Goal: Task Accomplishment & Management: Manage account settings

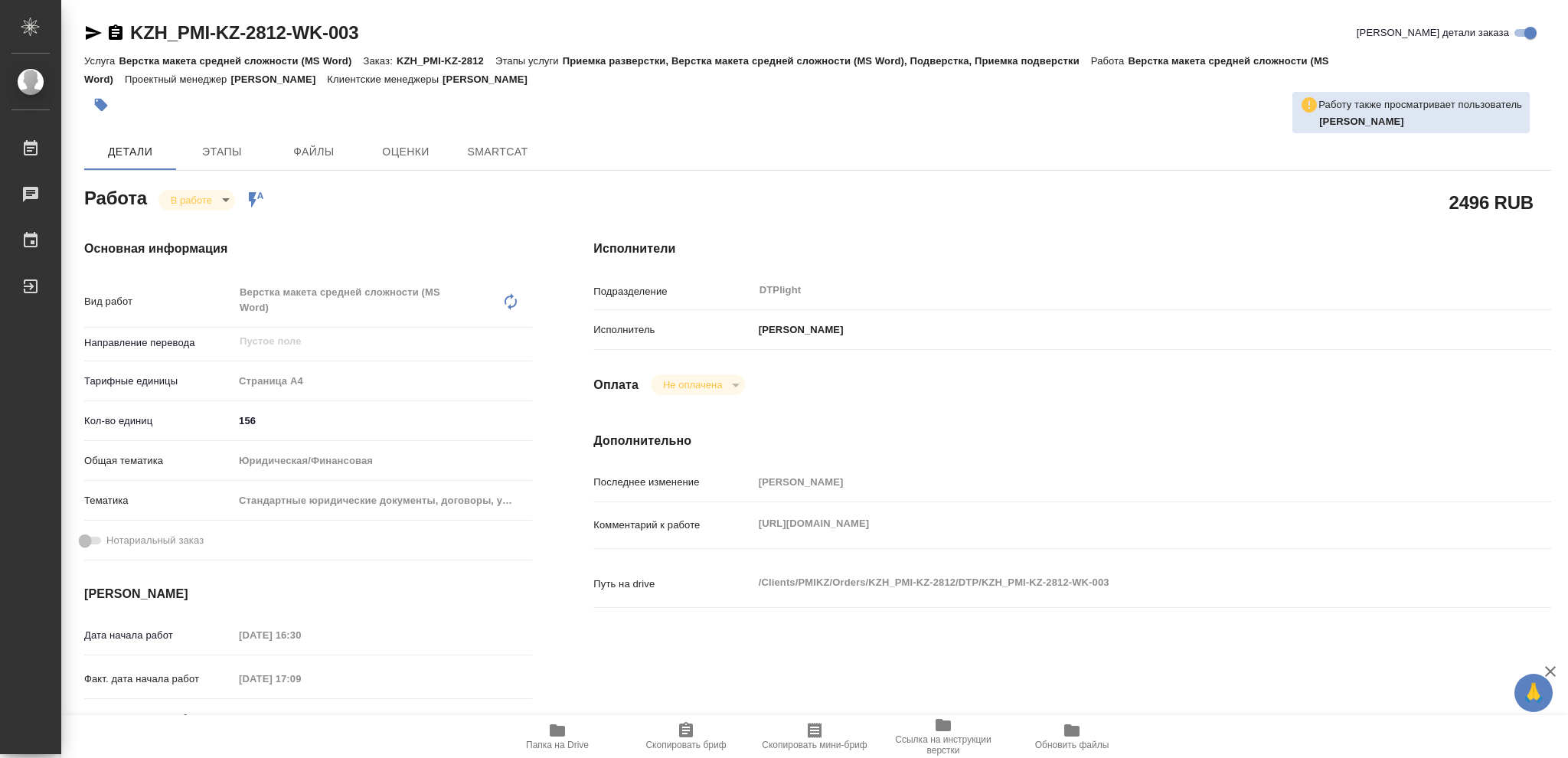
type textarea "x"
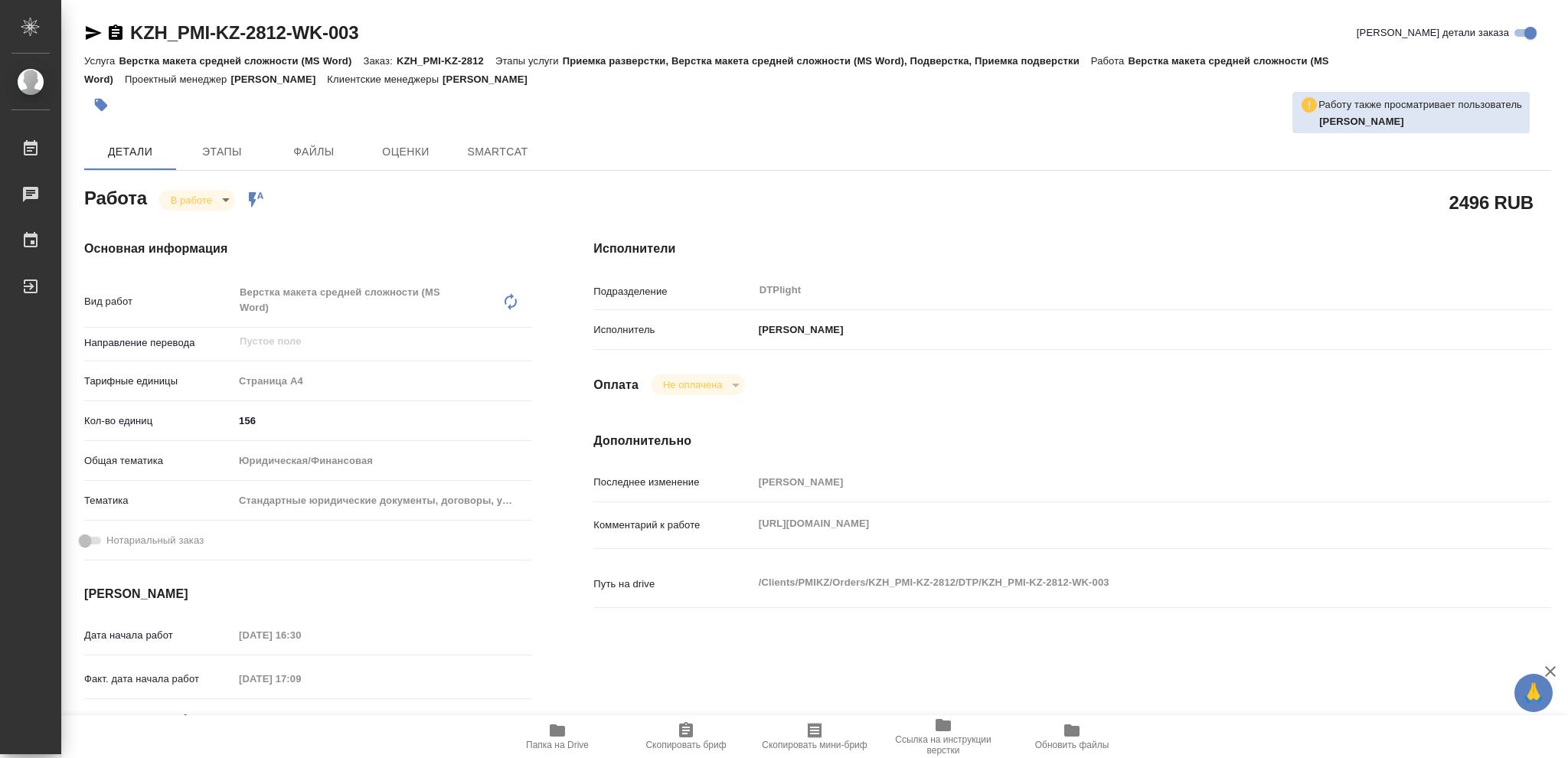
type textarea "x"
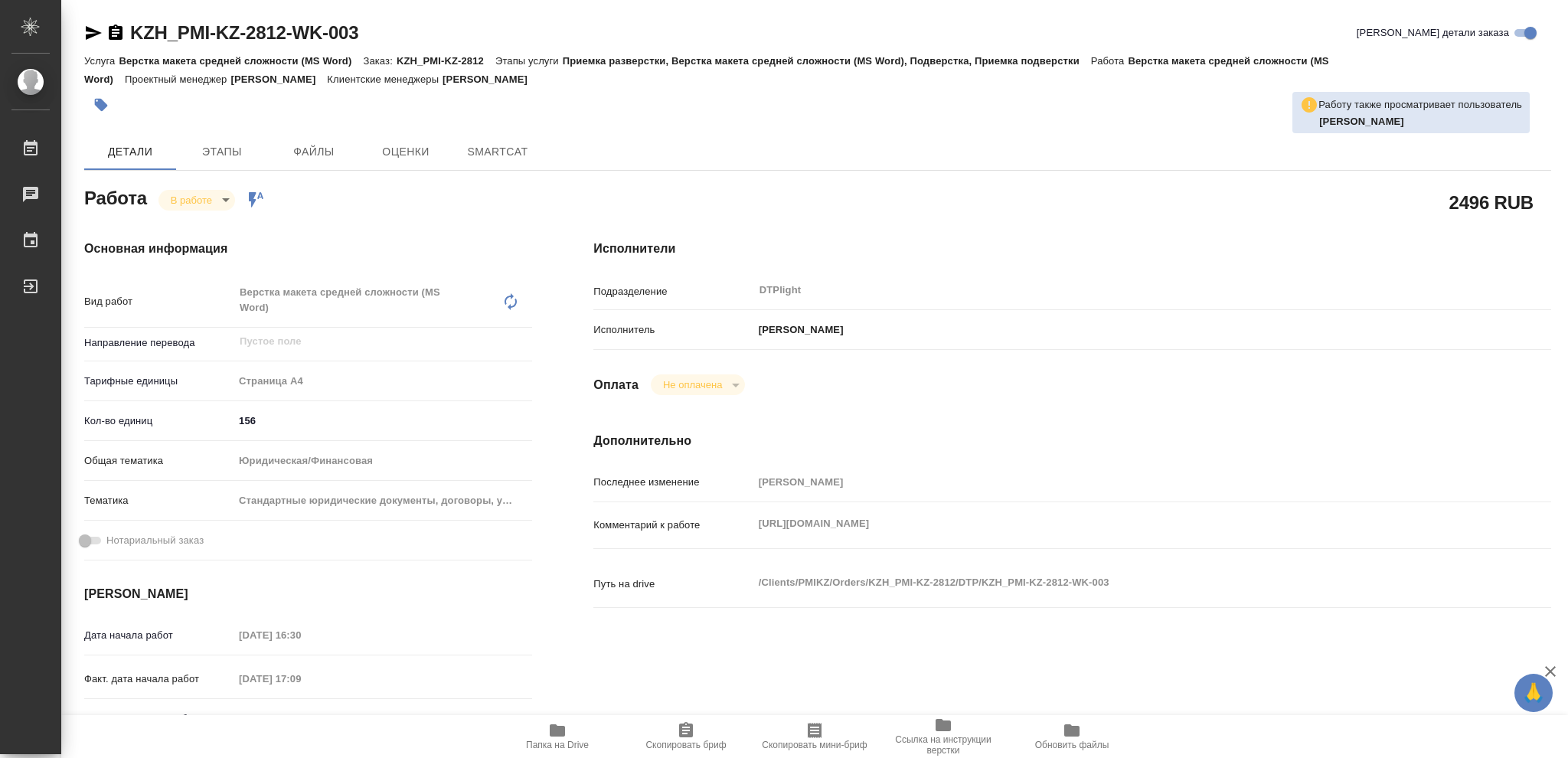
type textarea "x"
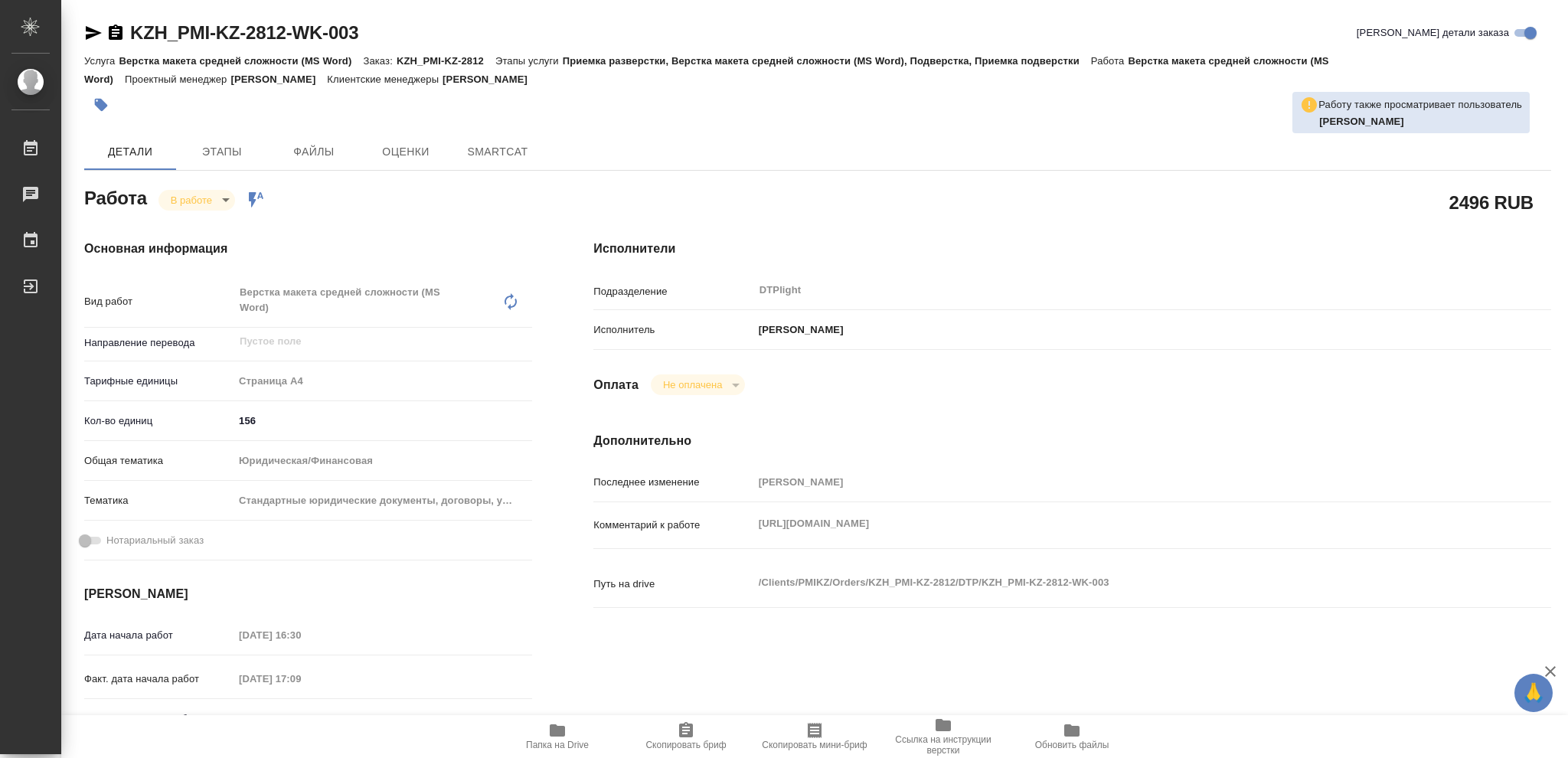
type textarea "x"
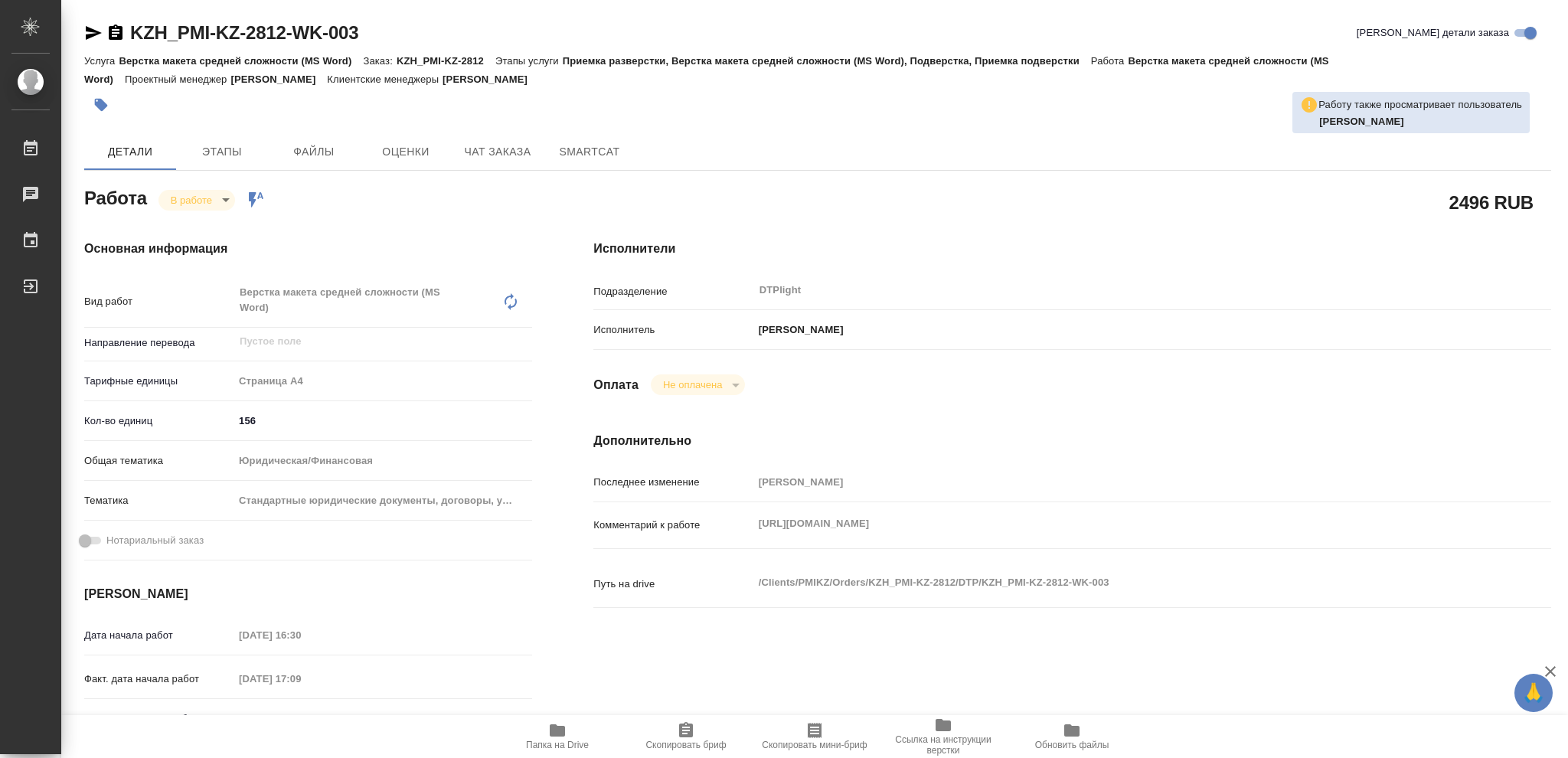
type textarea "x"
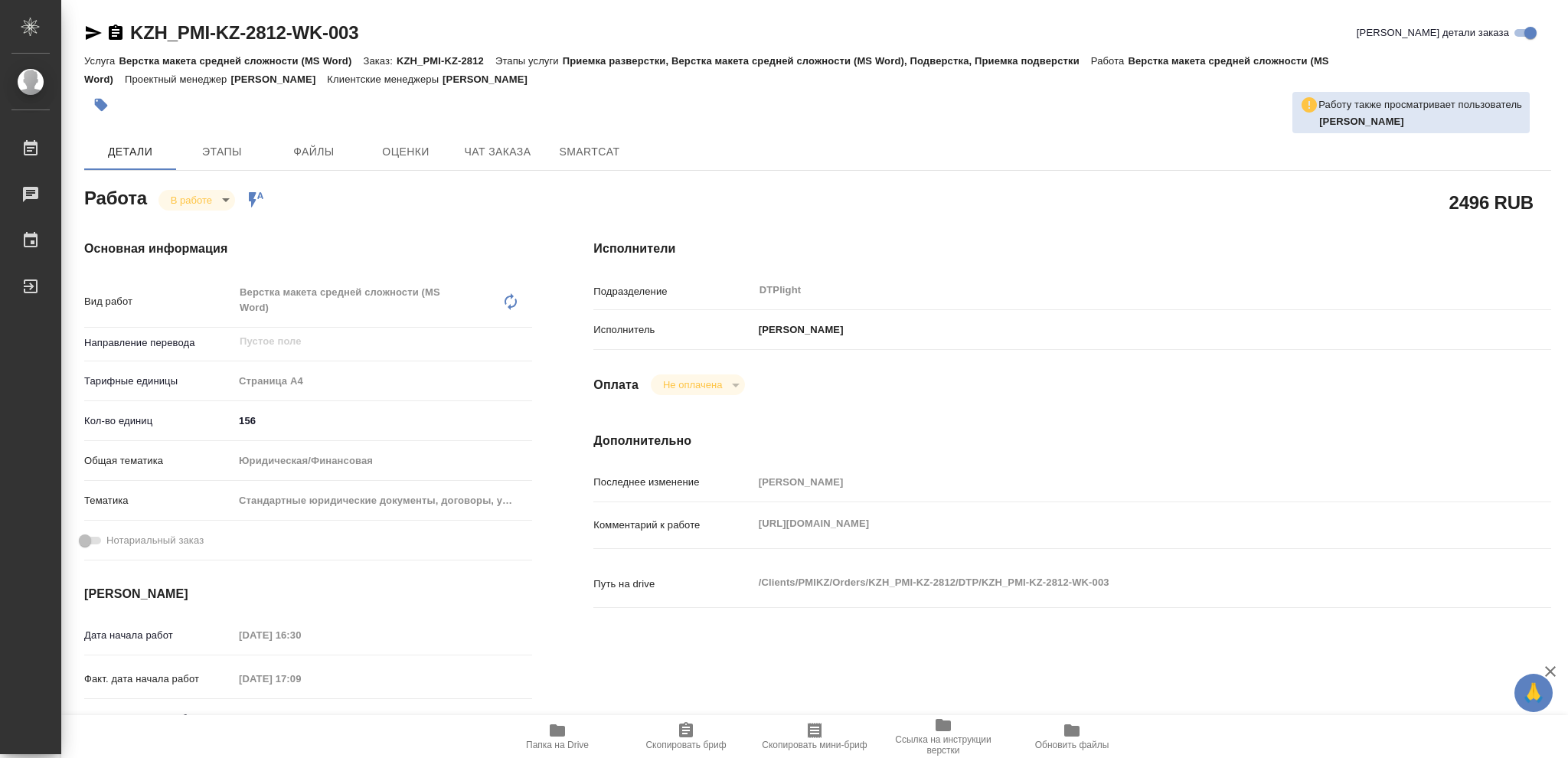
type textarea "x"
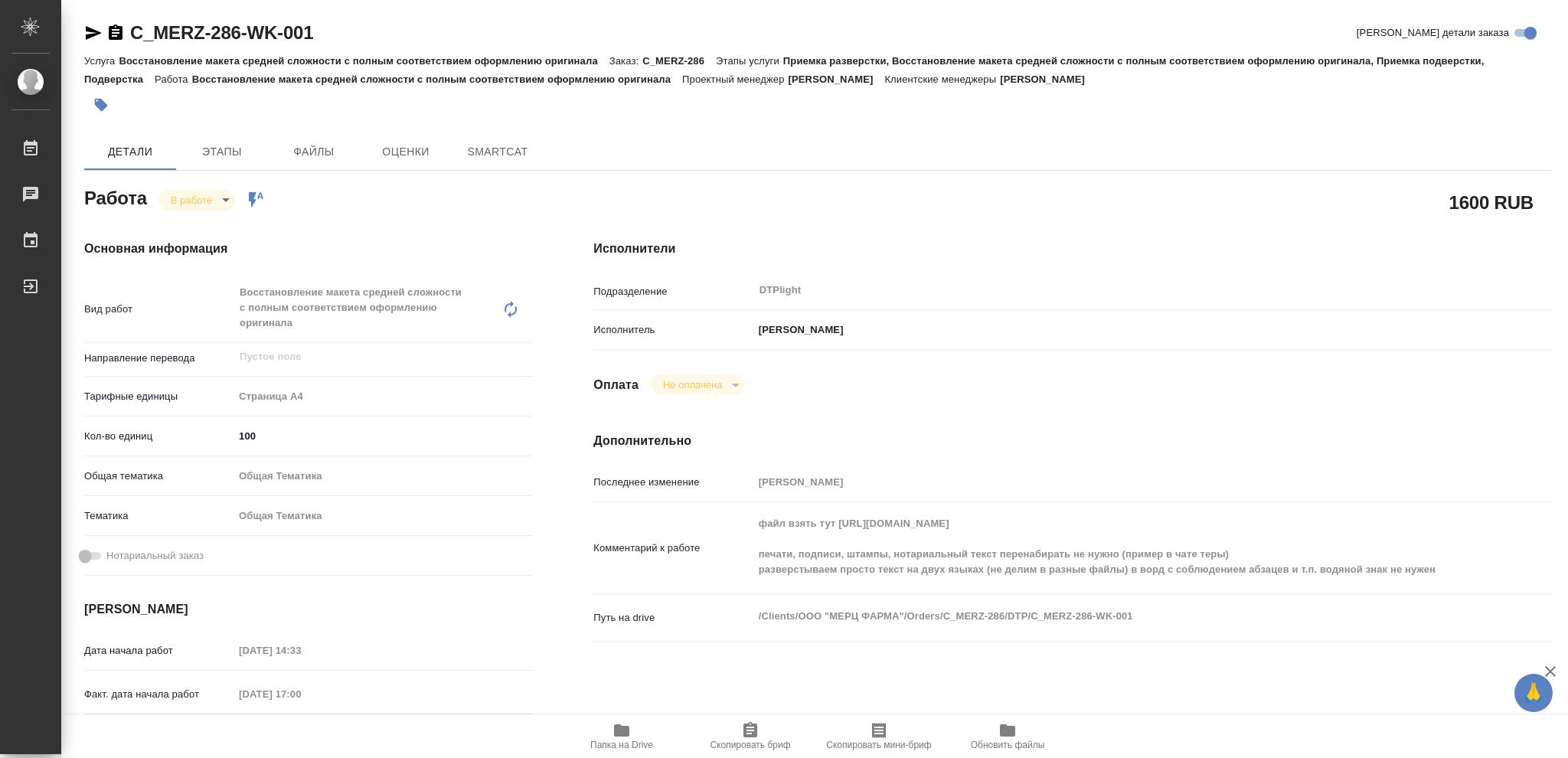
type textarea "x"
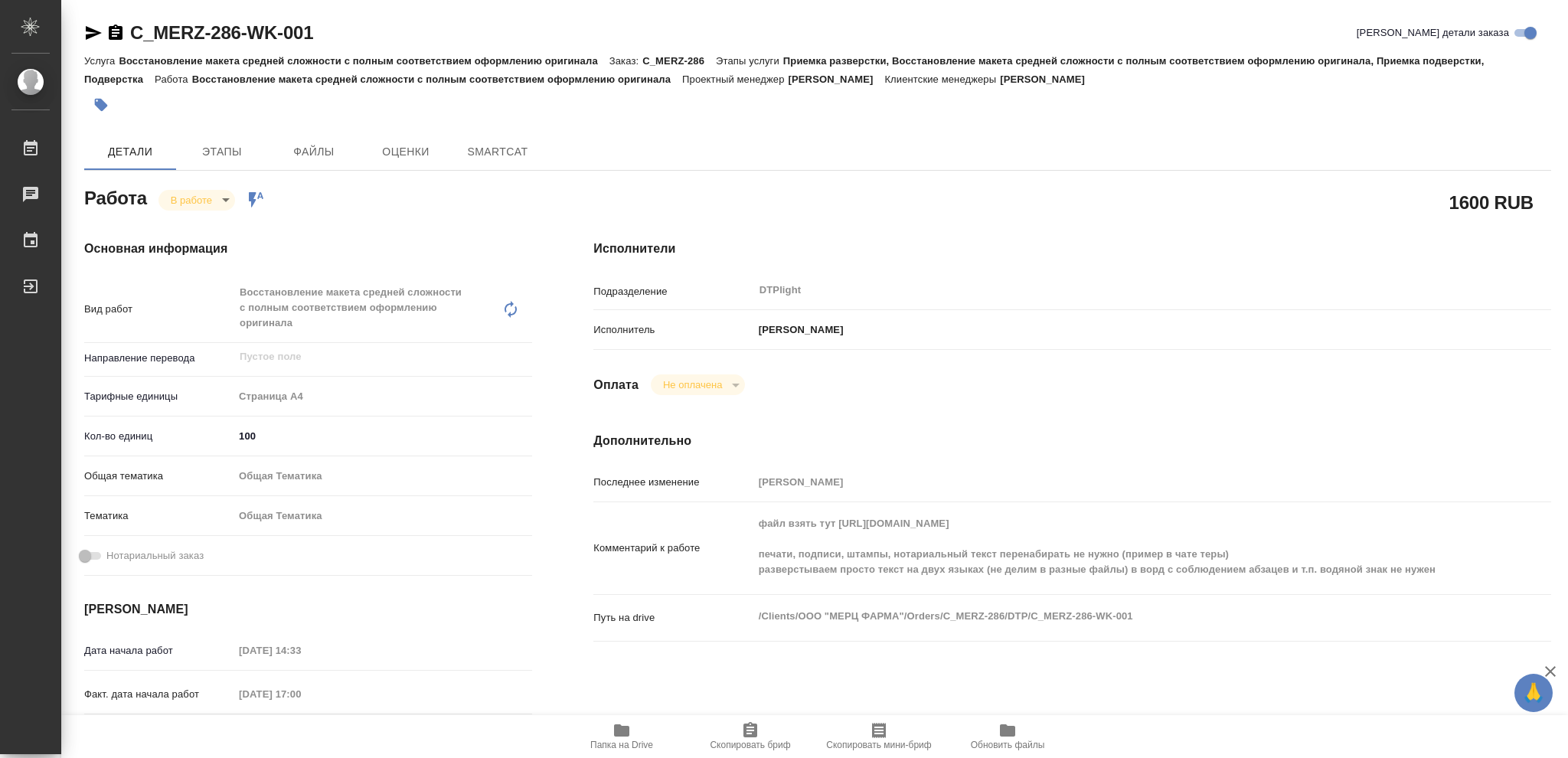
type textarea "x"
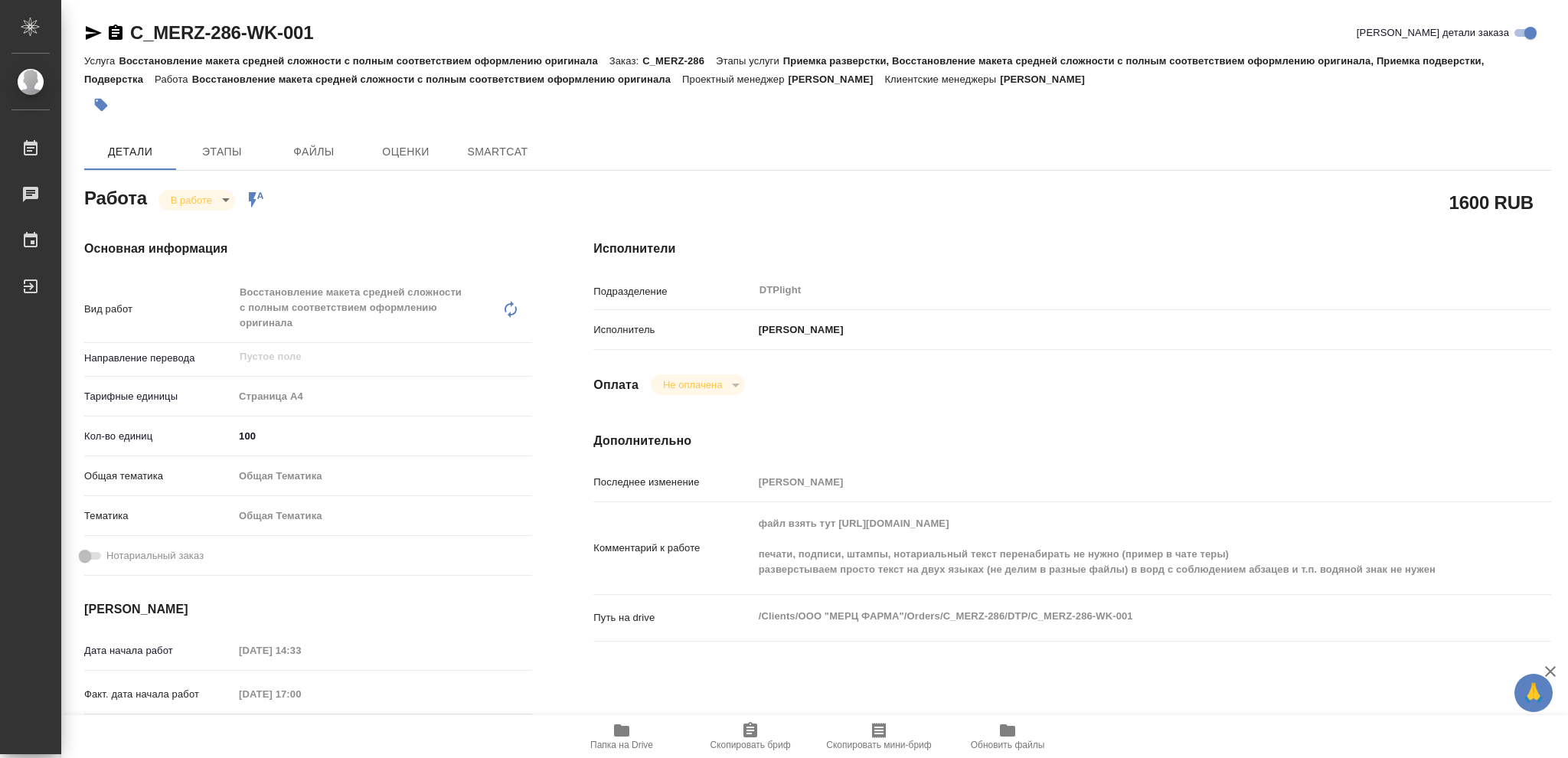
type textarea "x"
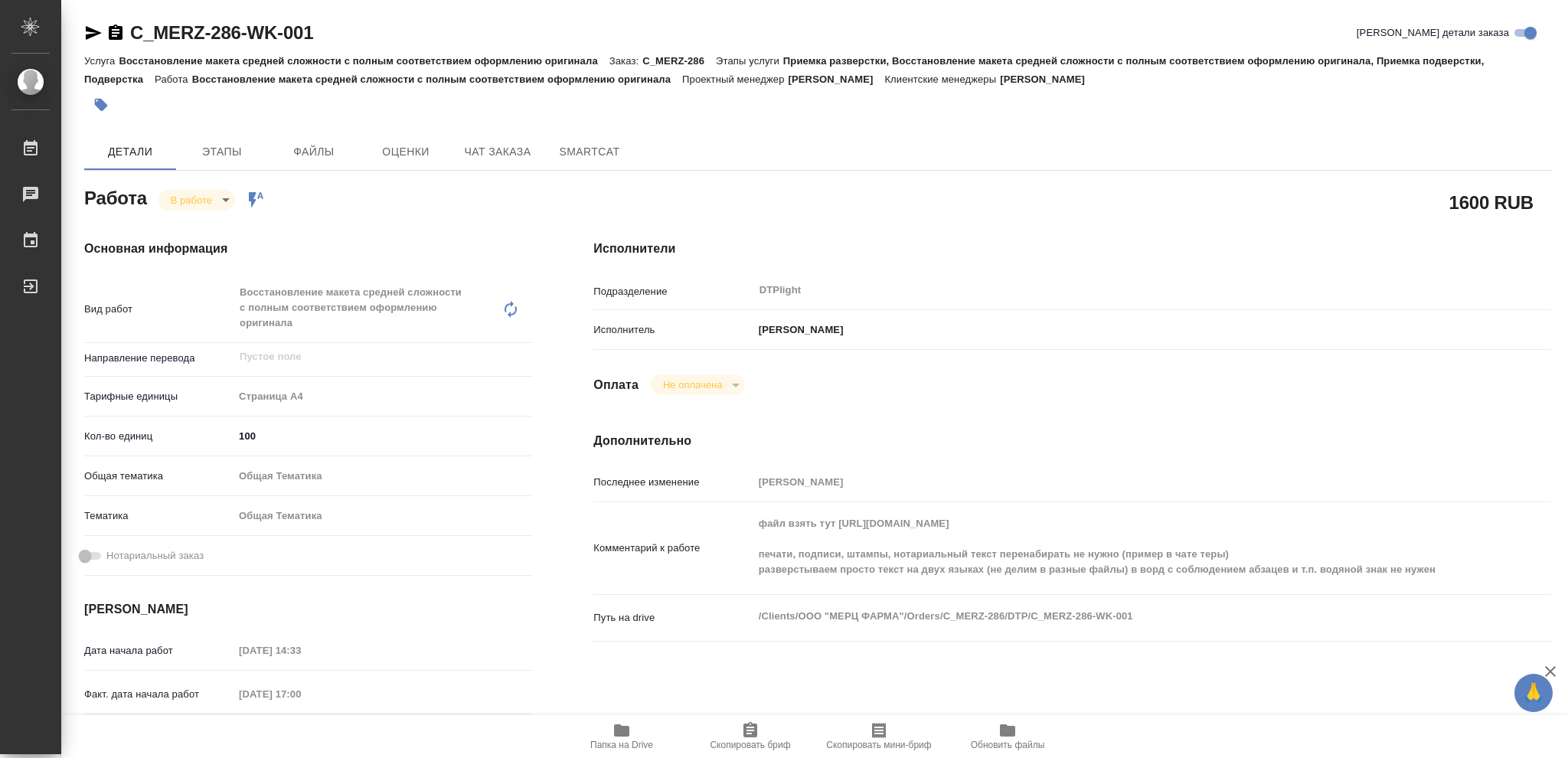
type textarea "x"
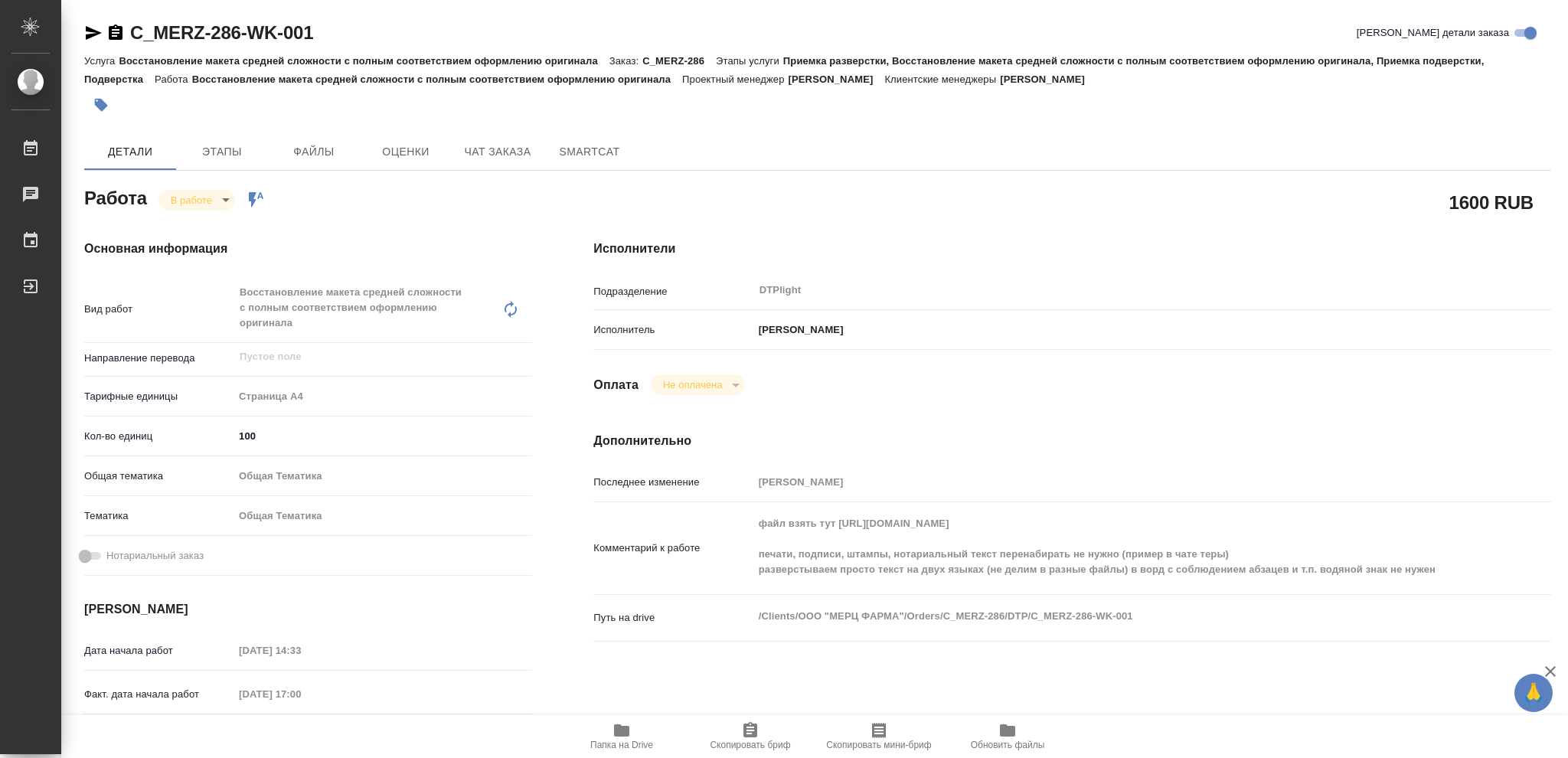
type textarea "x"
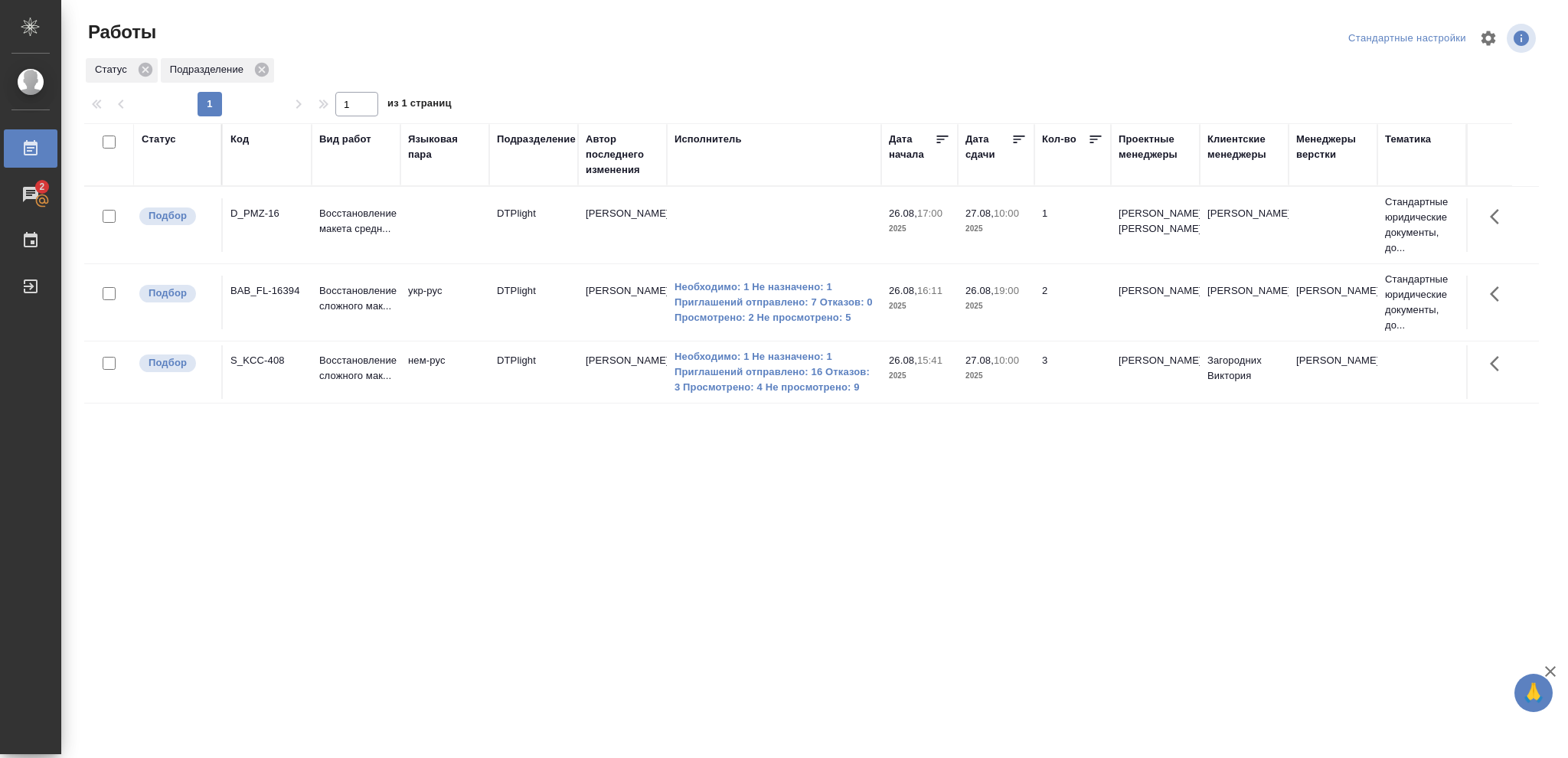
click at [1013, 230] on p "2025" at bounding box center [996, 228] width 62 height 15
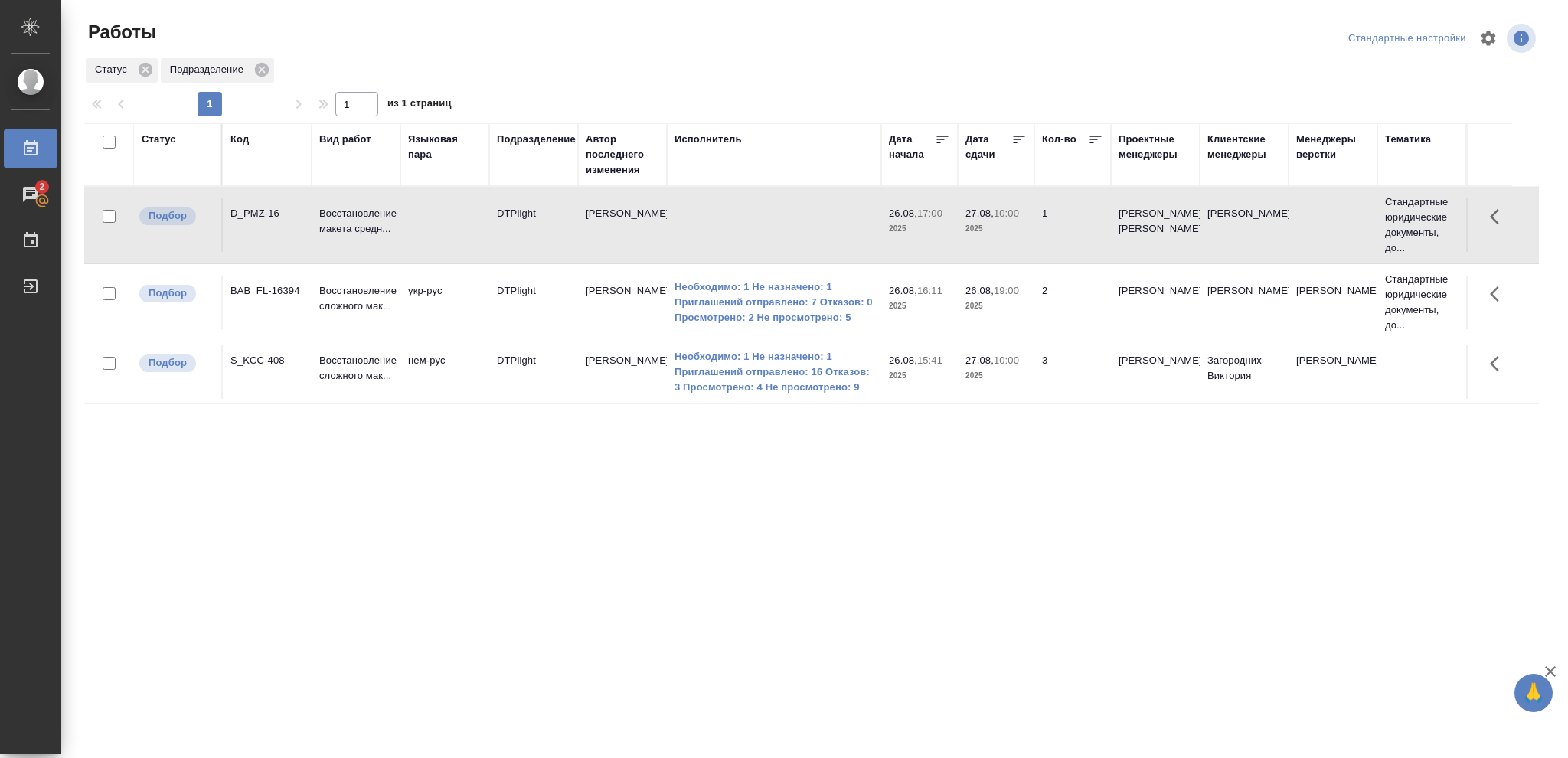
click at [1013, 230] on p "2025" at bounding box center [996, 228] width 62 height 15
click at [1009, 383] on p "2025" at bounding box center [996, 376] width 62 height 15
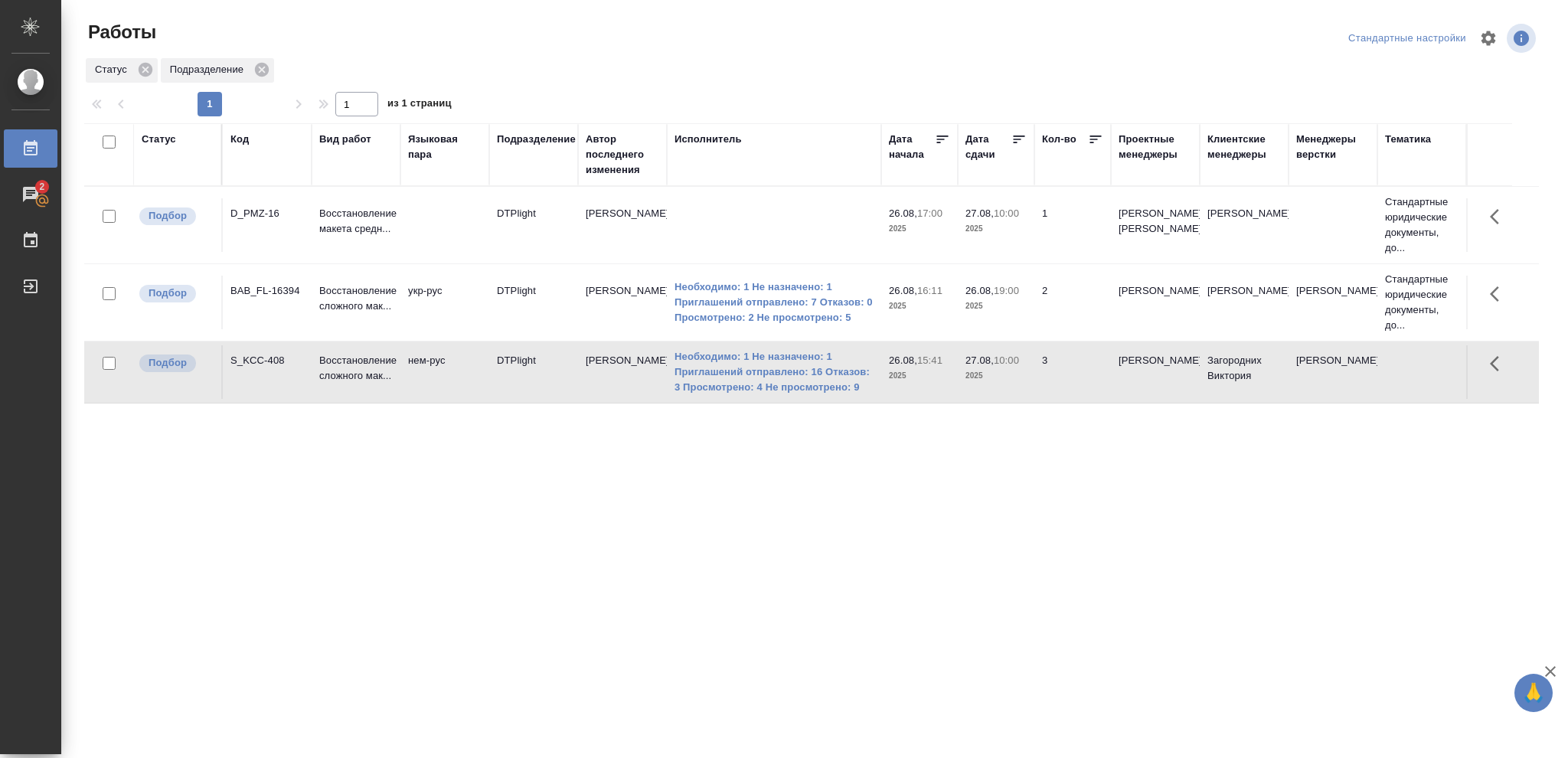
click at [1009, 383] on p "2025" at bounding box center [996, 376] width 62 height 15
click at [996, 233] on p "2025" at bounding box center [996, 228] width 62 height 15
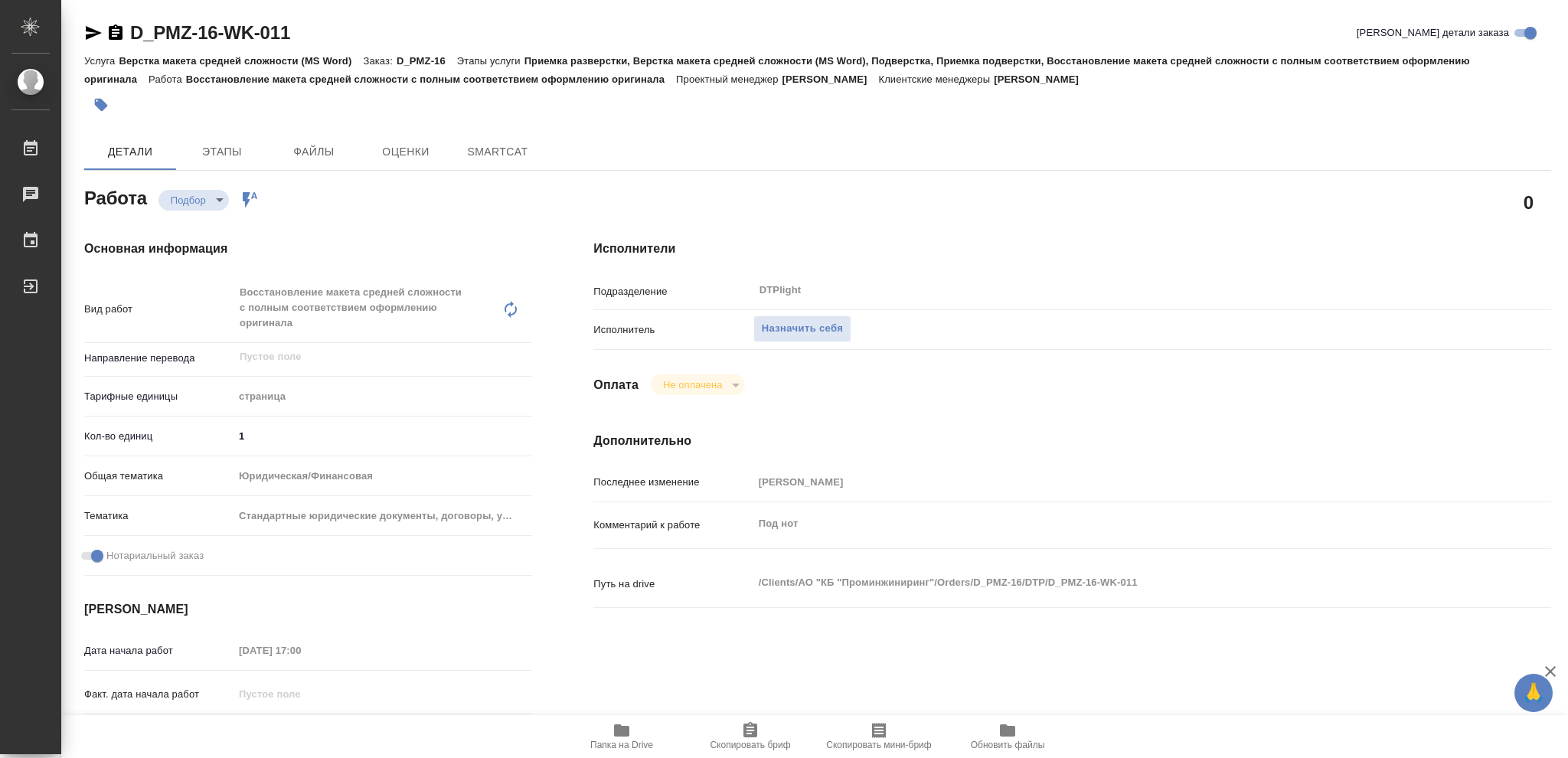
type textarea "x"
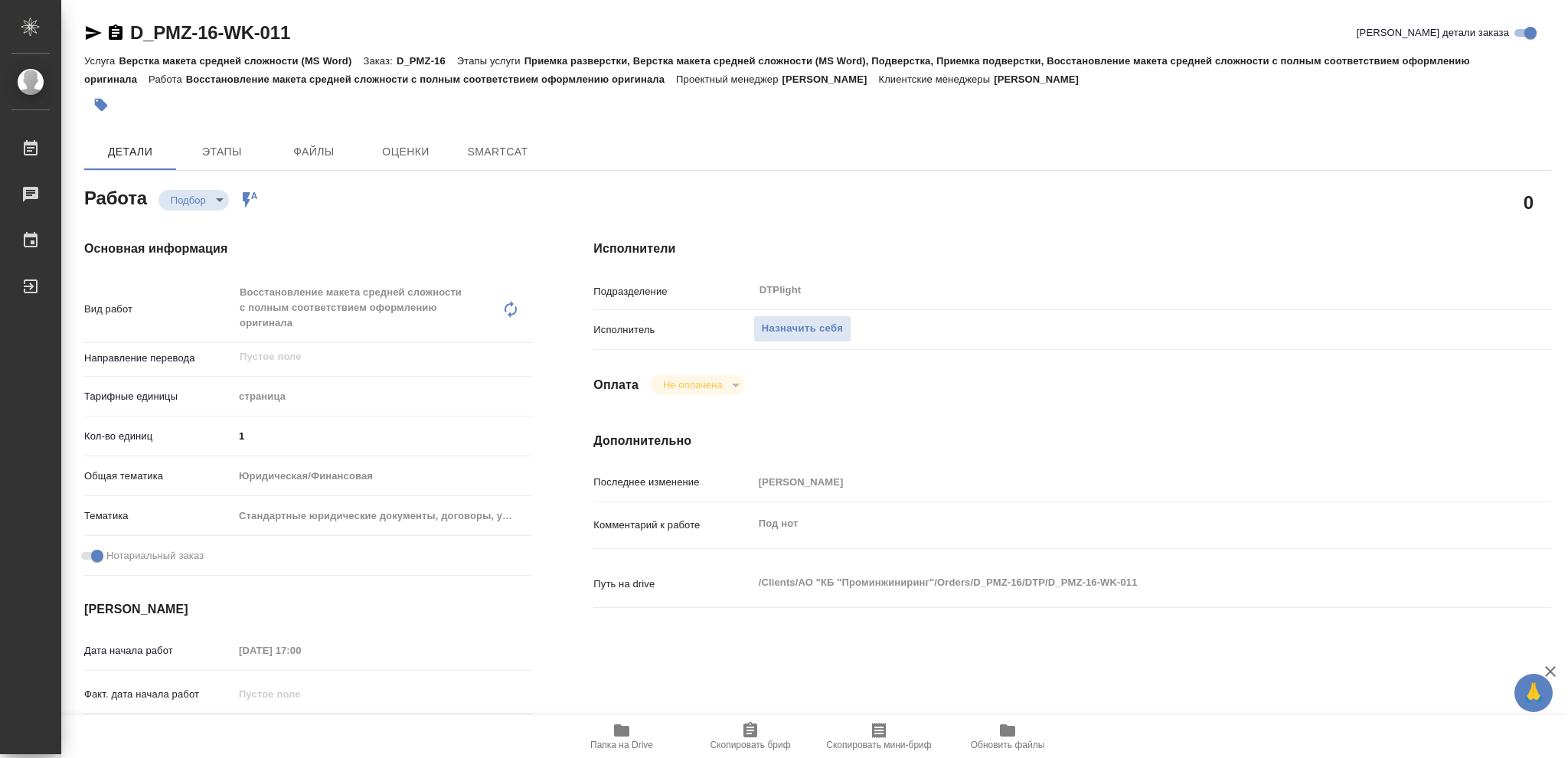
type textarea "x"
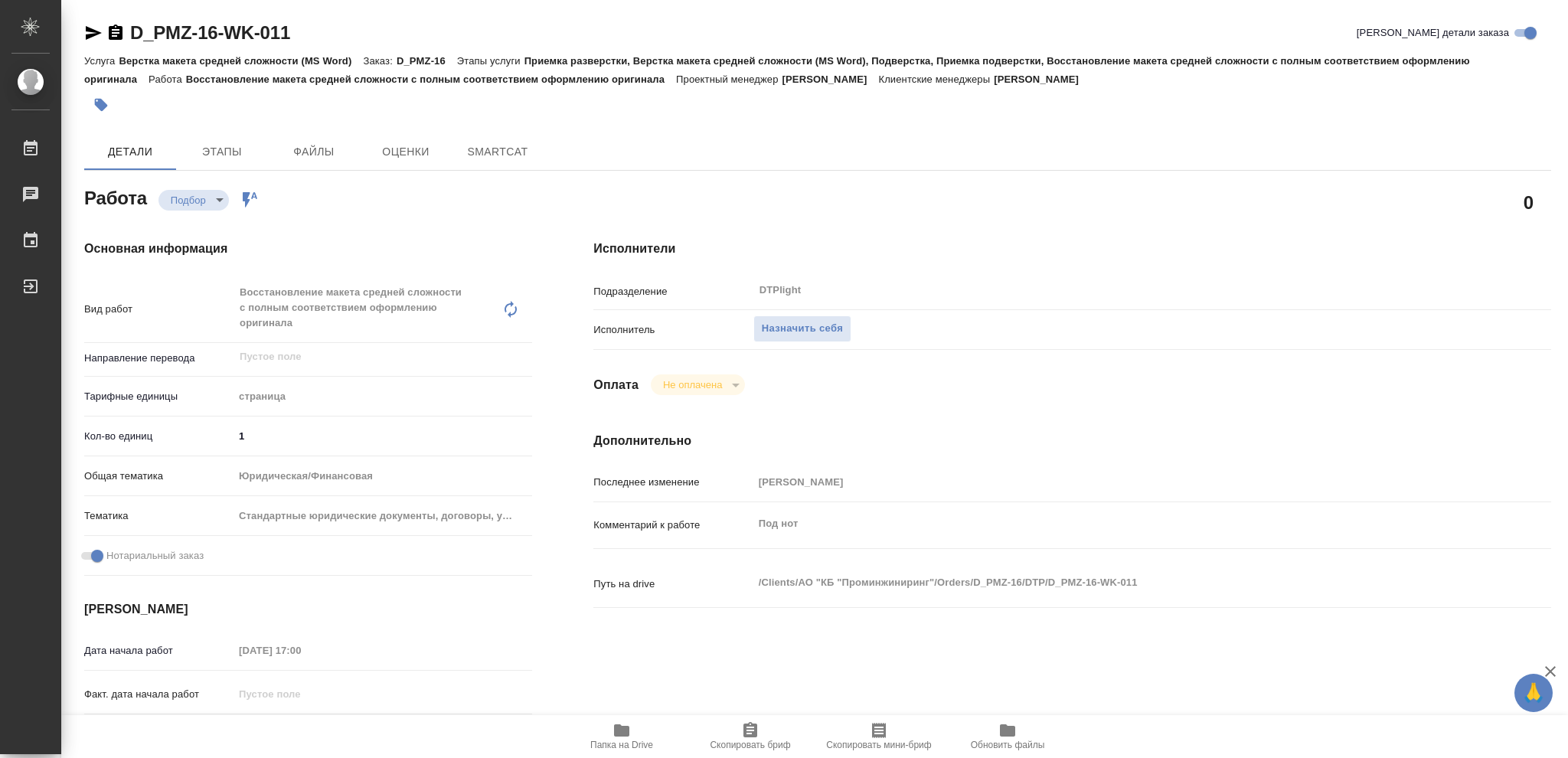
type textarea "x"
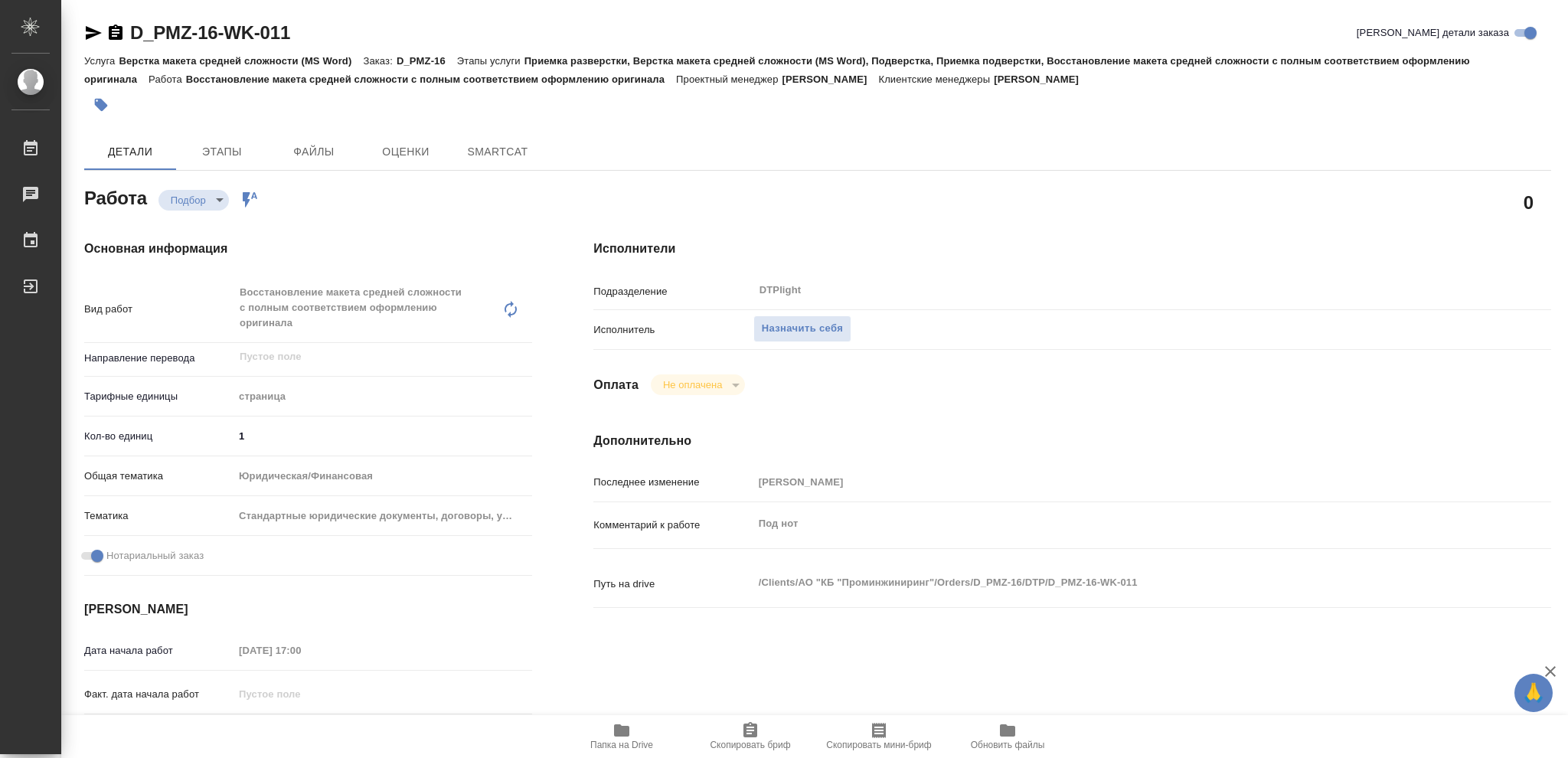
type textarea "x"
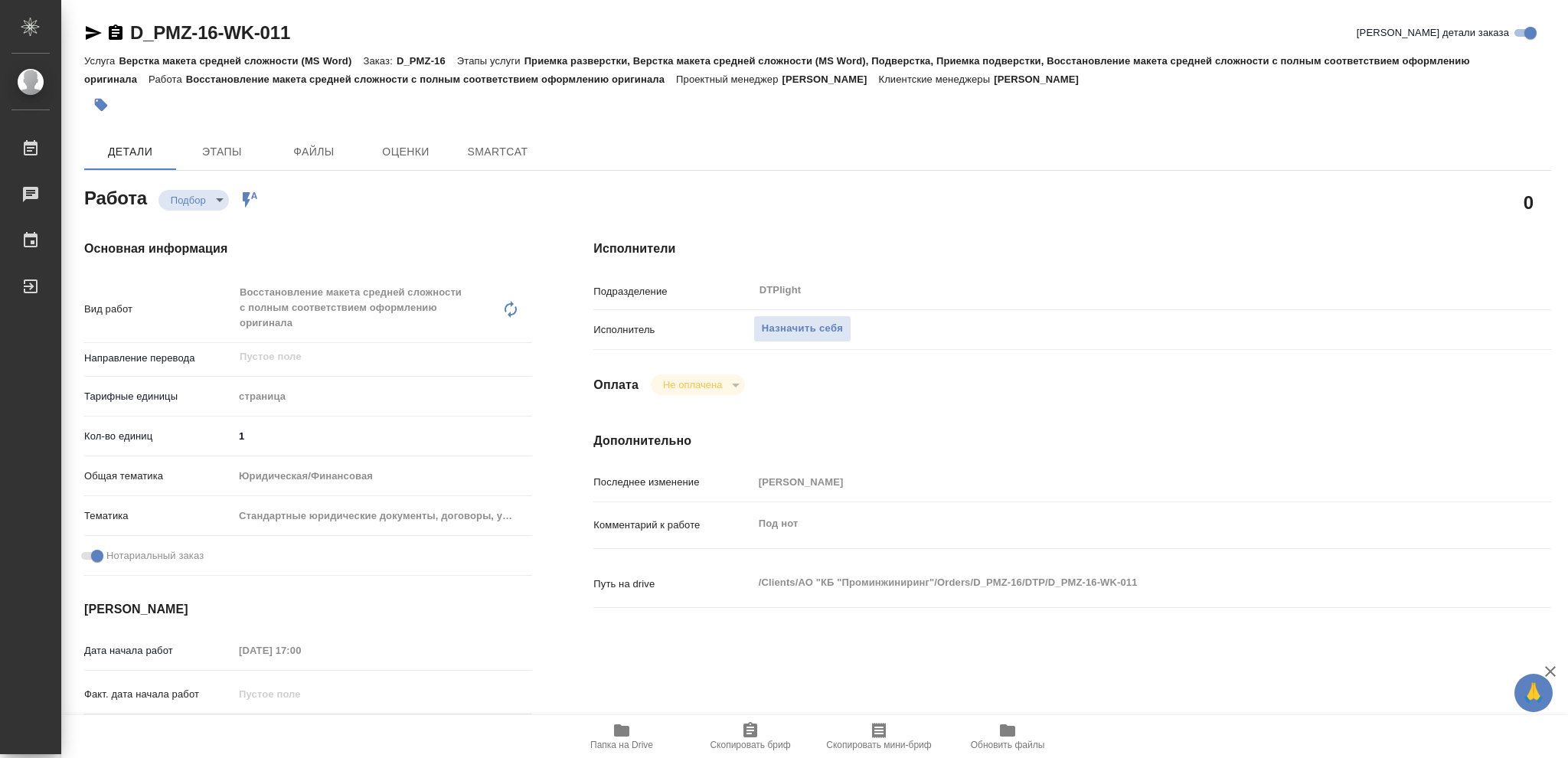
type textarea "x"
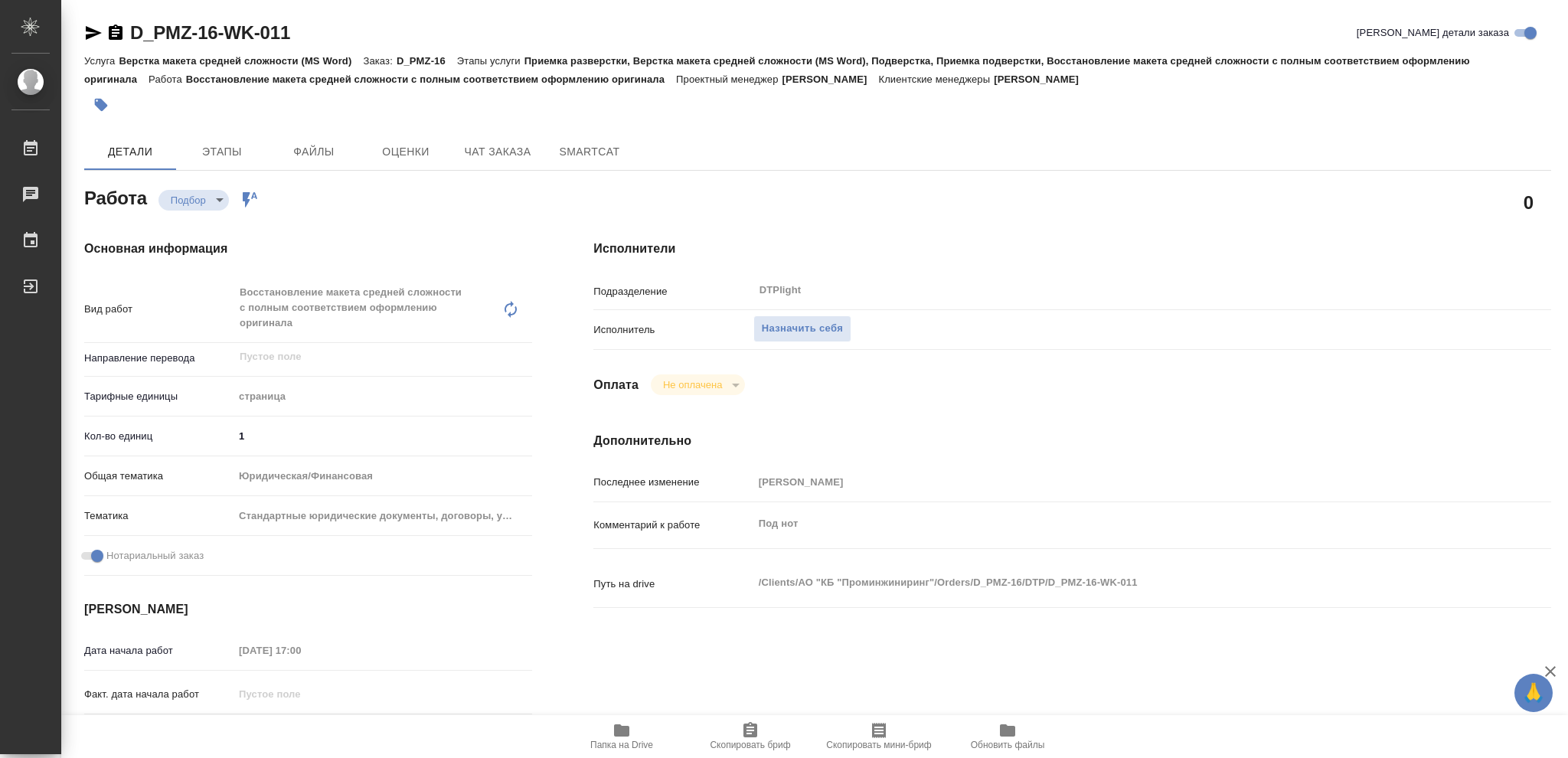
type textarea "x"
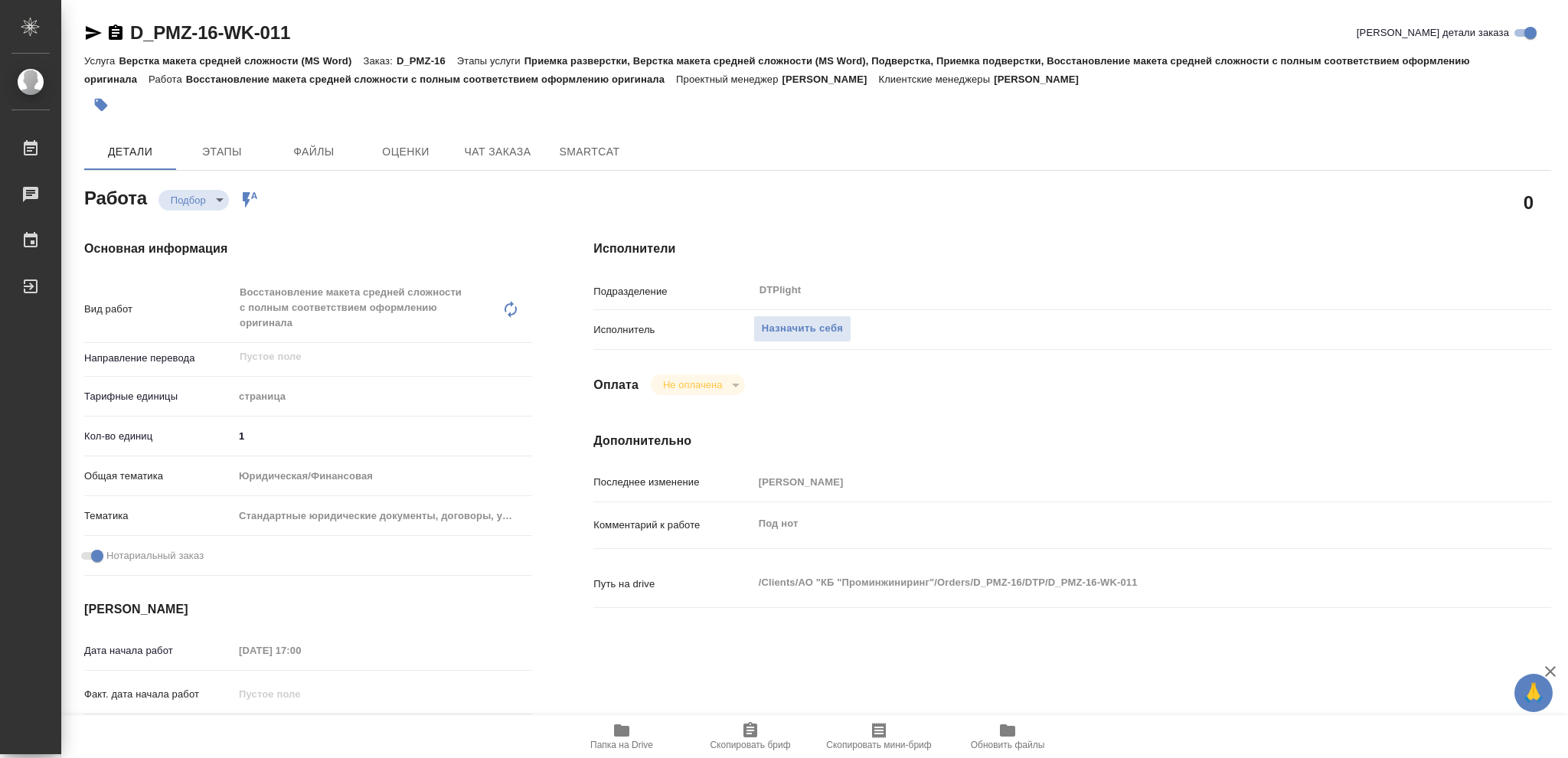
click at [620, 732] on icon "button" at bounding box center [621, 730] width 15 height 12
type textarea "x"
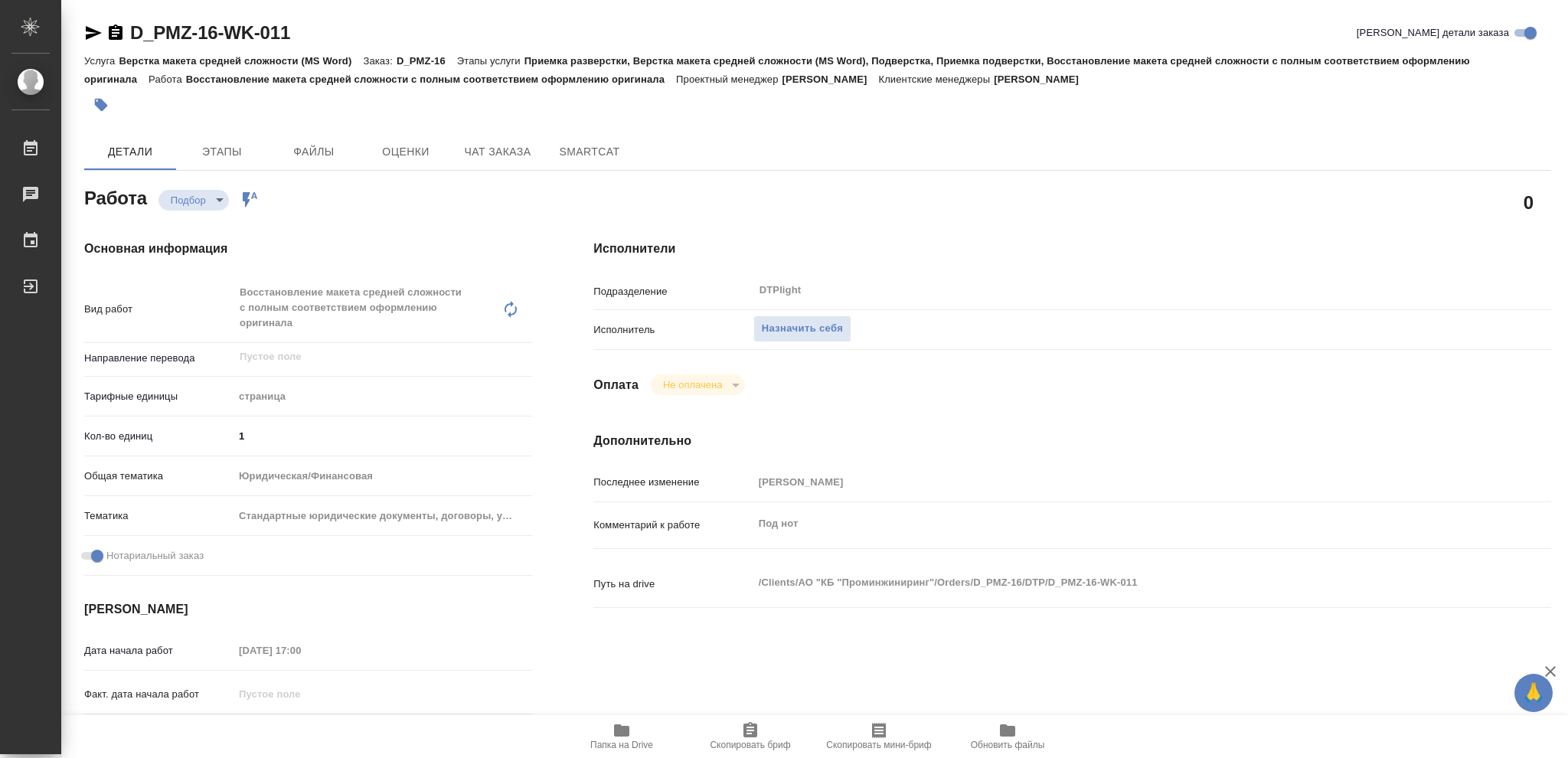
type textarea "x"
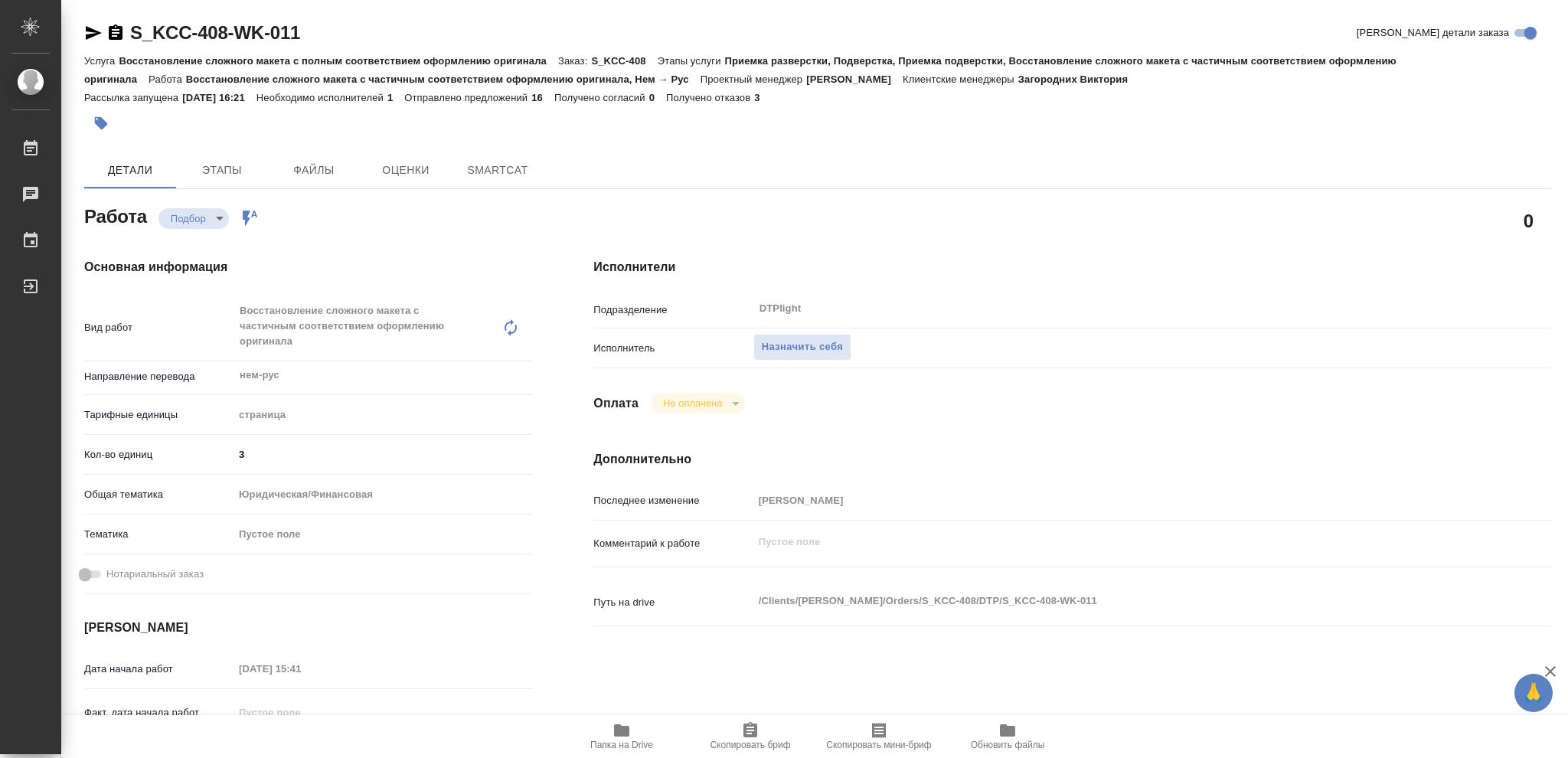
type textarea "x"
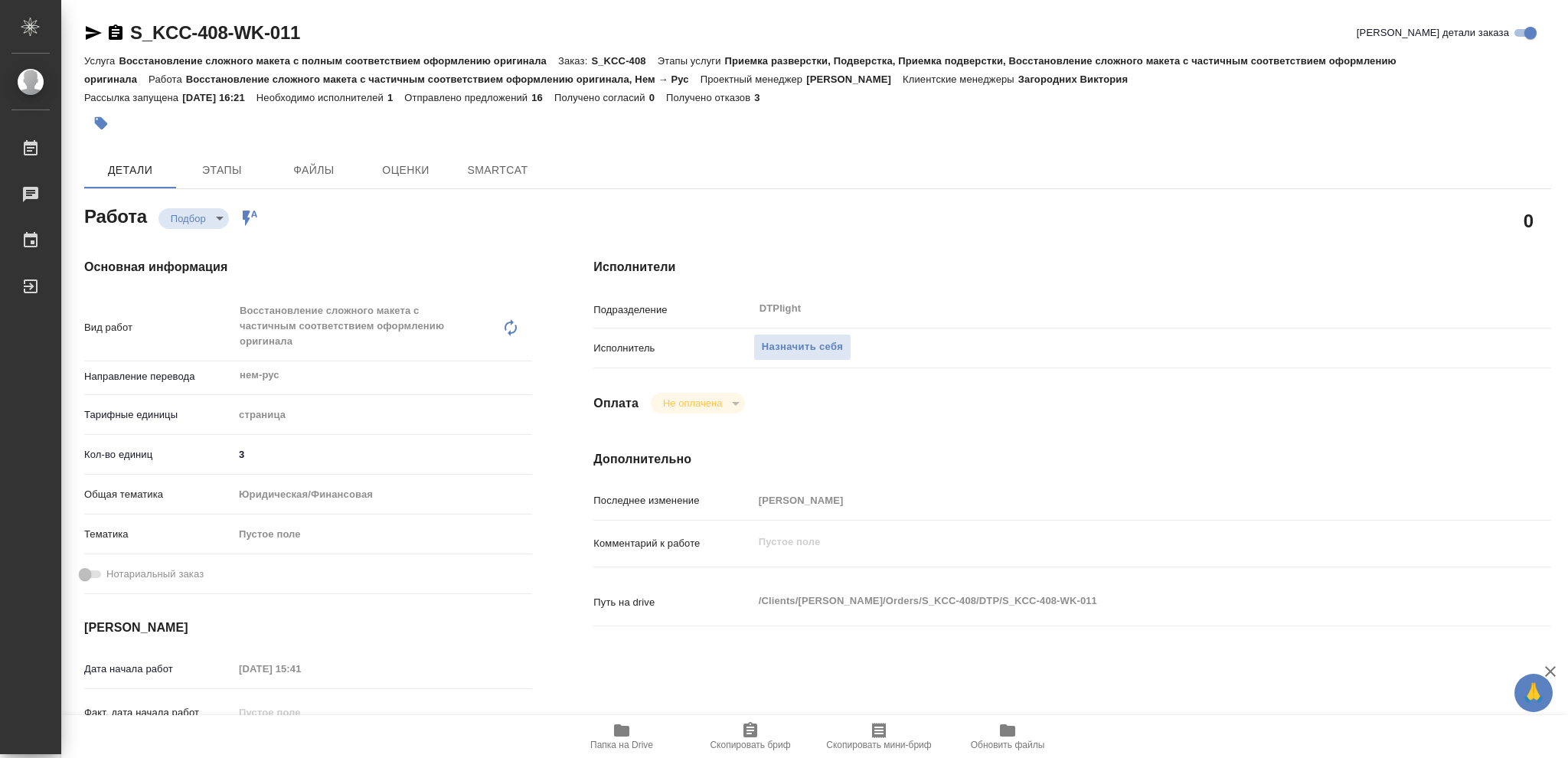
type textarea "x"
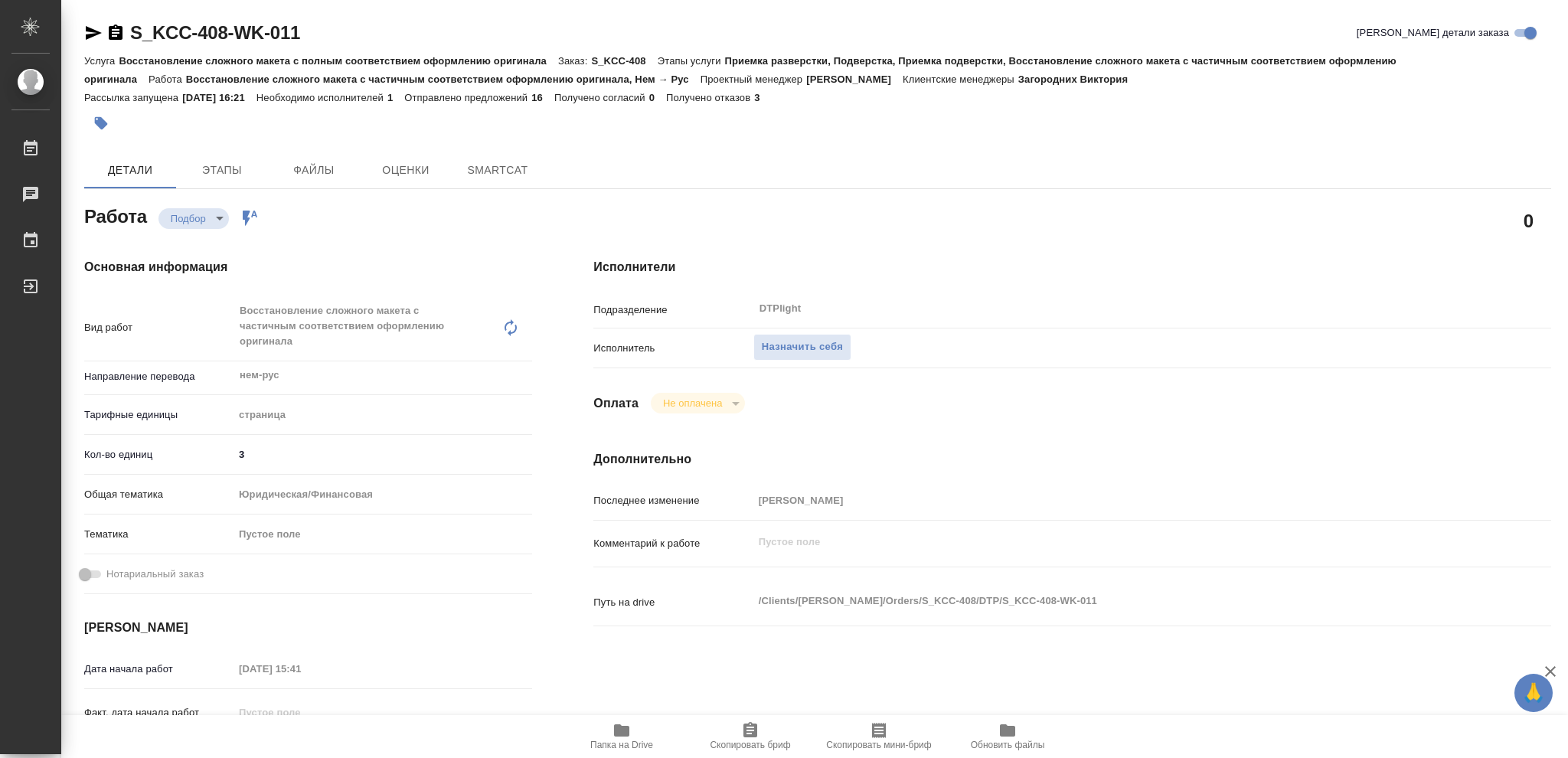
type textarea "x"
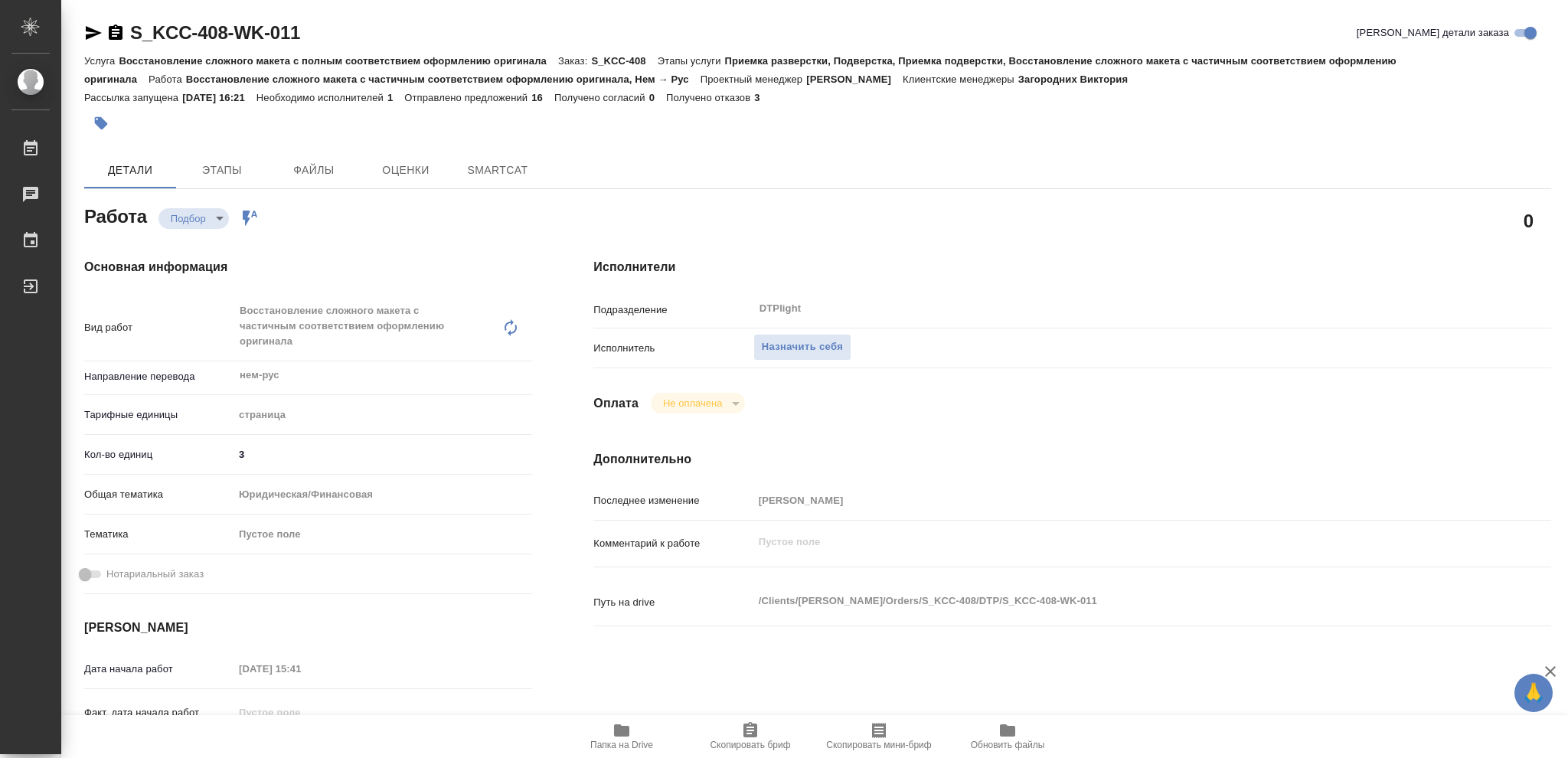
type textarea "x"
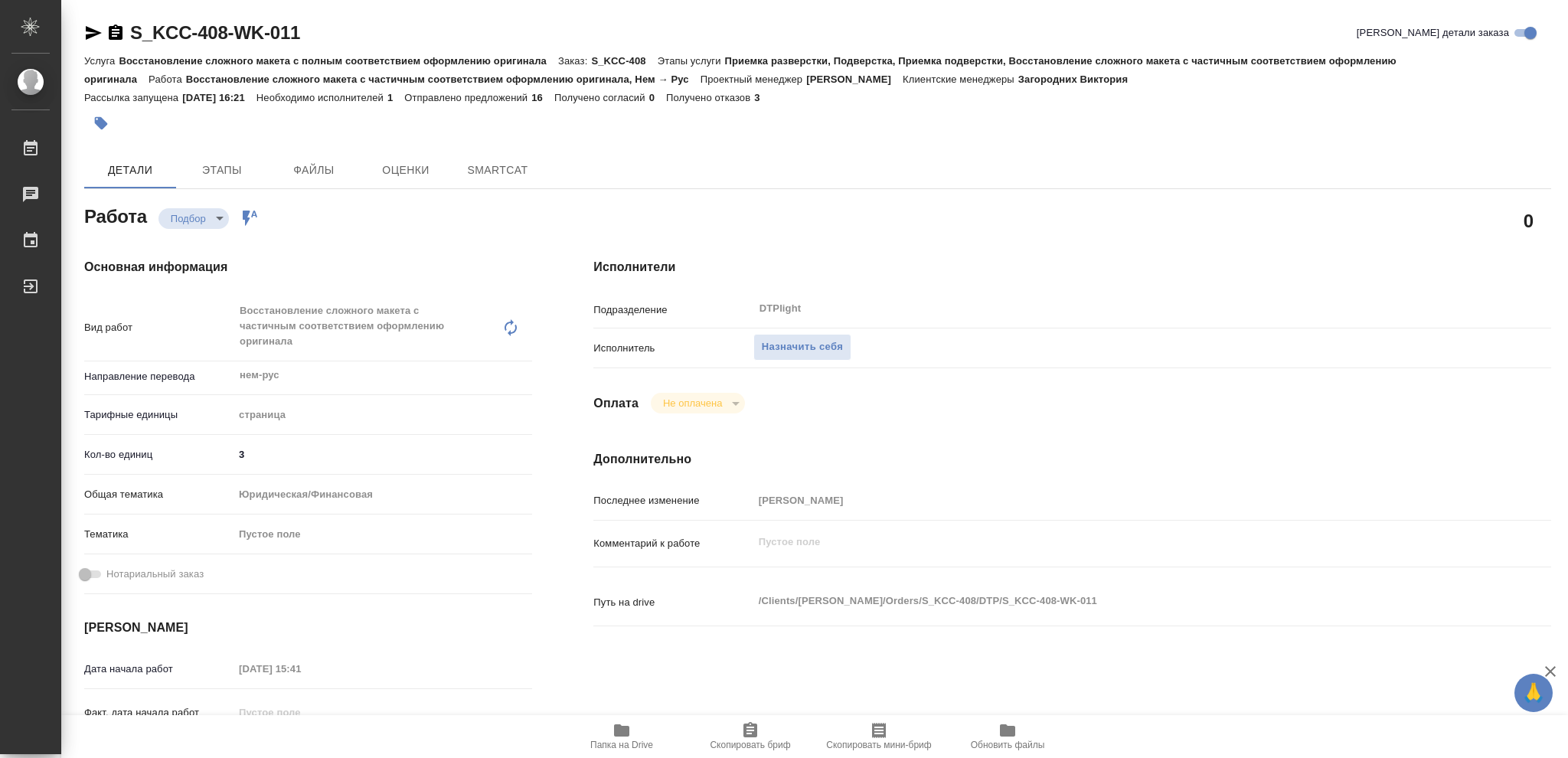
type textarea "x"
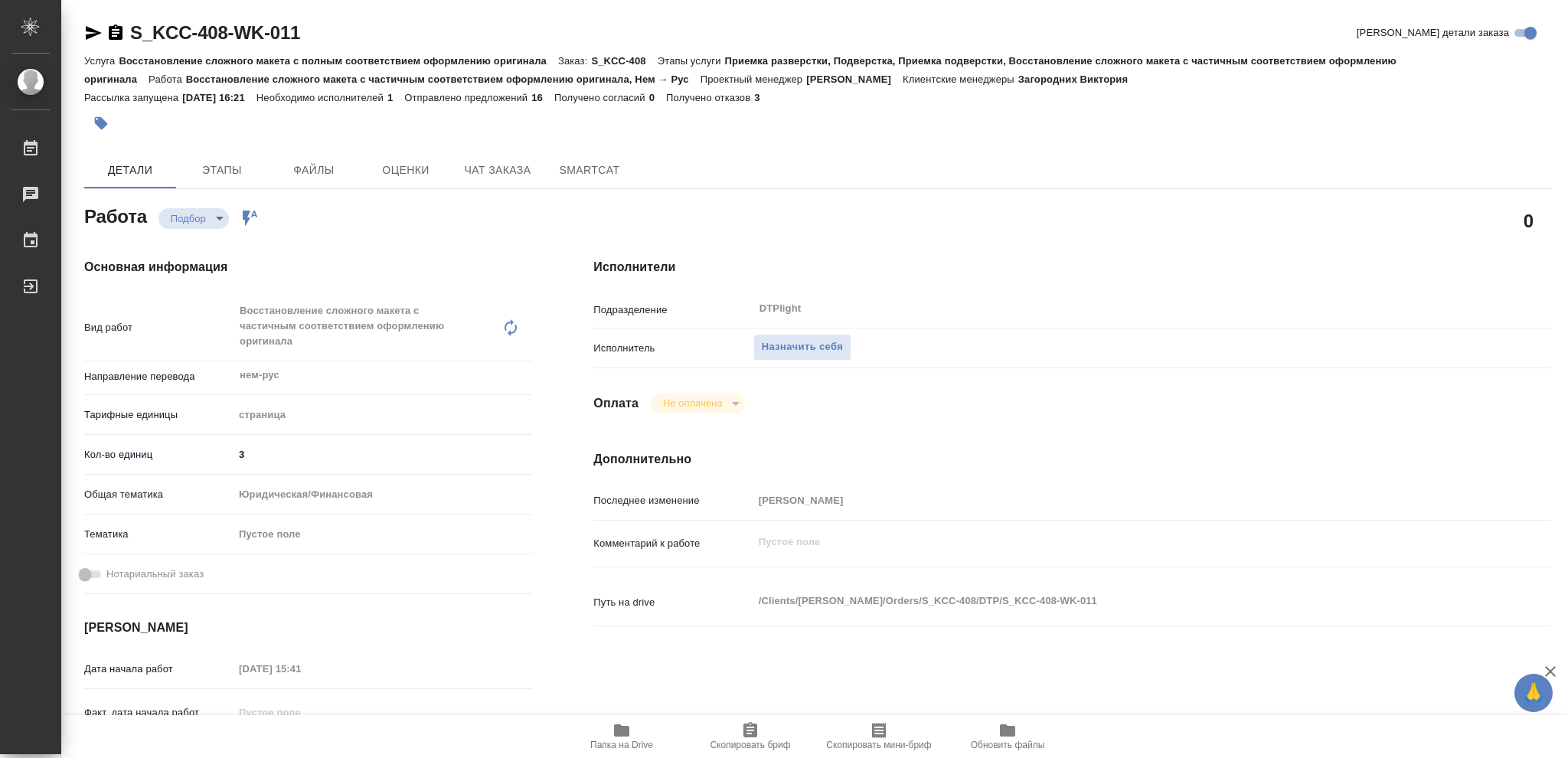
click at [616, 730] on icon "button" at bounding box center [621, 730] width 15 height 12
type textarea "x"
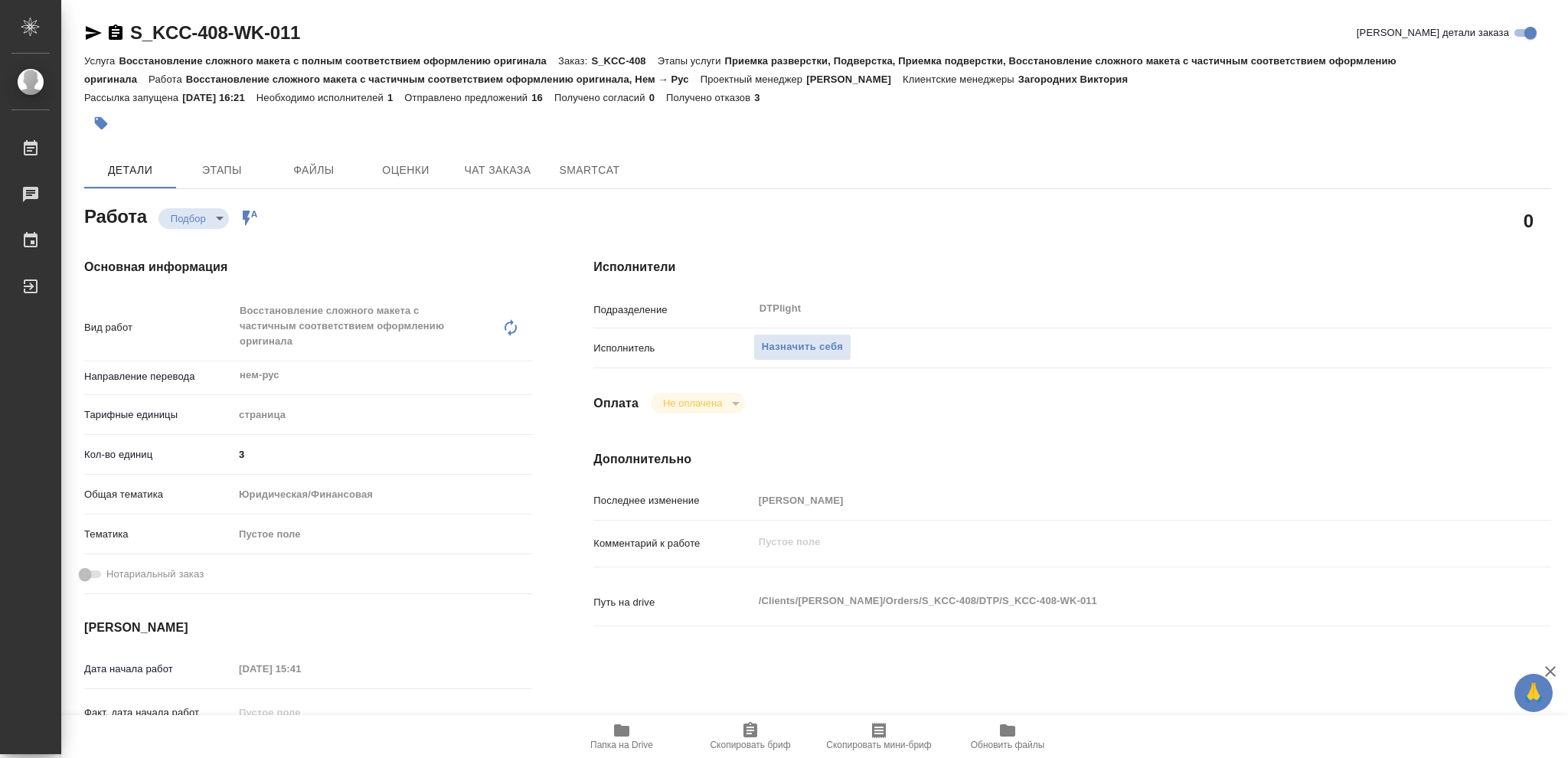
type textarea "x"
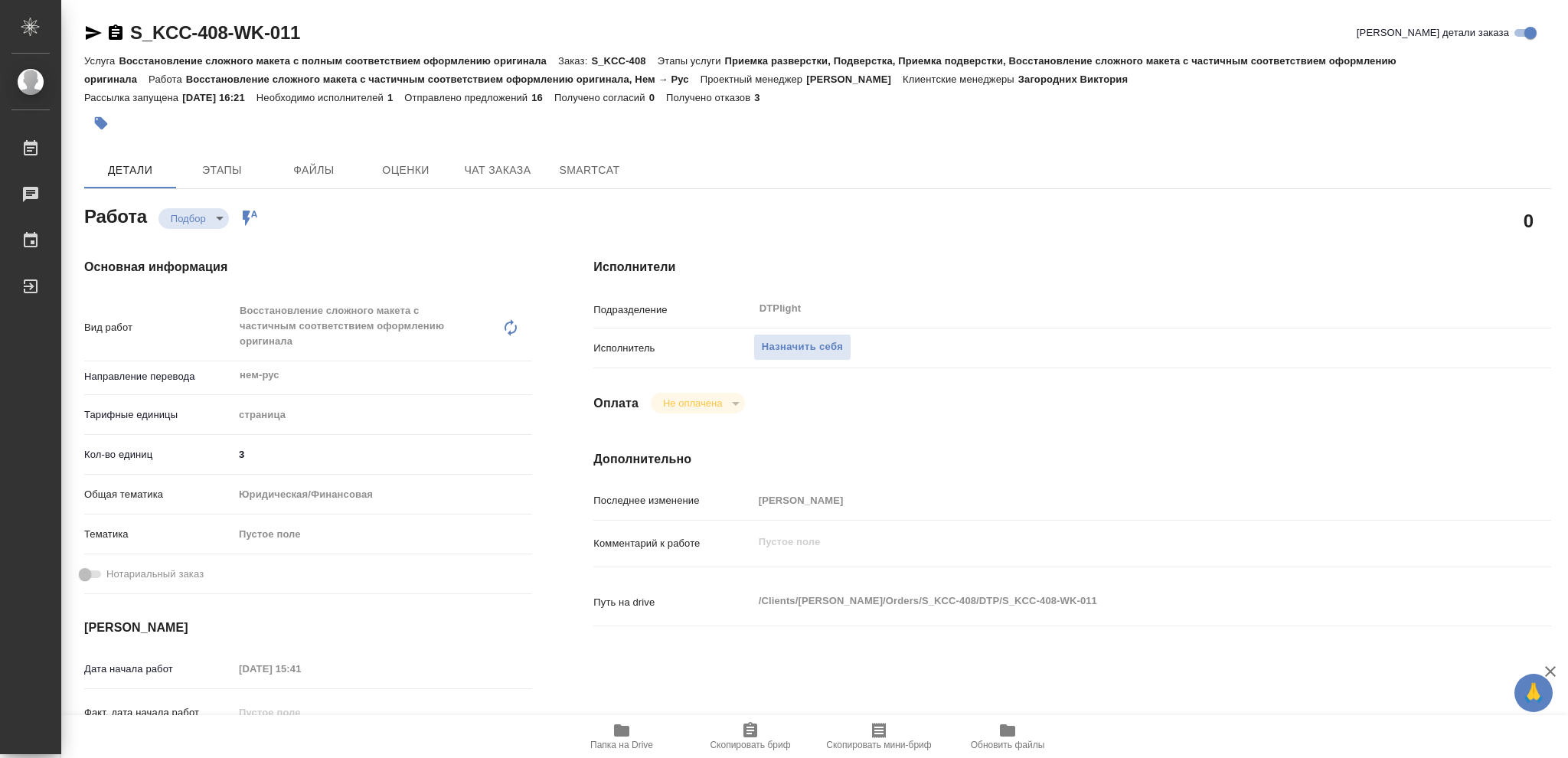
type textarea "x"
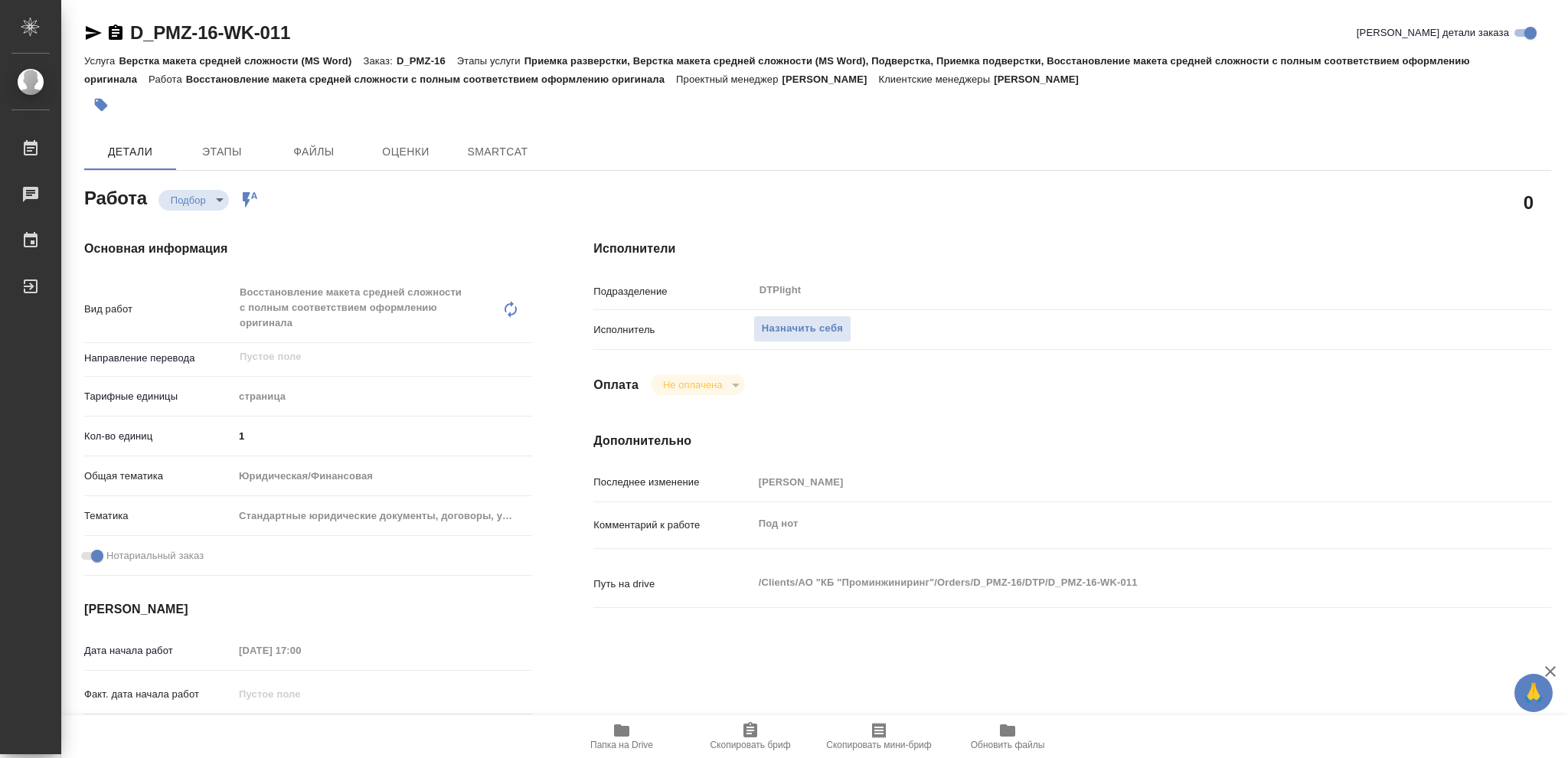
type textarea "x"
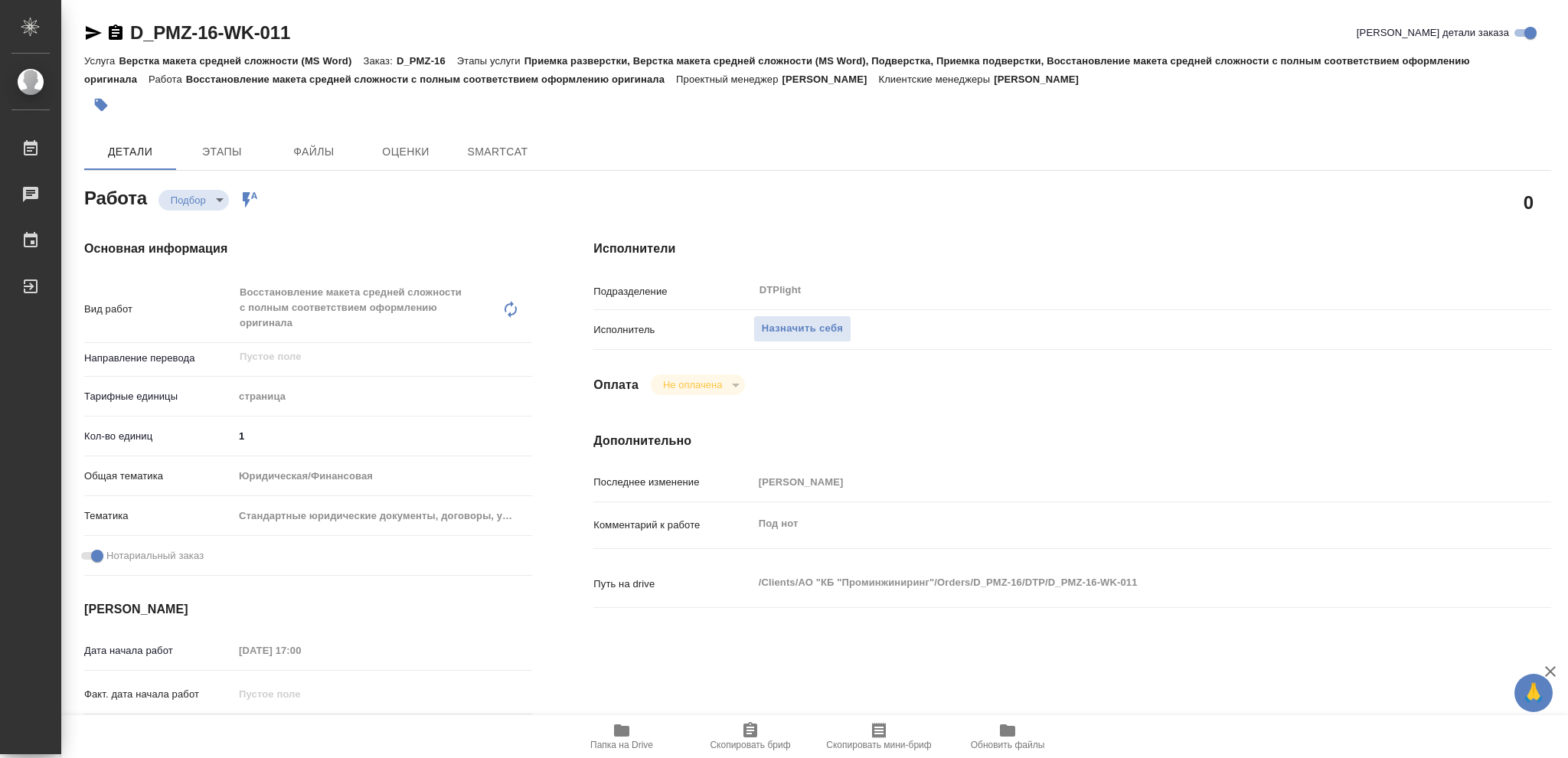
type textarea "x"
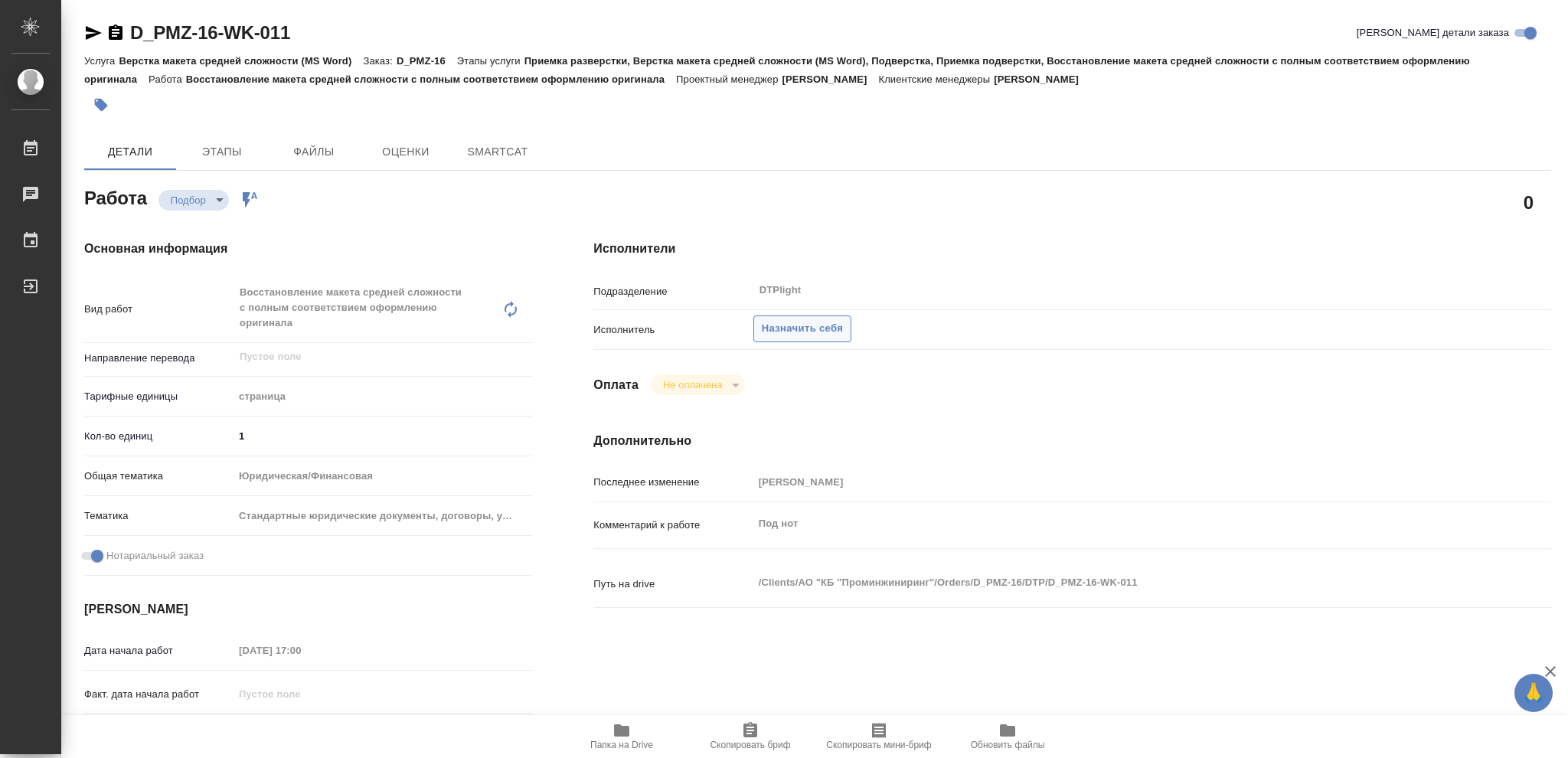
type textarea "x"
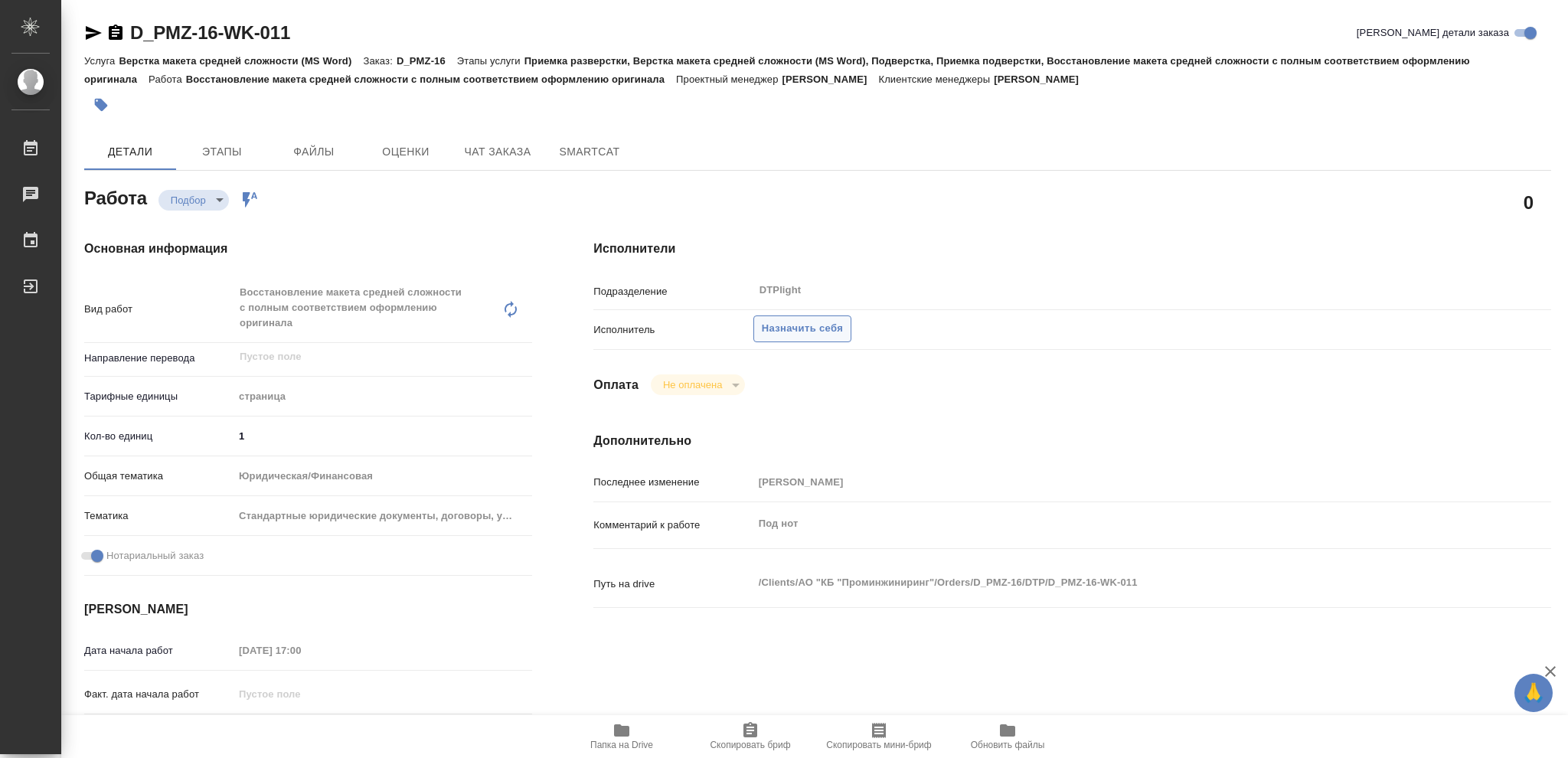
type textarea "x"
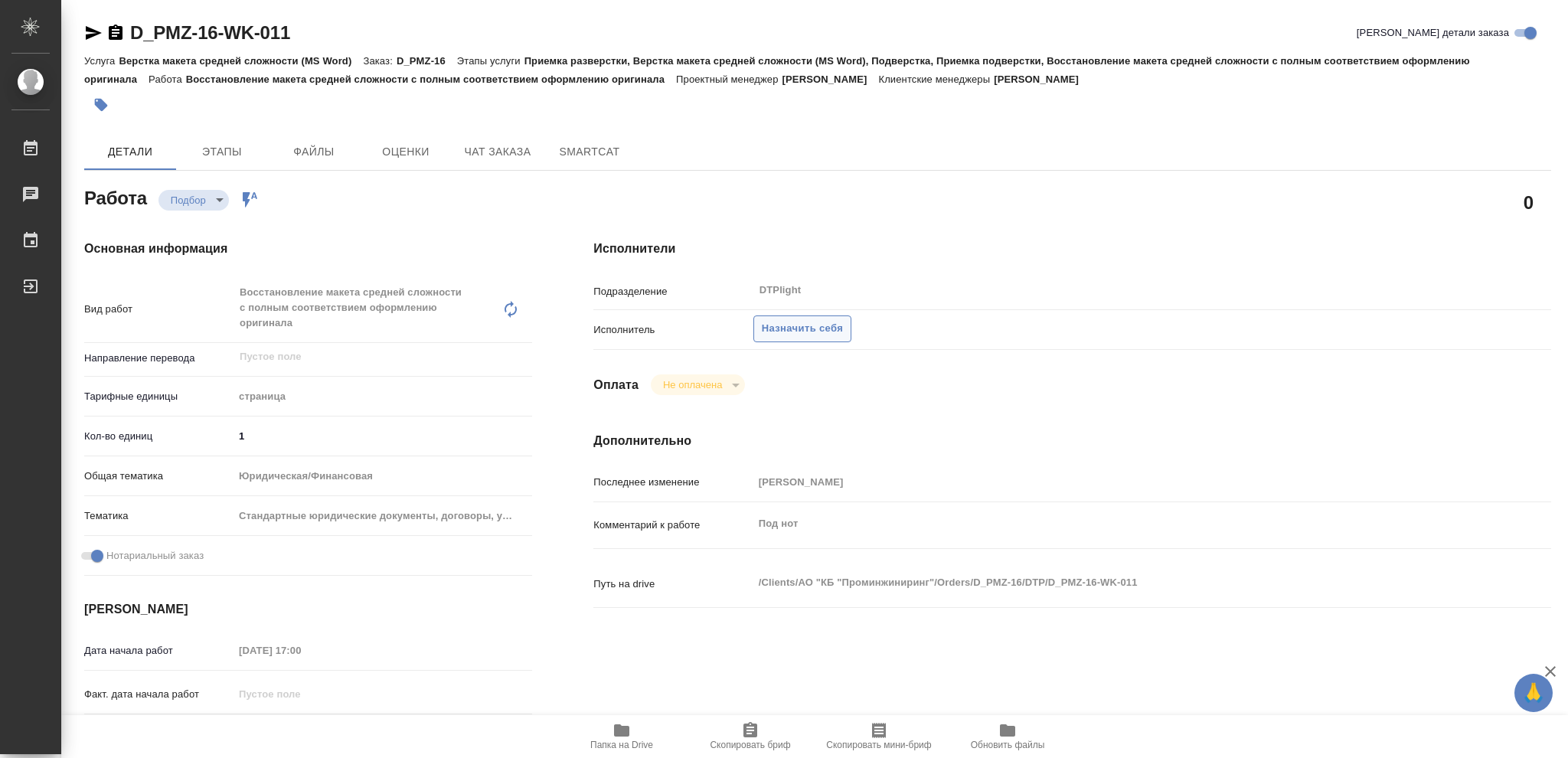
type textarea "x"
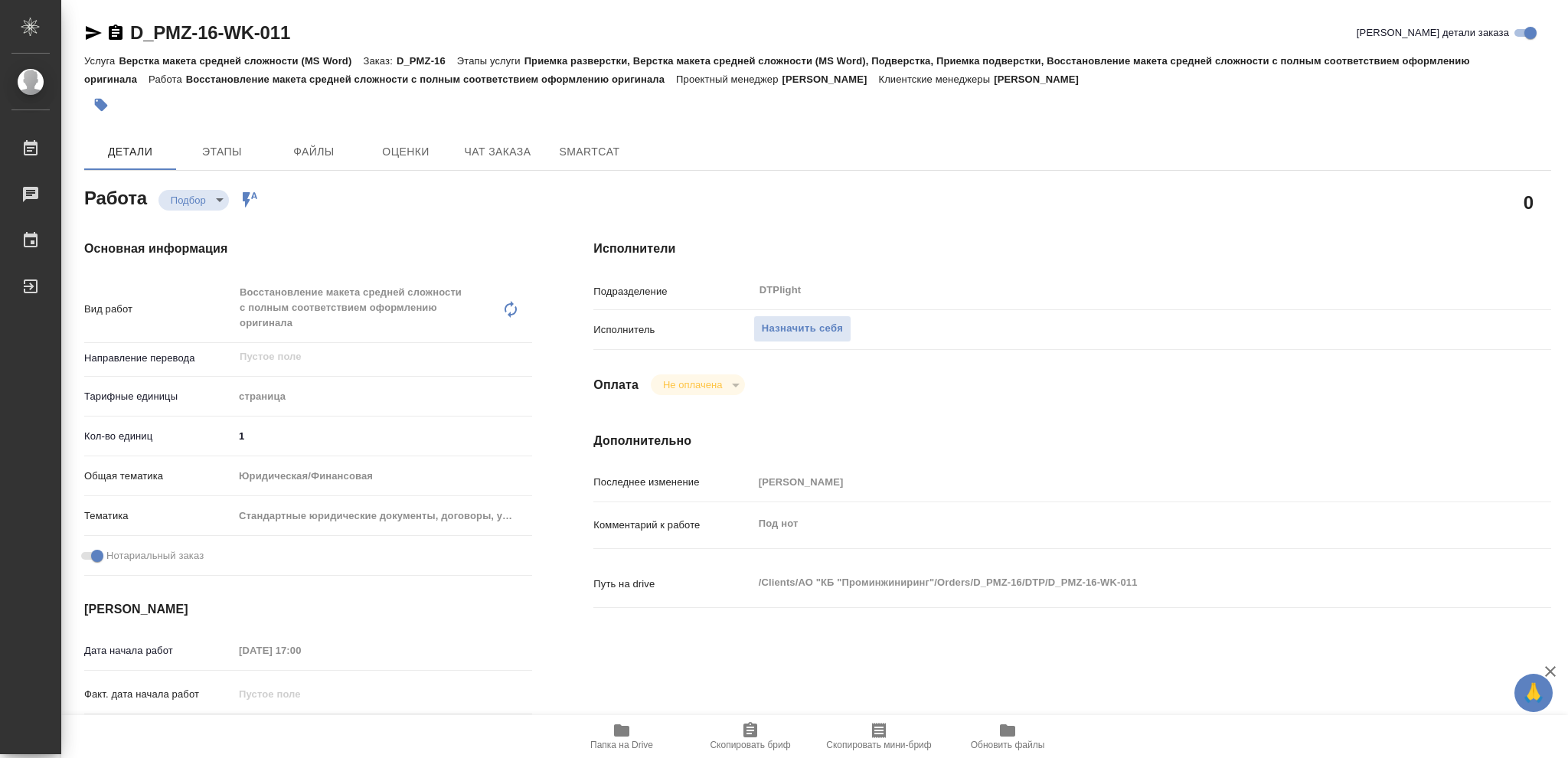
scroll to position [102, 0]
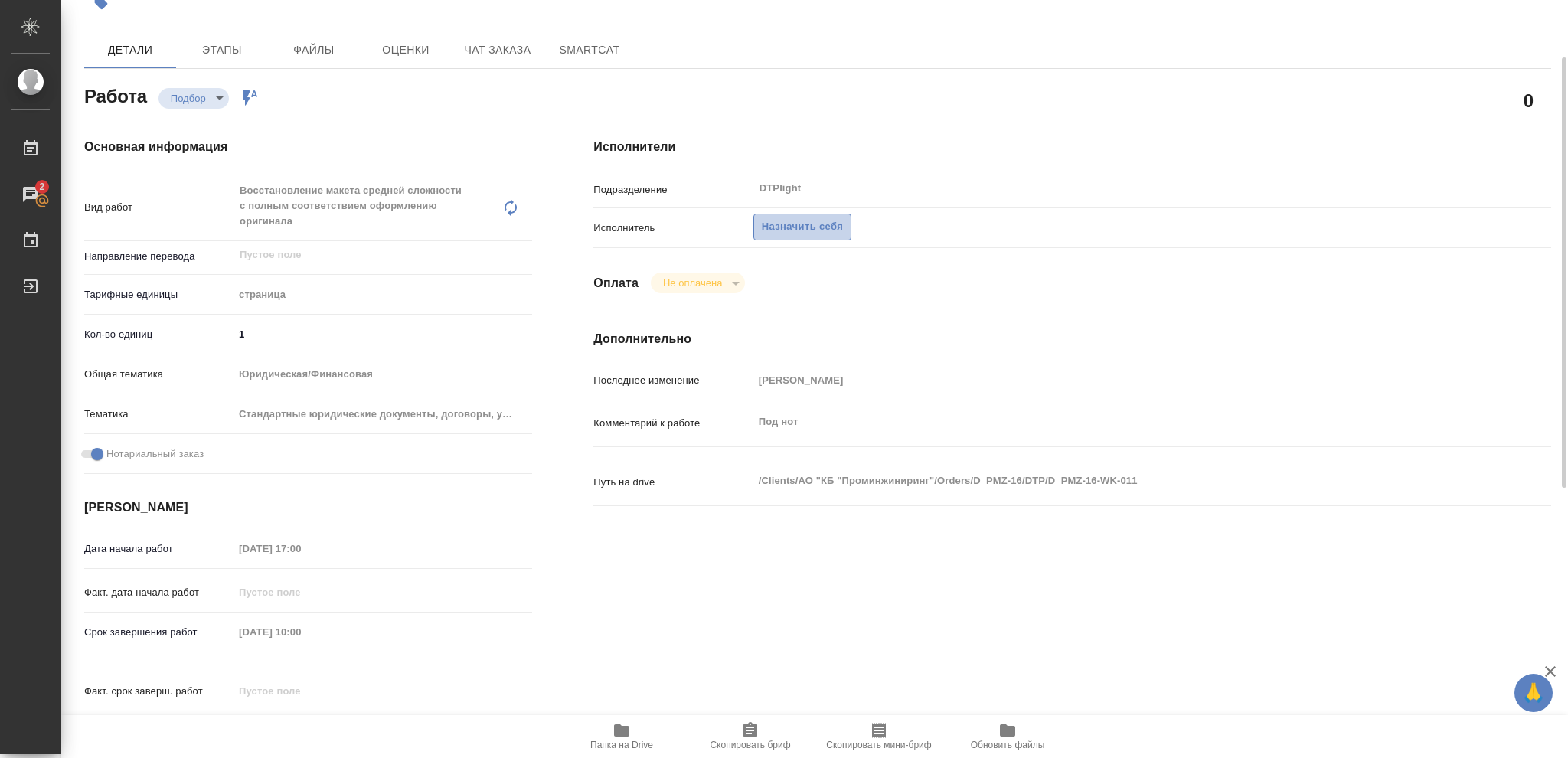
click at [829, 229] on span "Назначить себя" at bounding box center [802, 227] width 81 height 18
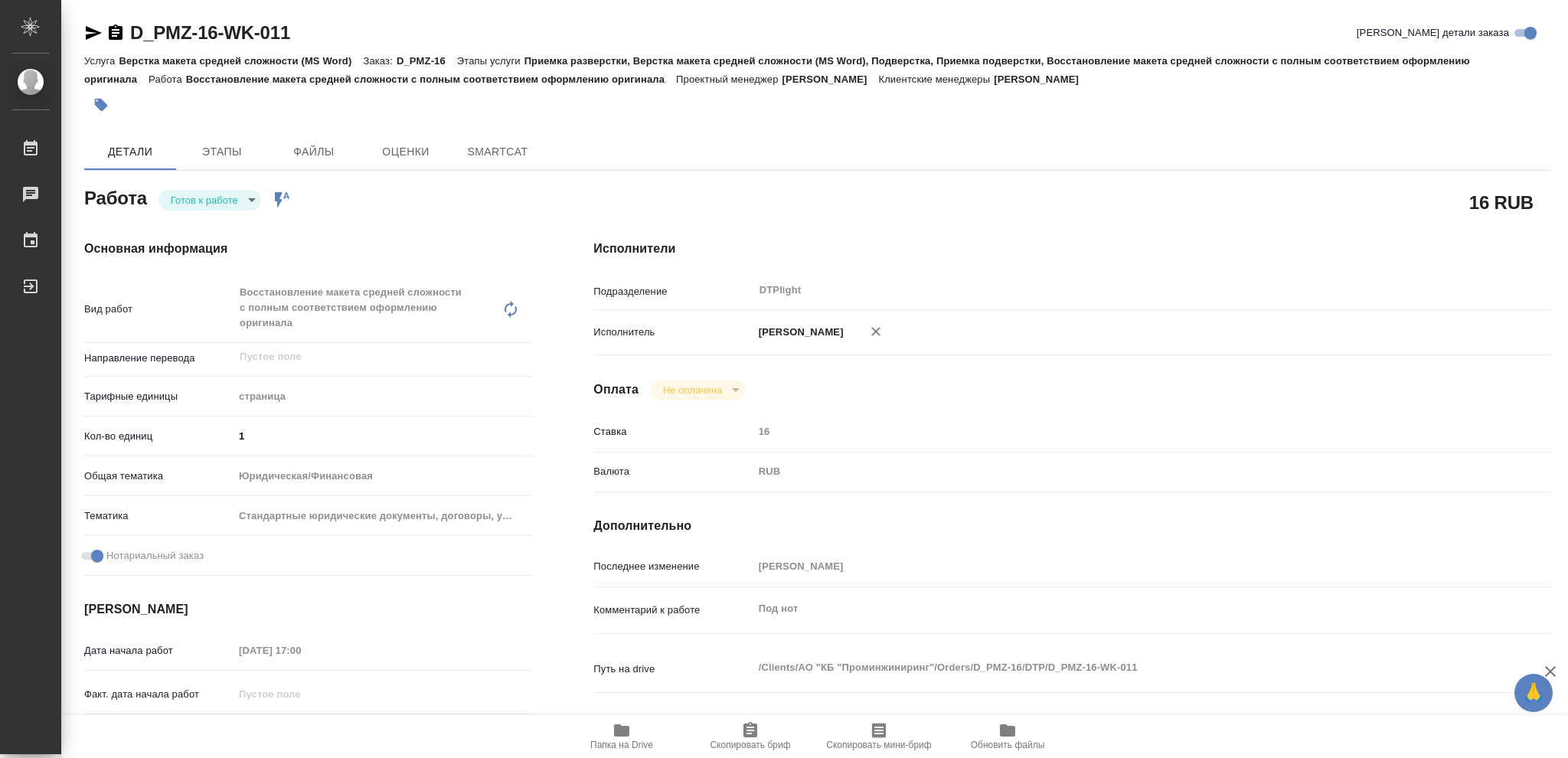
type textarea "x"
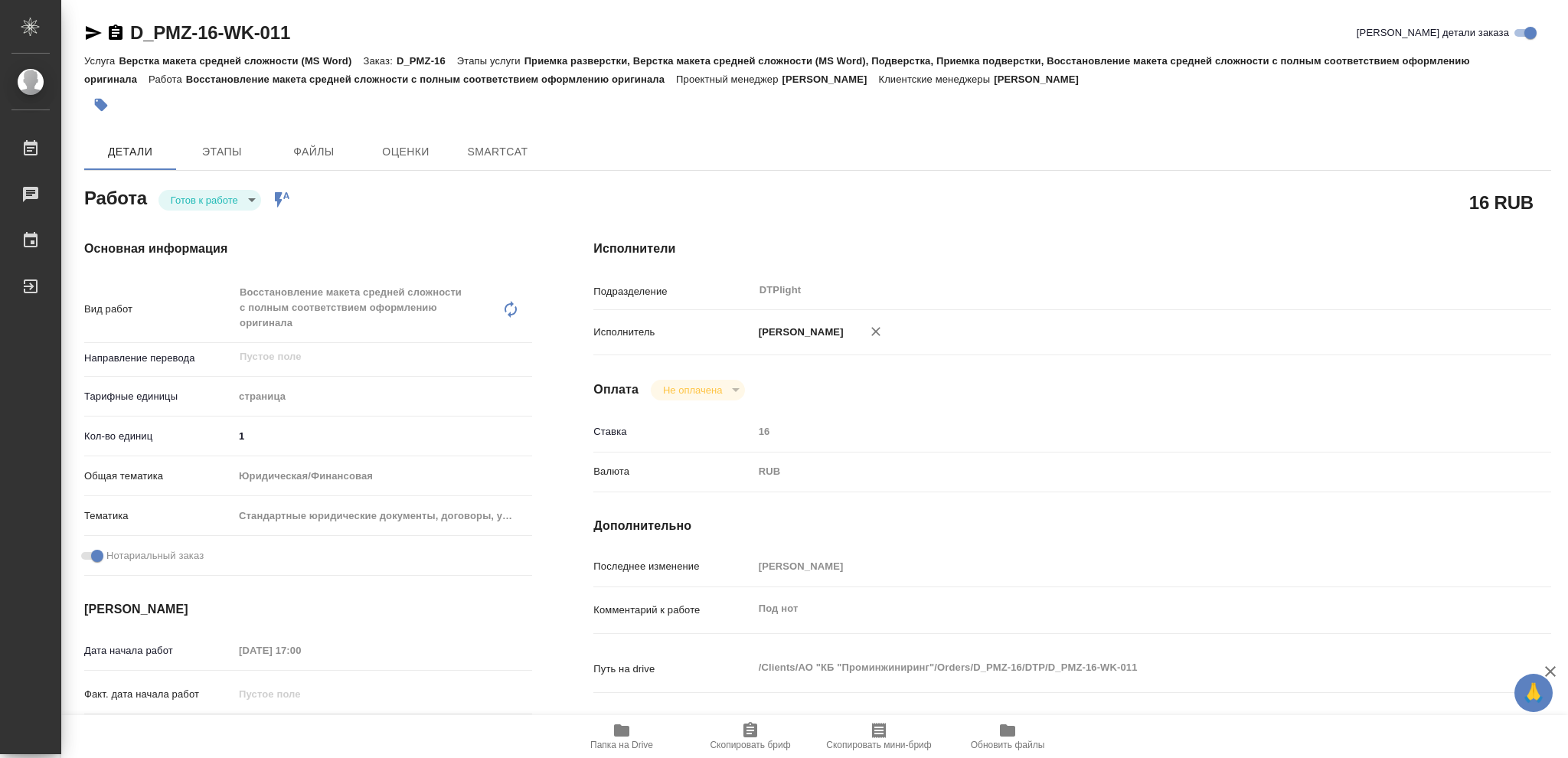
type textarea "x"
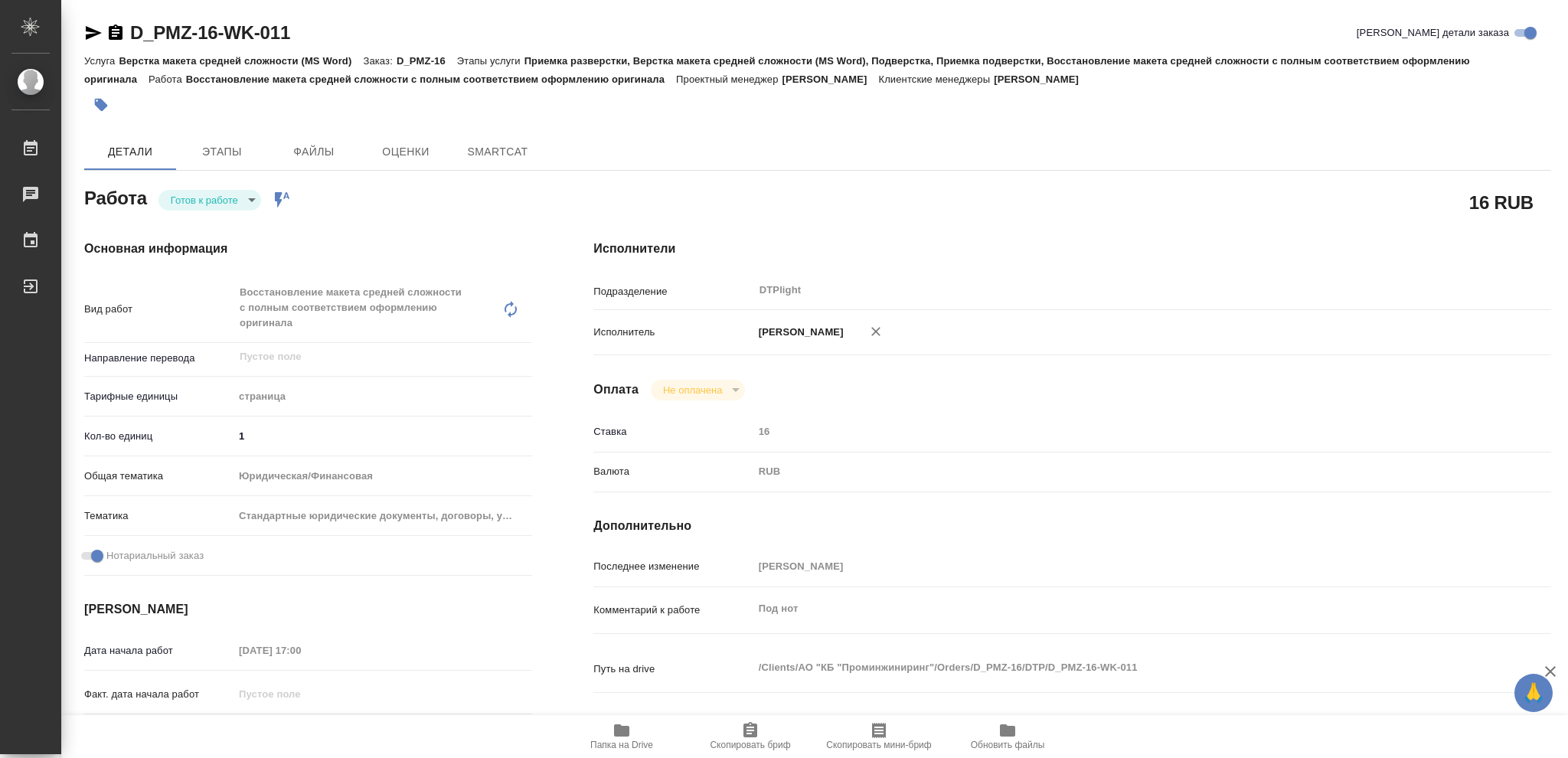
type textarea "x"
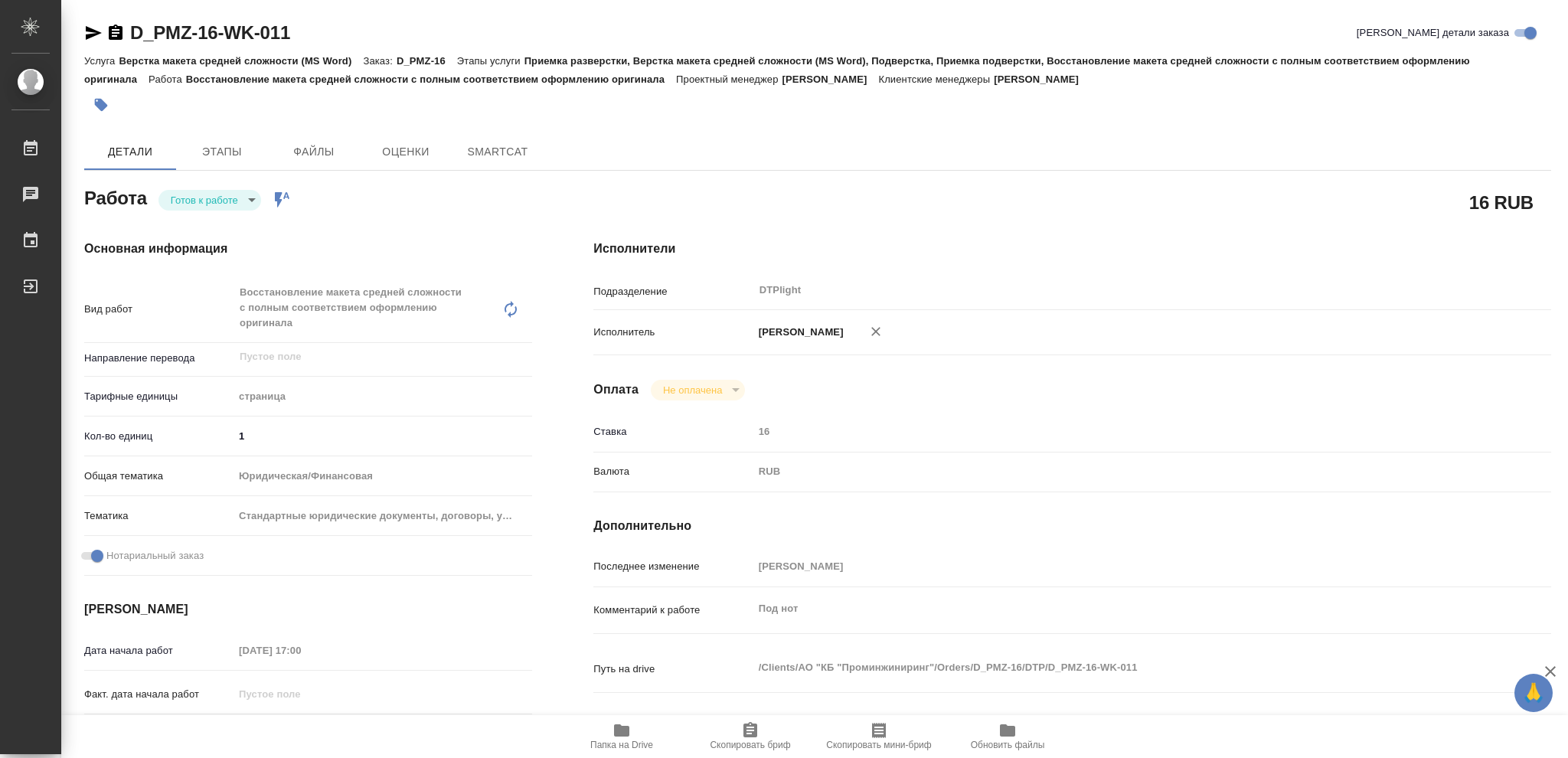
type textarea "x"
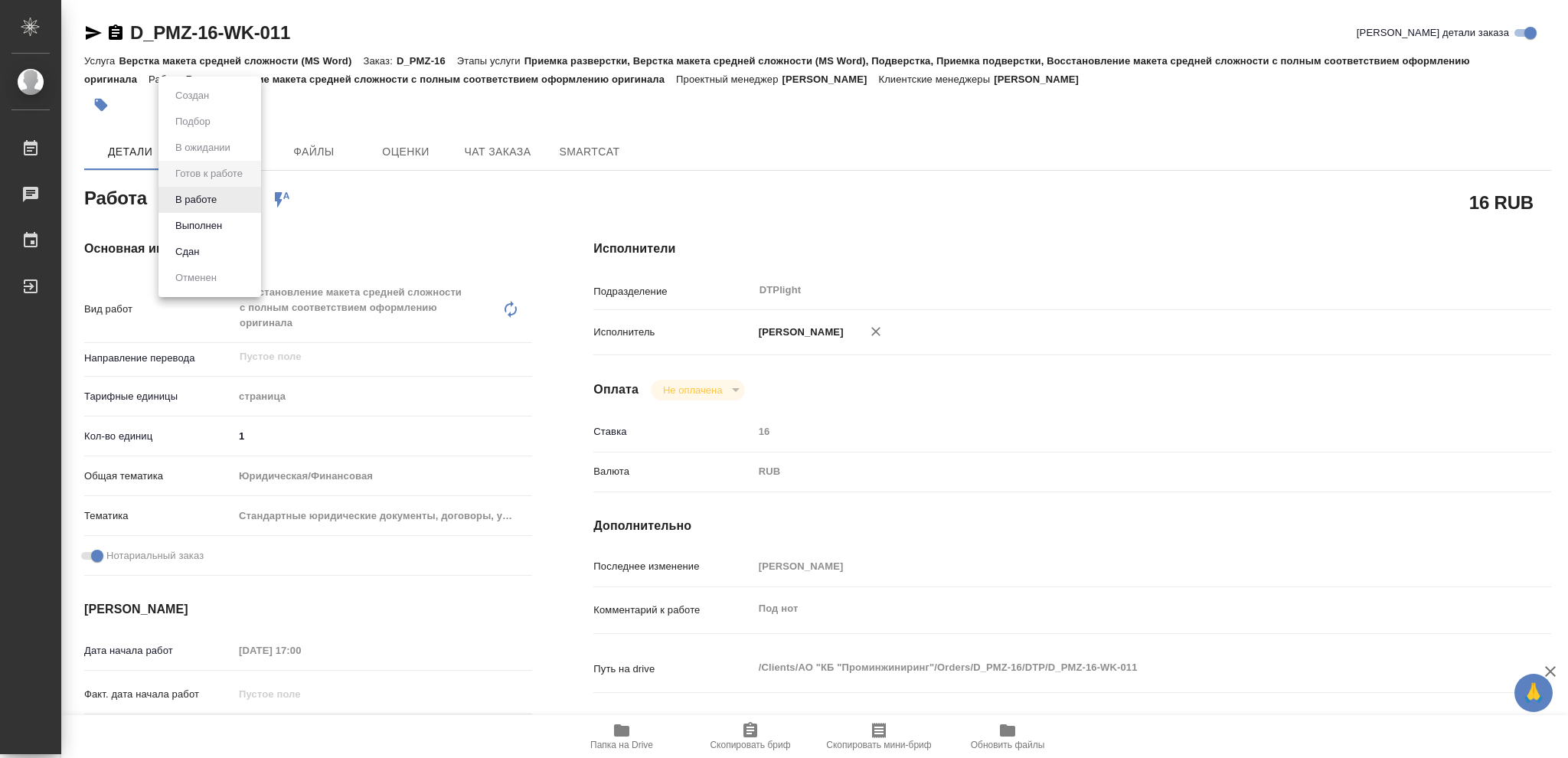
click at [250, 198] on body "🙏 .cls-1 fill:#fff; AWATERA Vasileva Olga Работы Чаты График Выйти D_PMZ-16-WK-…" at bounding box center [784, 379] width 1568 height 758
type textarea "x"
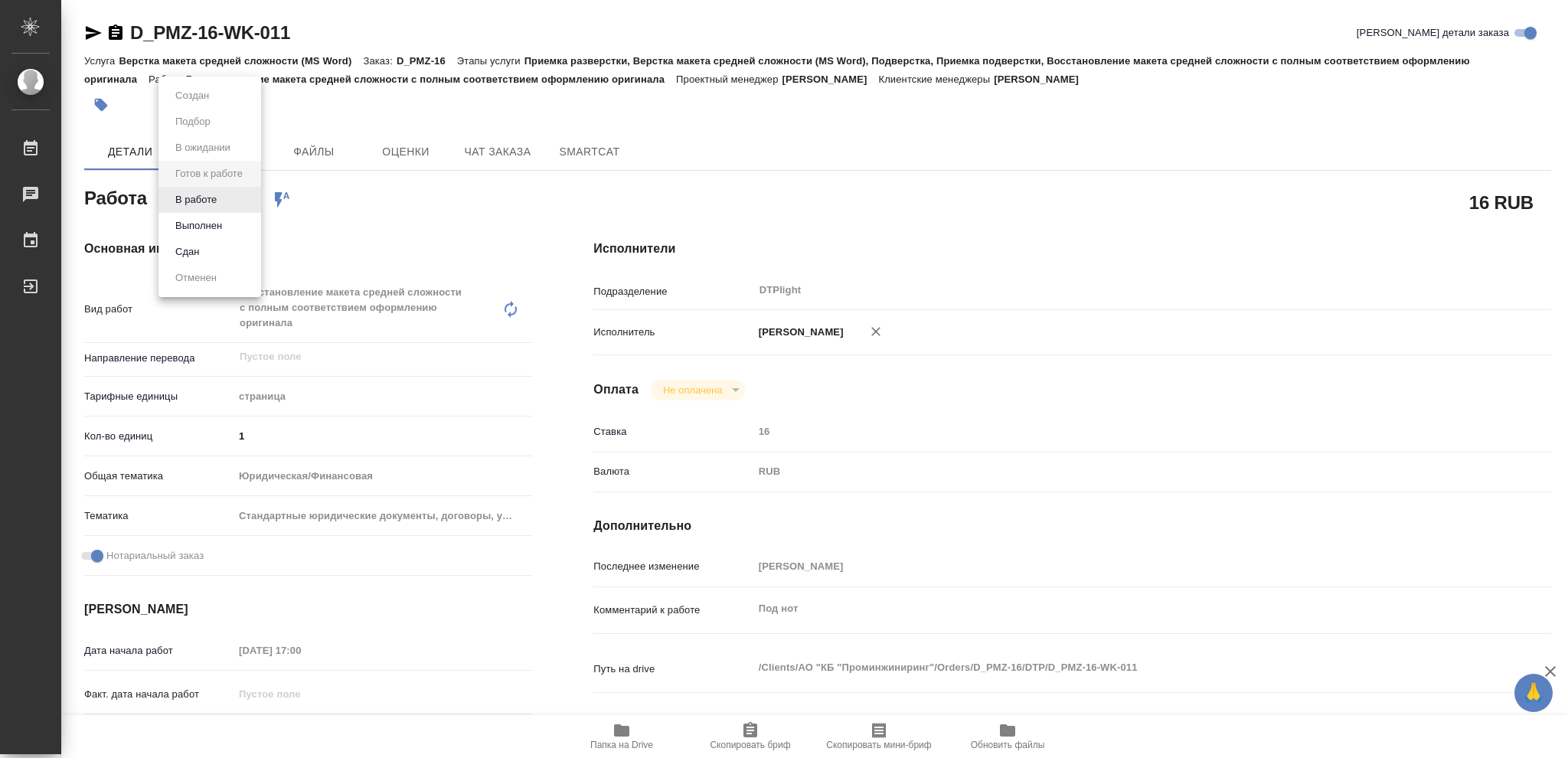
type textarea "x"
click at [198, 198] on button "В работе" at bounding box center [196, 199] width 50 height 17
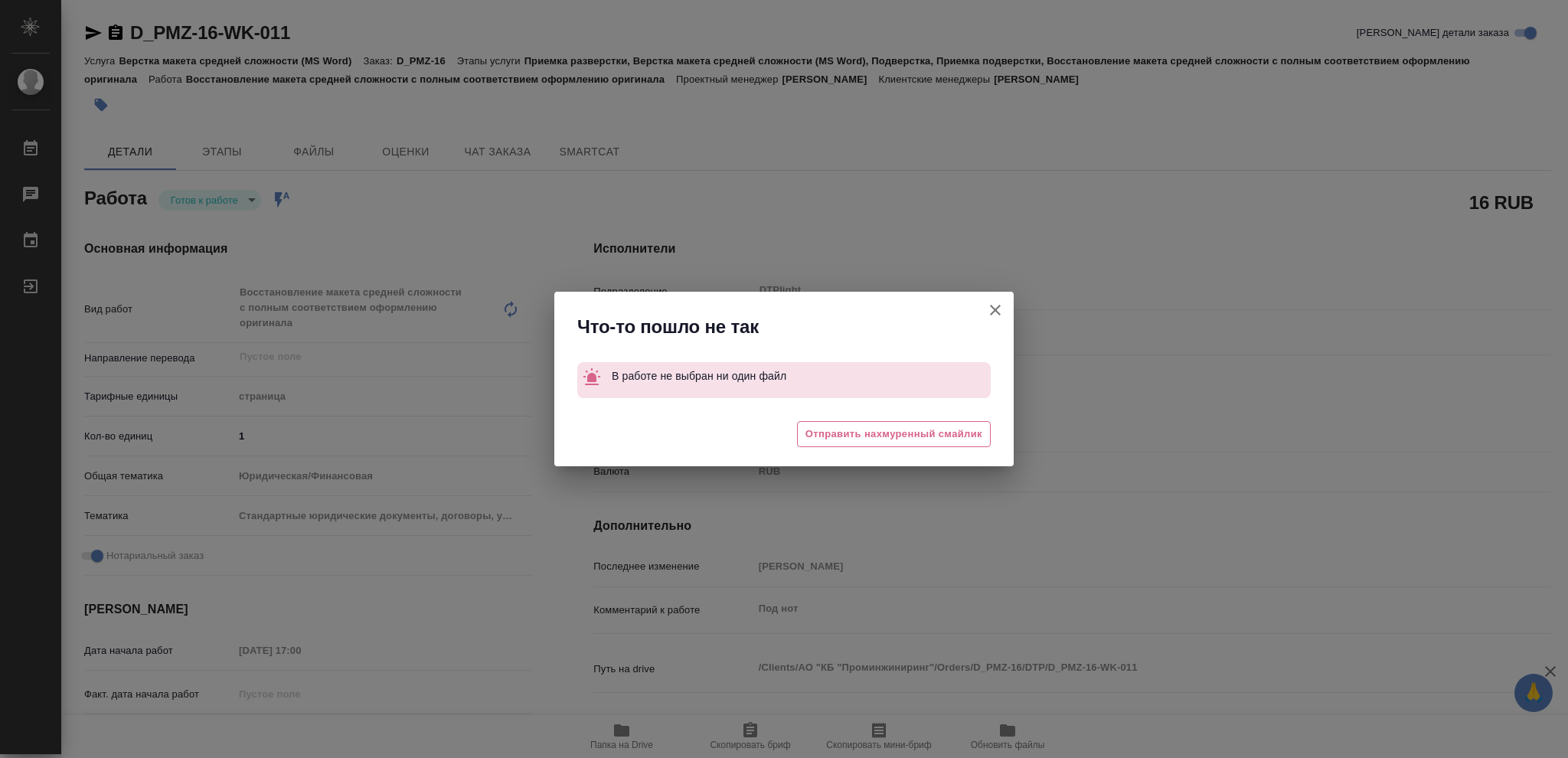
type textarea "x"
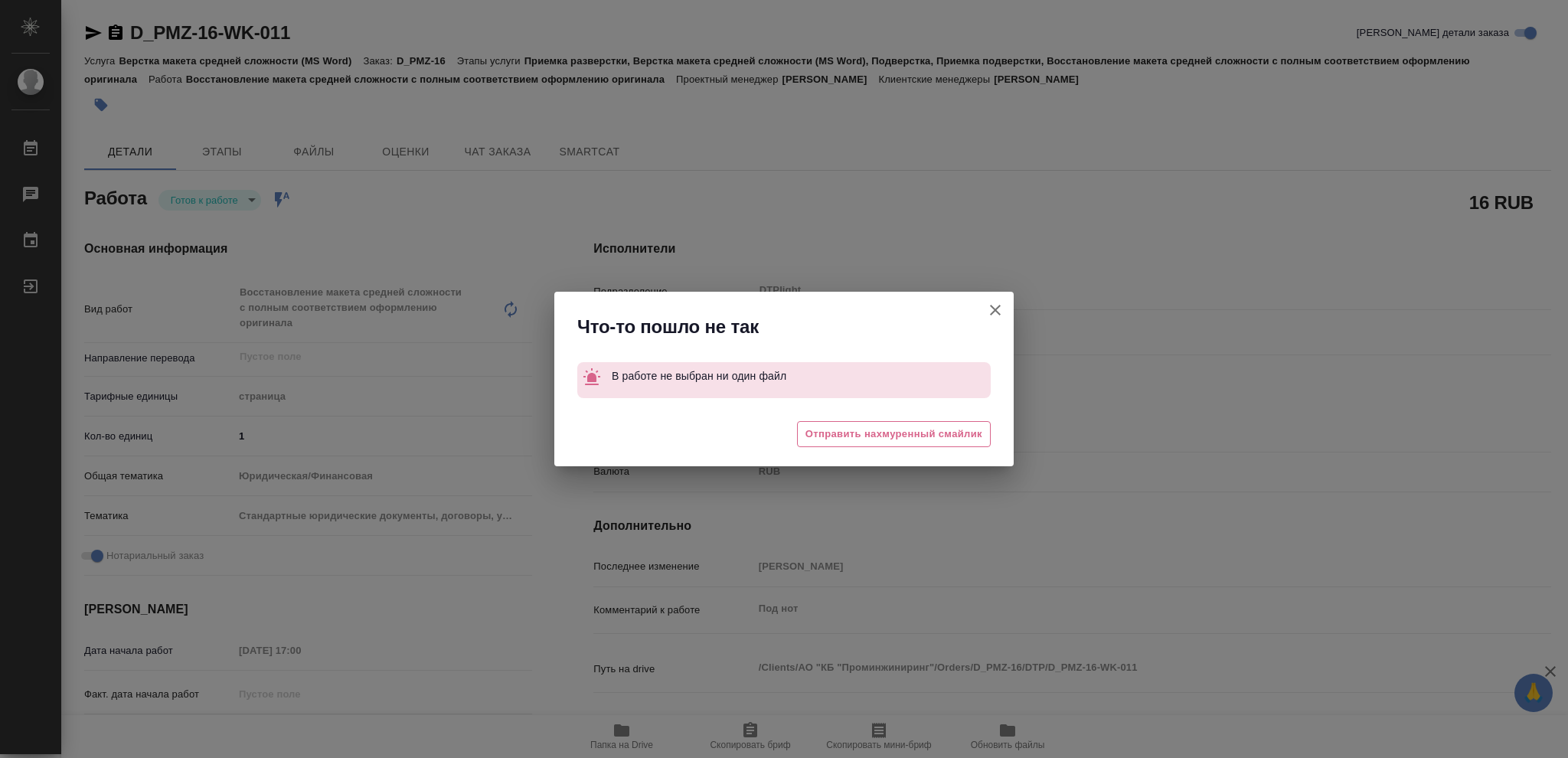
type textarea "x"
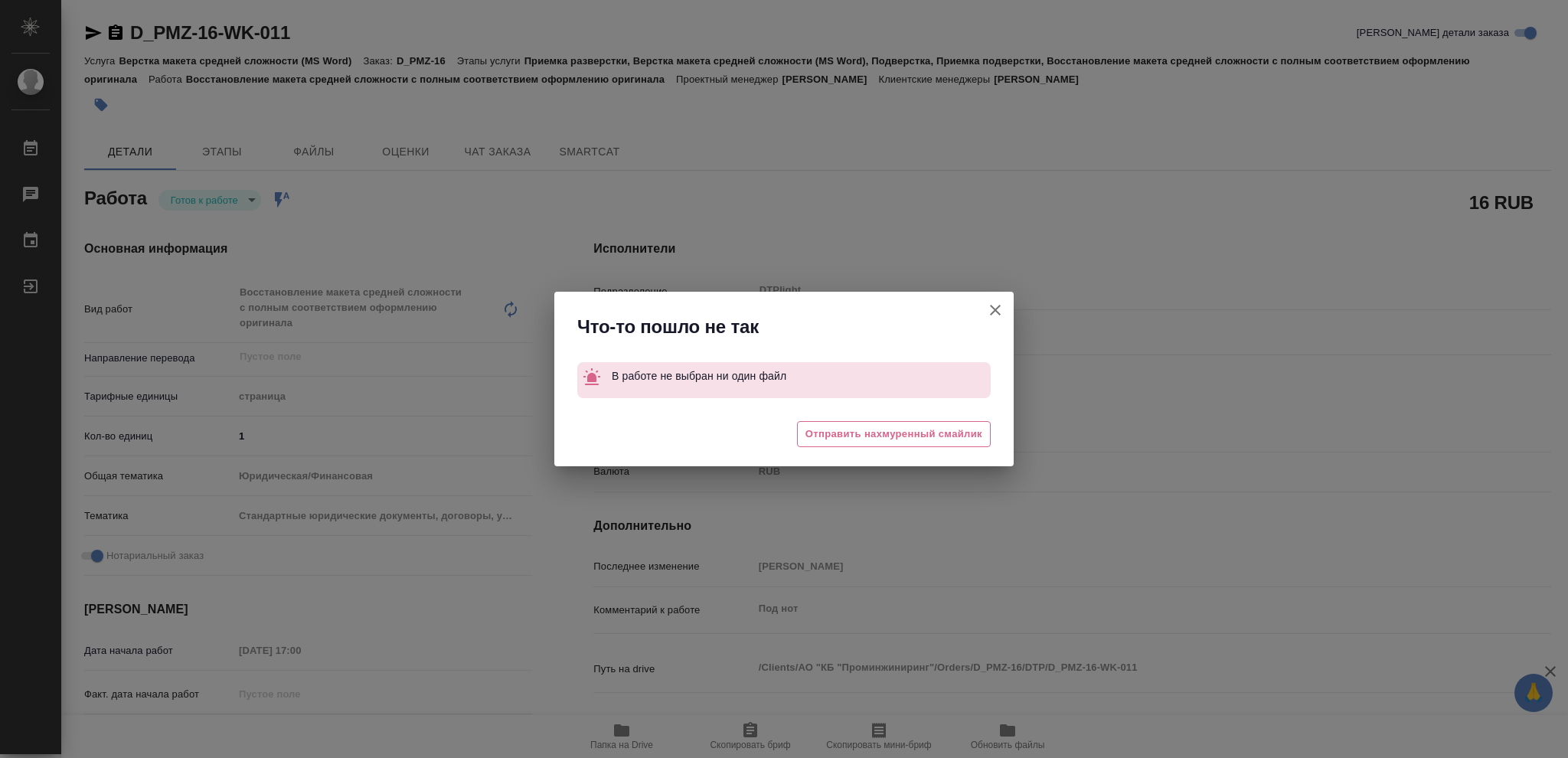
type textarea "x"
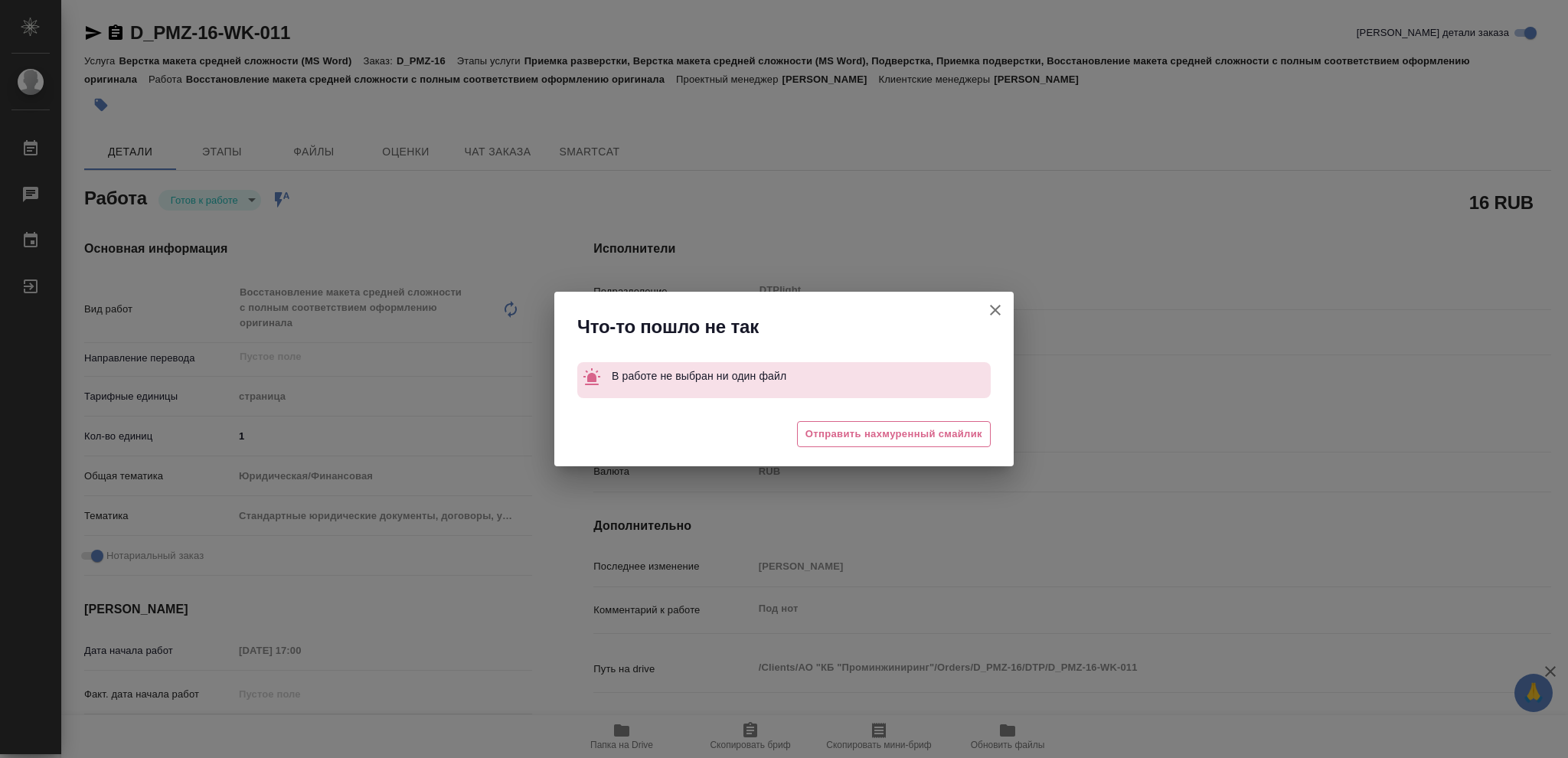
type textarea "x"
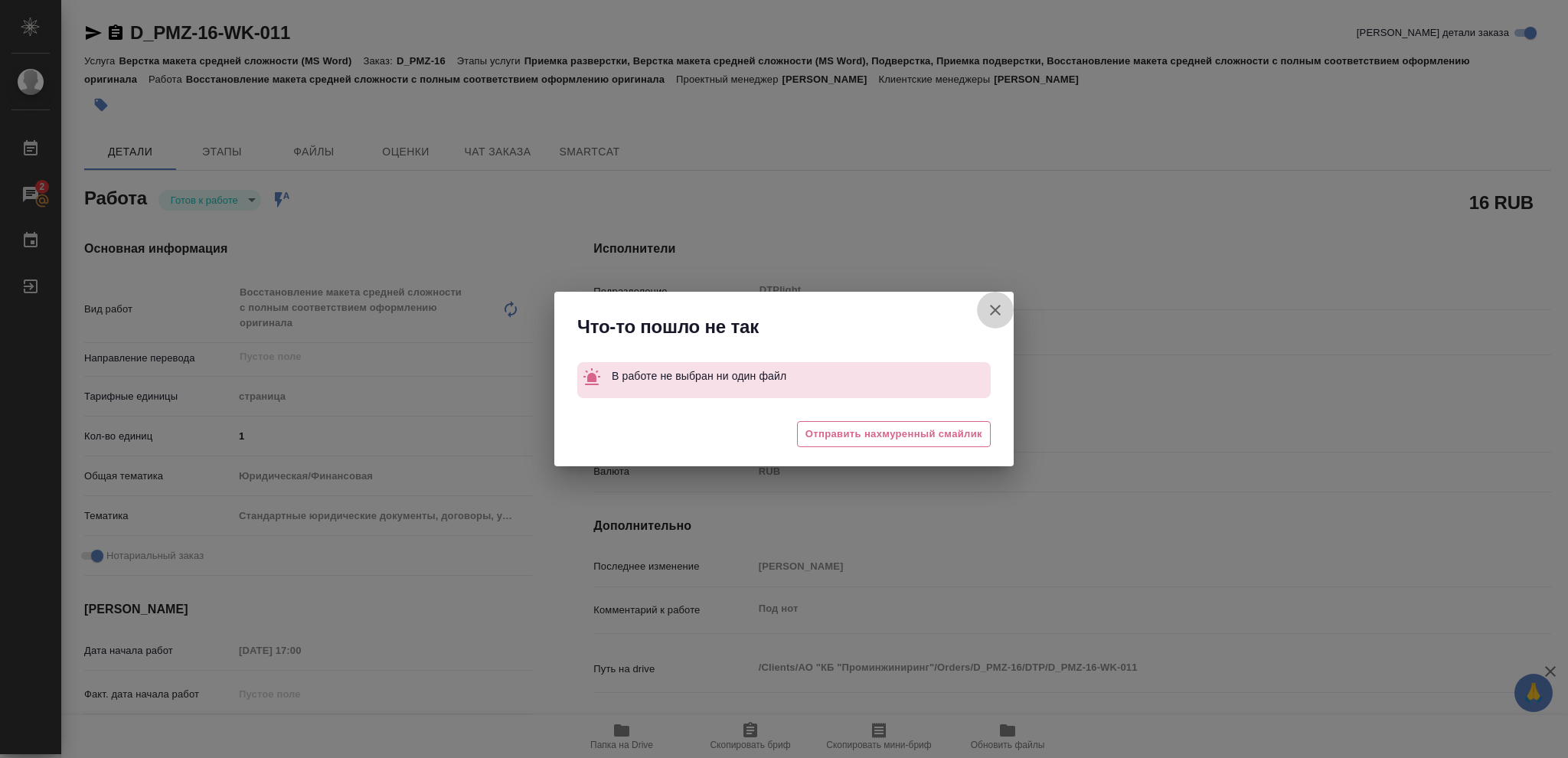
drag, startPoint x: 996, startPoint y: 305, endPoint x: 626, endPoint y: 160, distance: 397.4
click at [996, 304] on icon "button" at bounding box center [995, 309] width 19 height 19
type textarea "x"
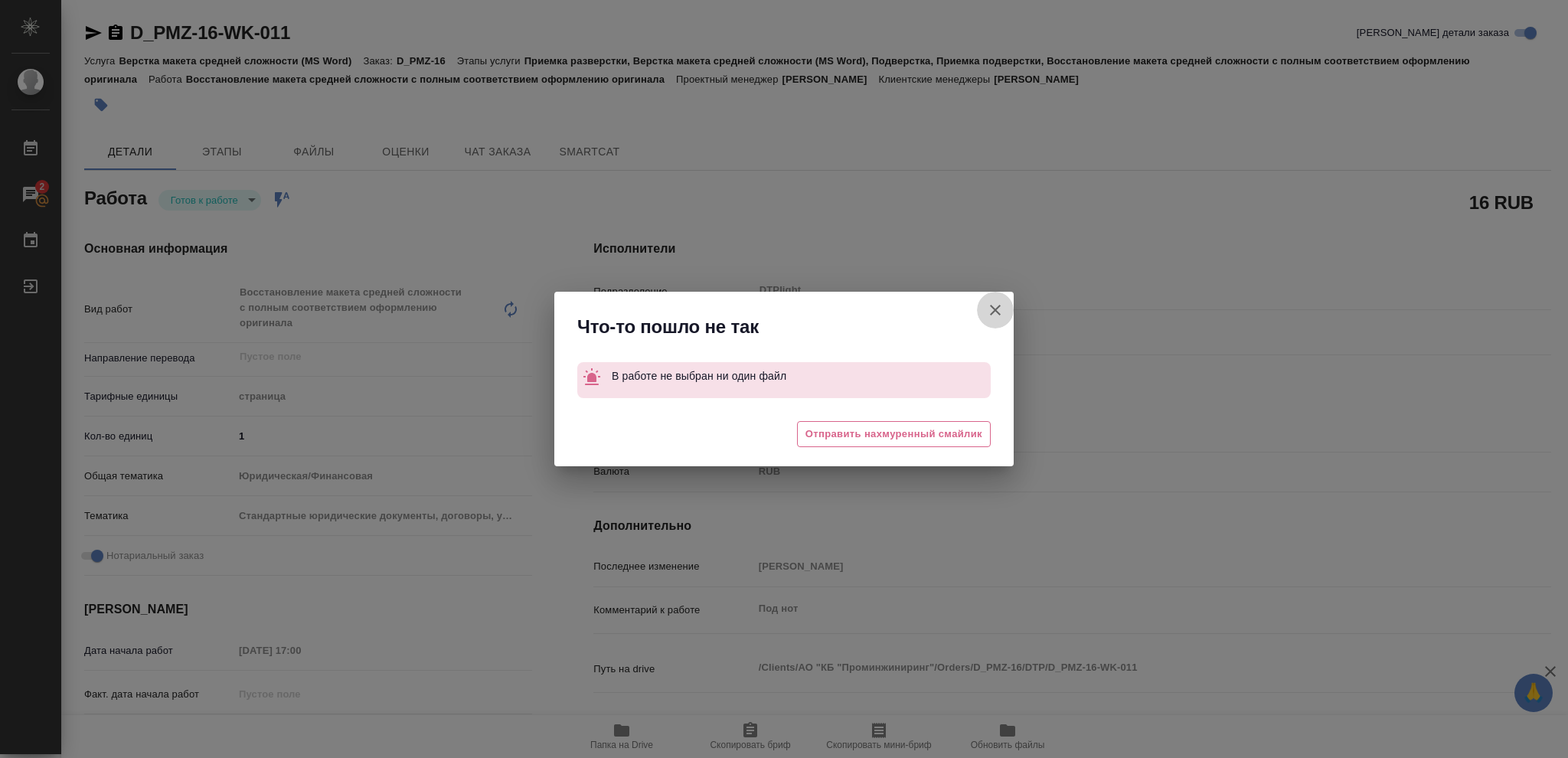
type textarea "x"
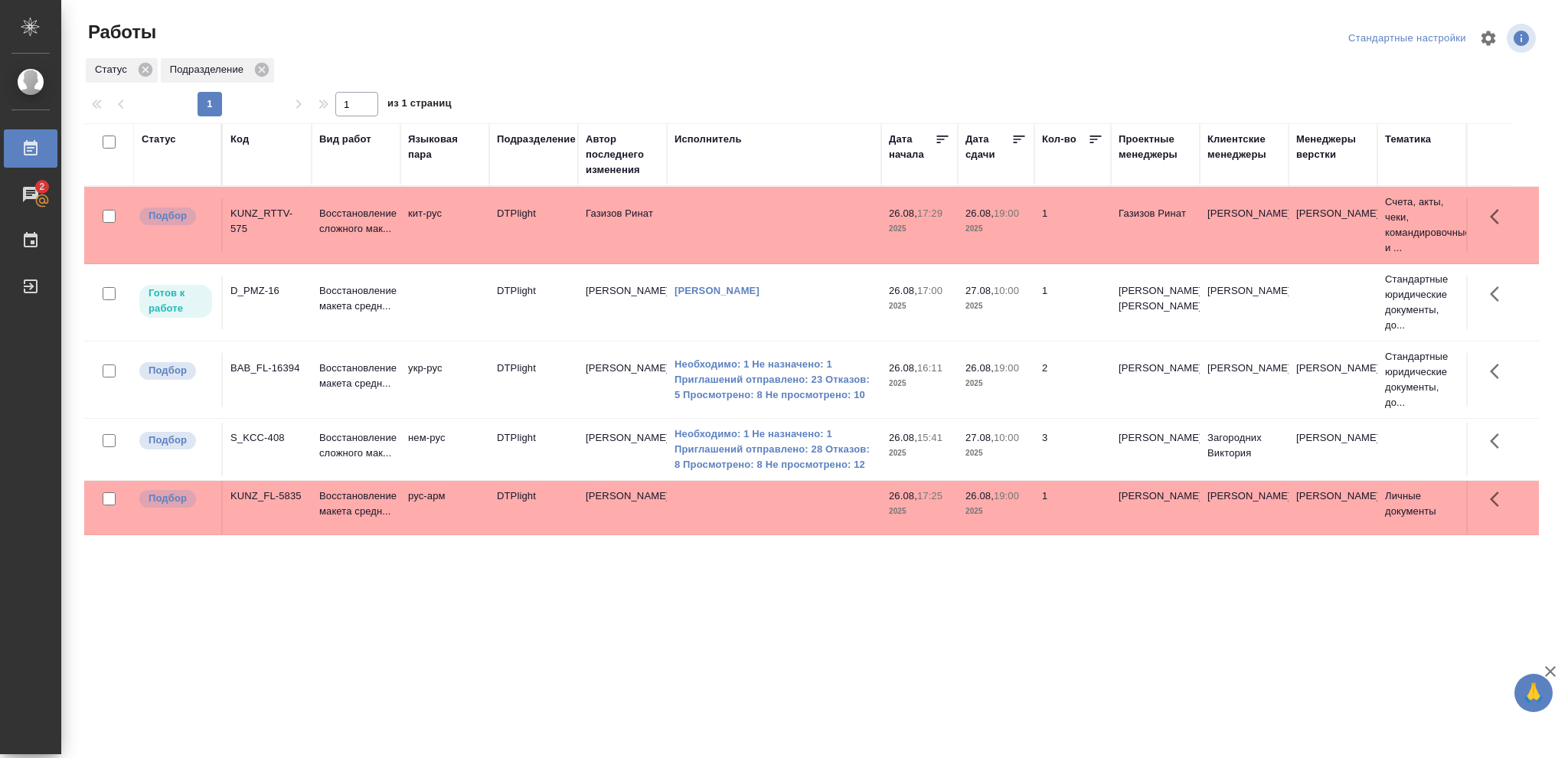
click at [914, 685] on div ".cls-1 fill:#fff; AWATERA [PERSON_NAME] 2 Чаты График Выйти Работы Стандартные …" at bounding box center [784, 379] width 1568 height 758
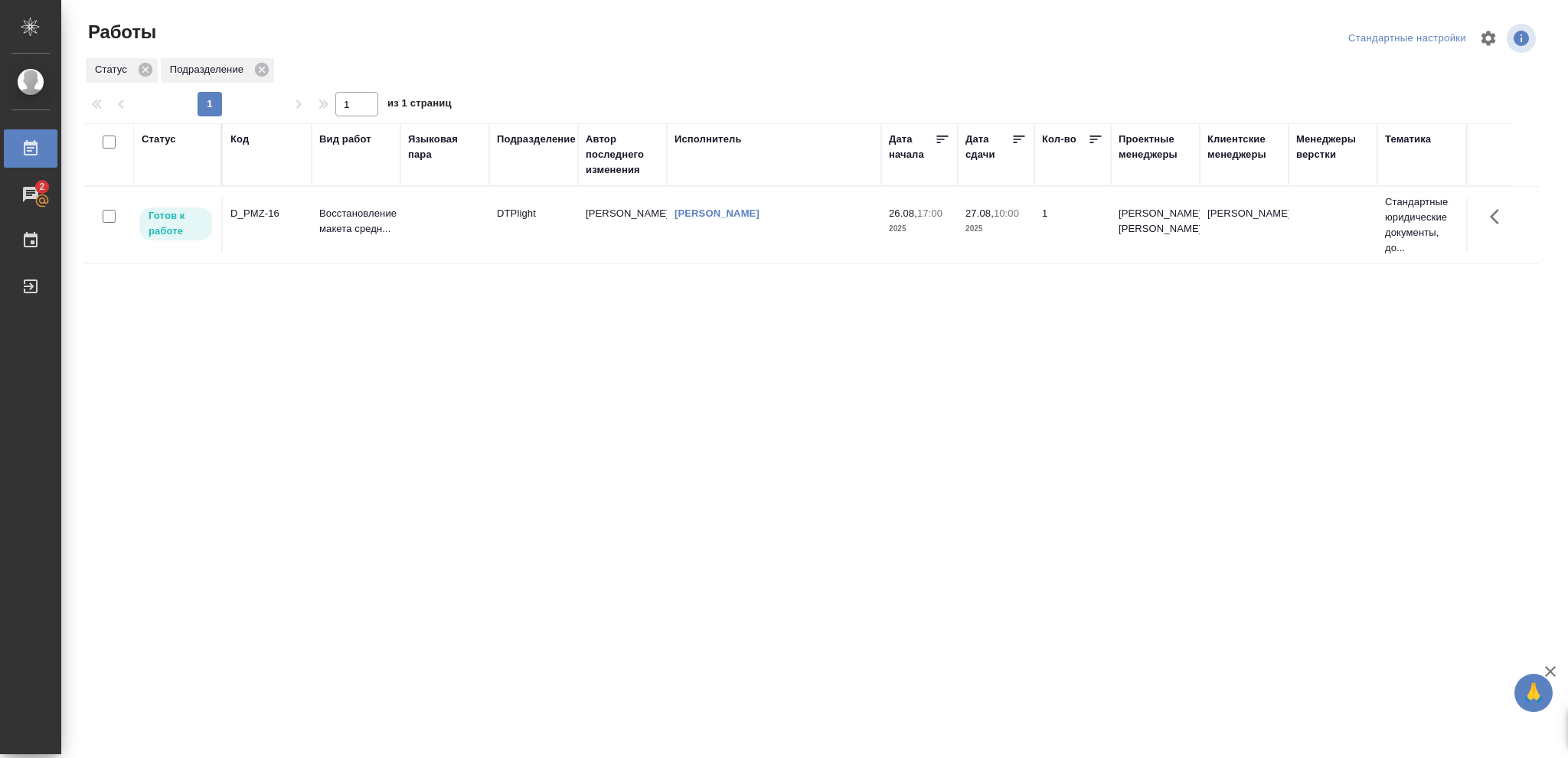
click at [744, 230] on td "[PERSON_NAME]" at bounding box center [773, 225] width 215 height 53
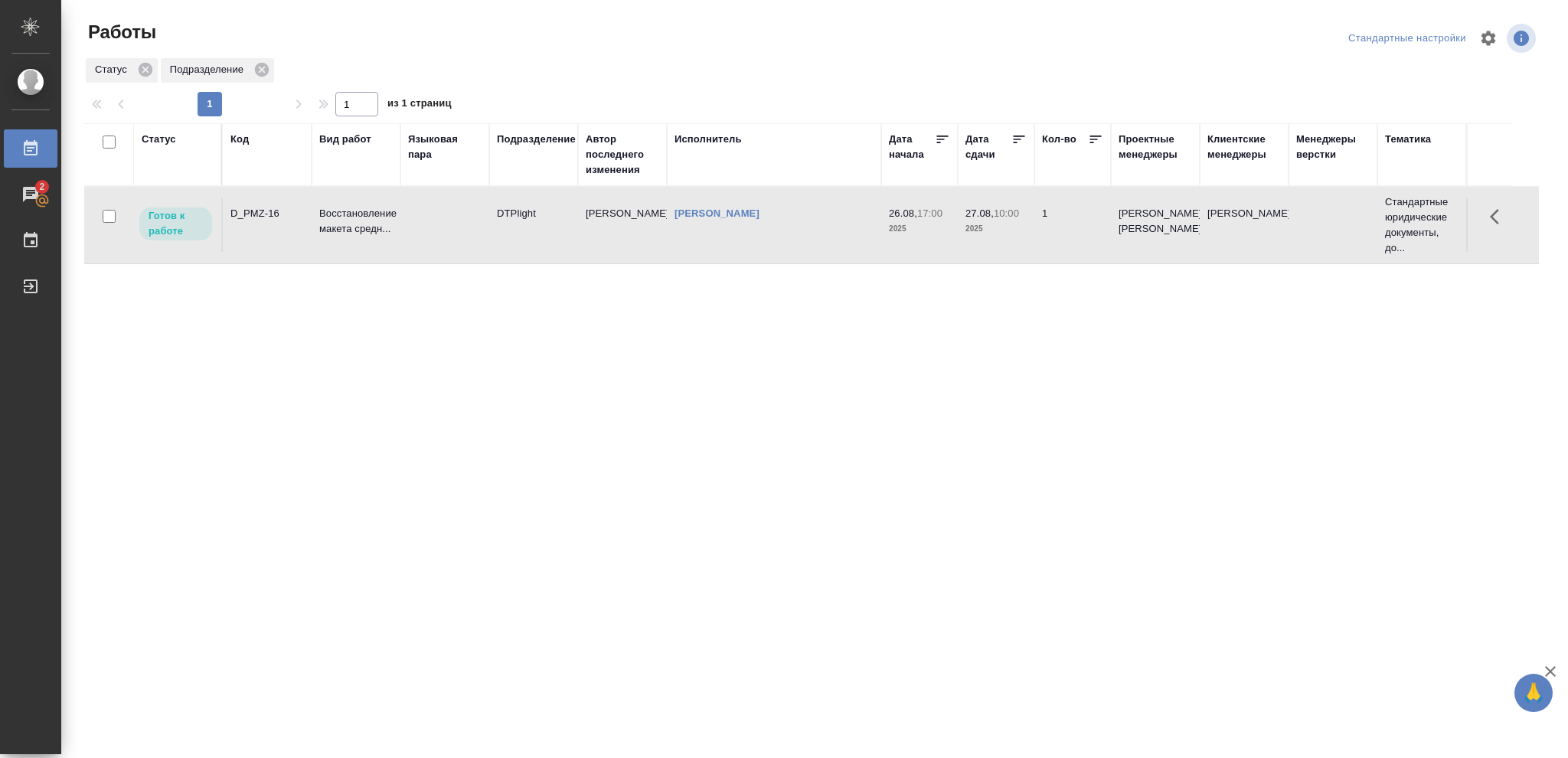
click at [744, 230] on td "[PERSON_NAME]" at bounding box center [773, 225] width 215 height 53
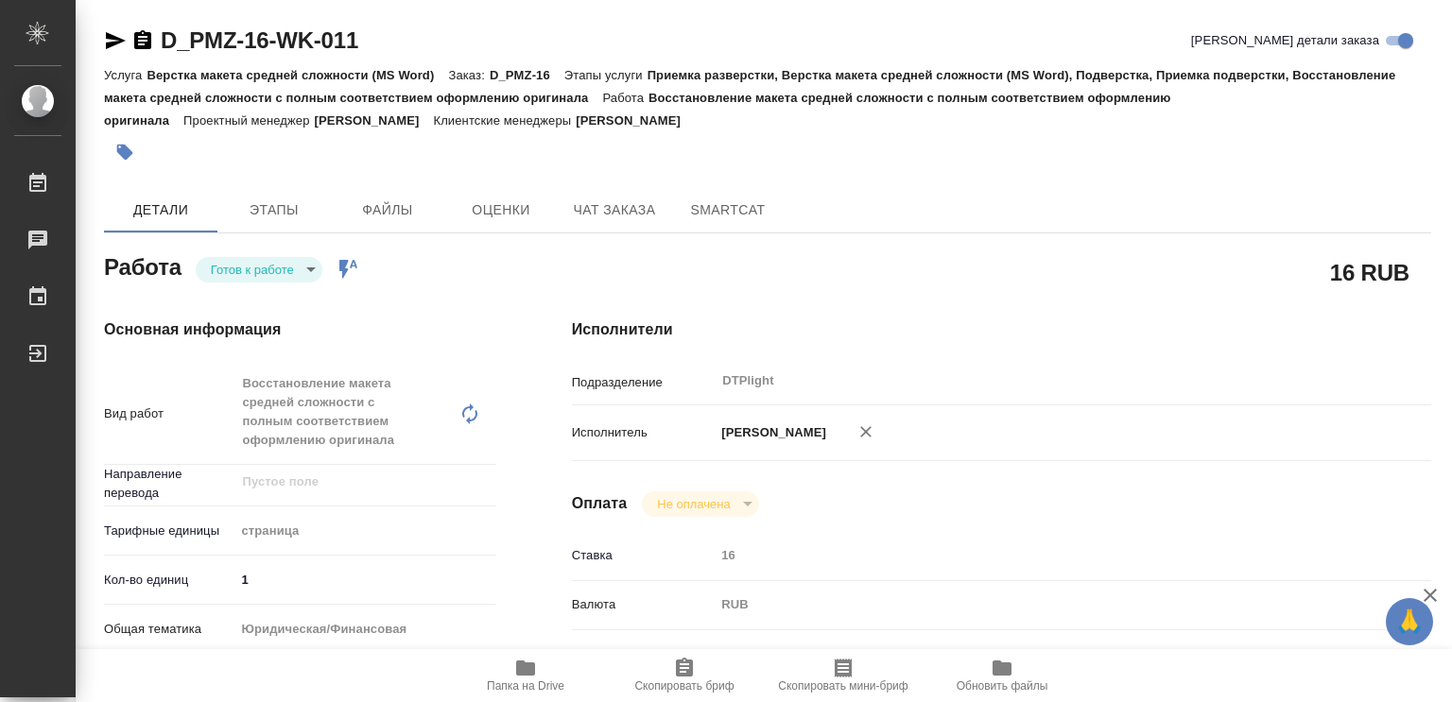
type textarea "x"
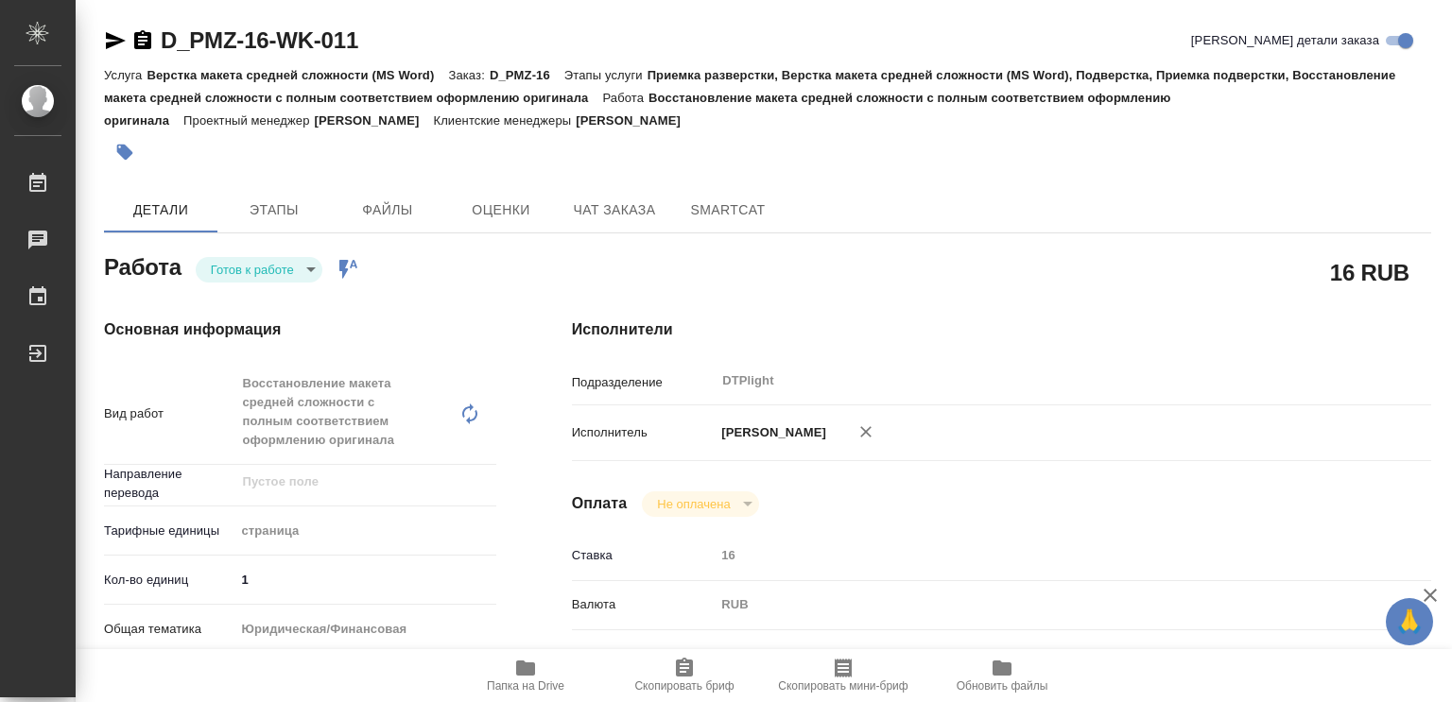
type textarea "x"
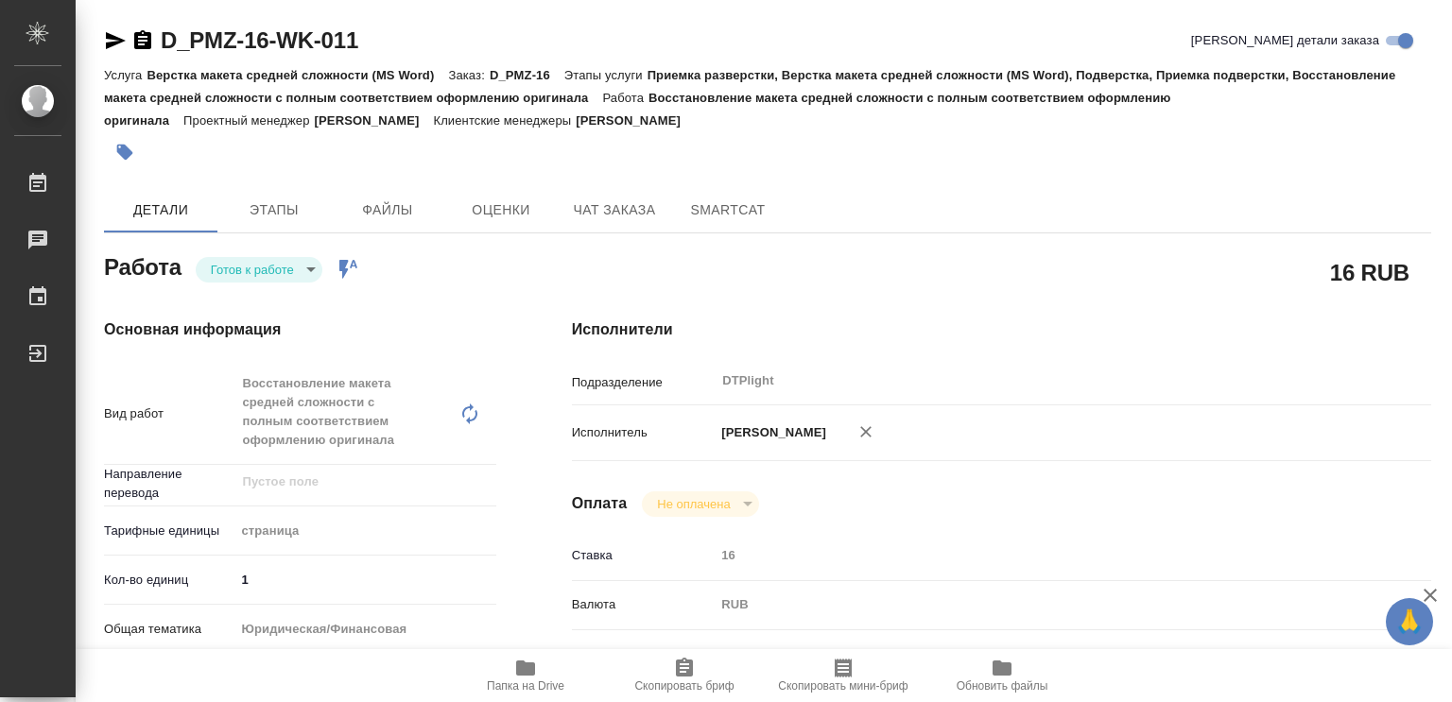
type textarea "x"
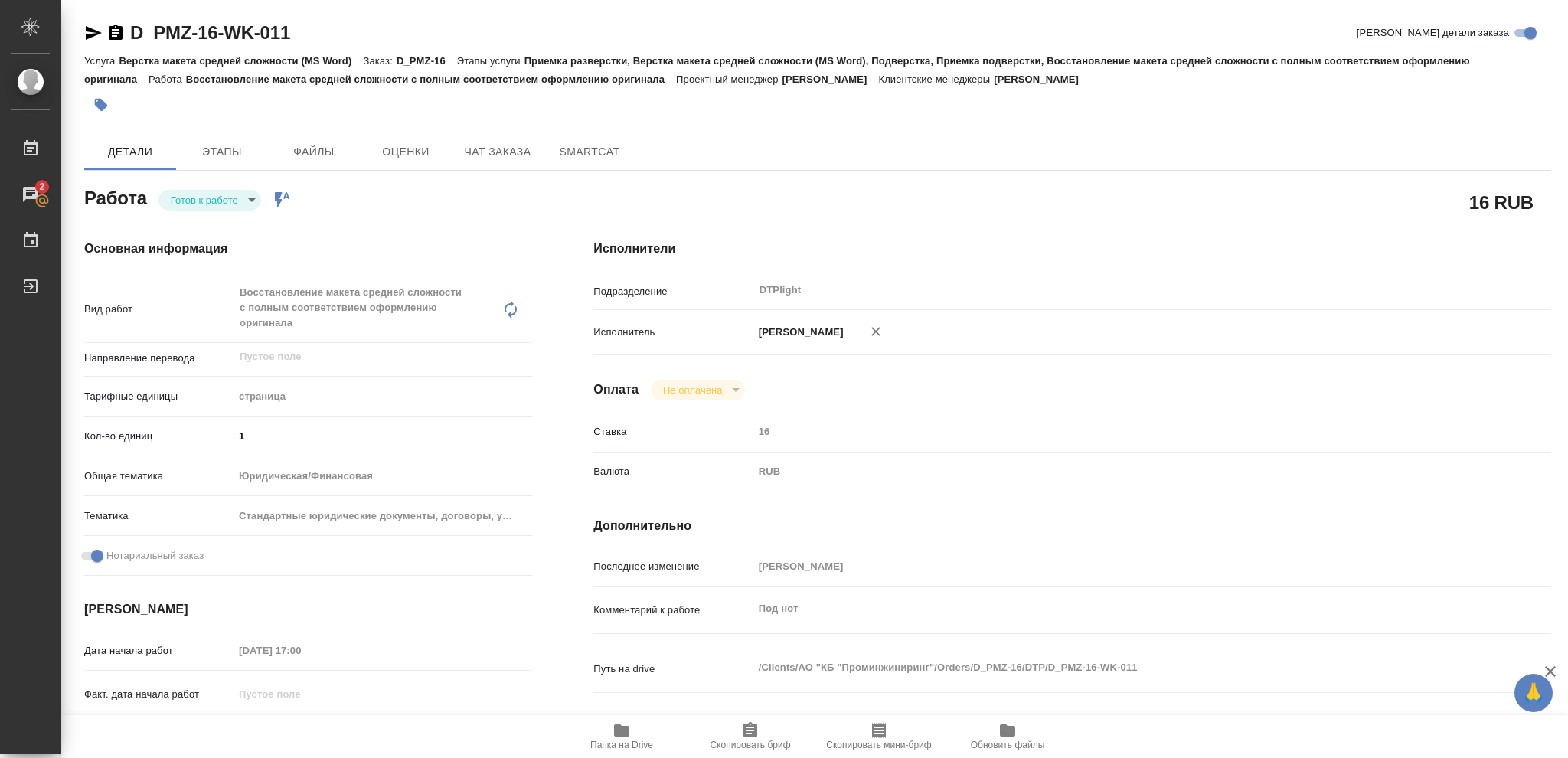
type textarea "x"
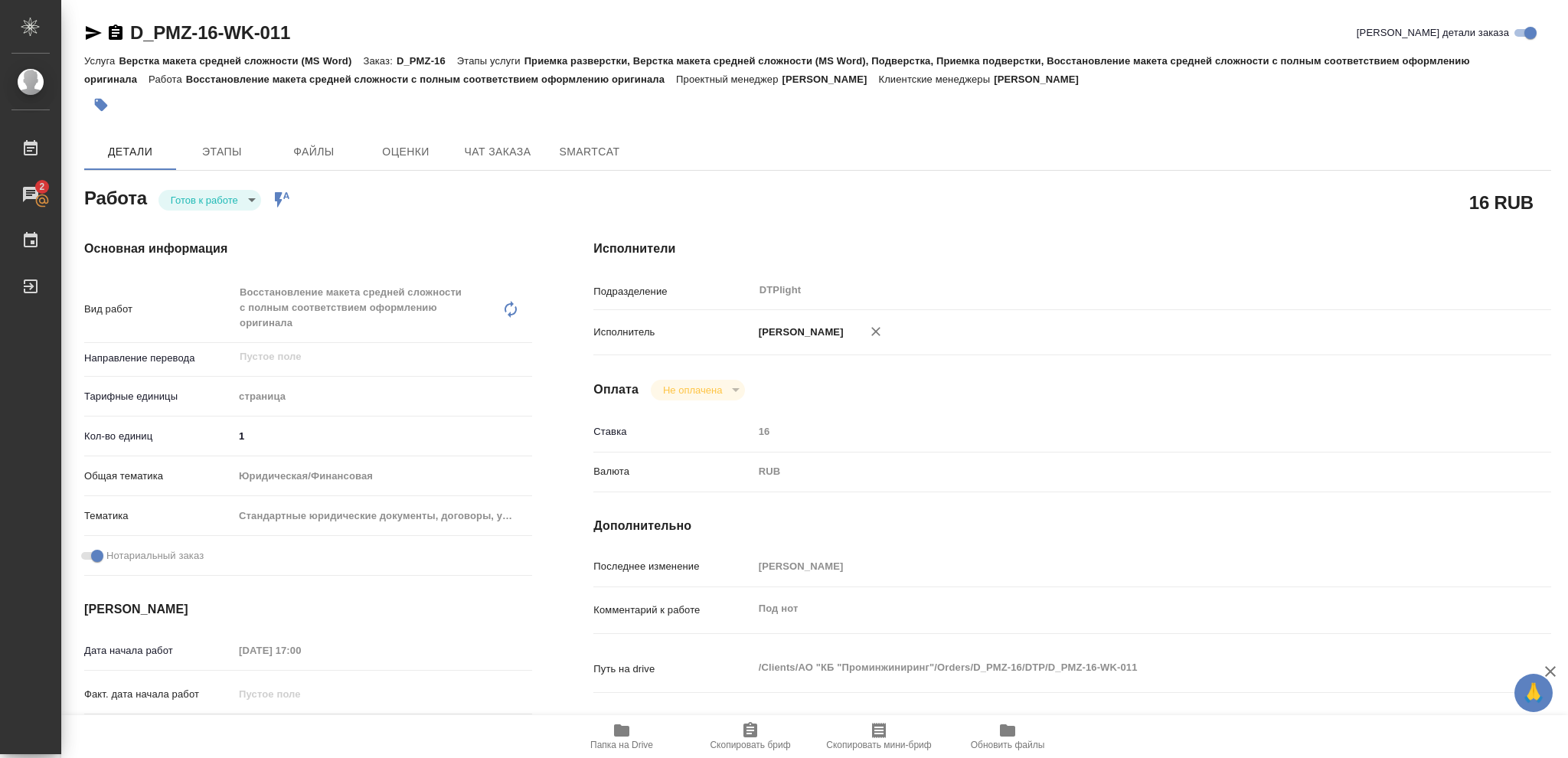
type textarea "x"
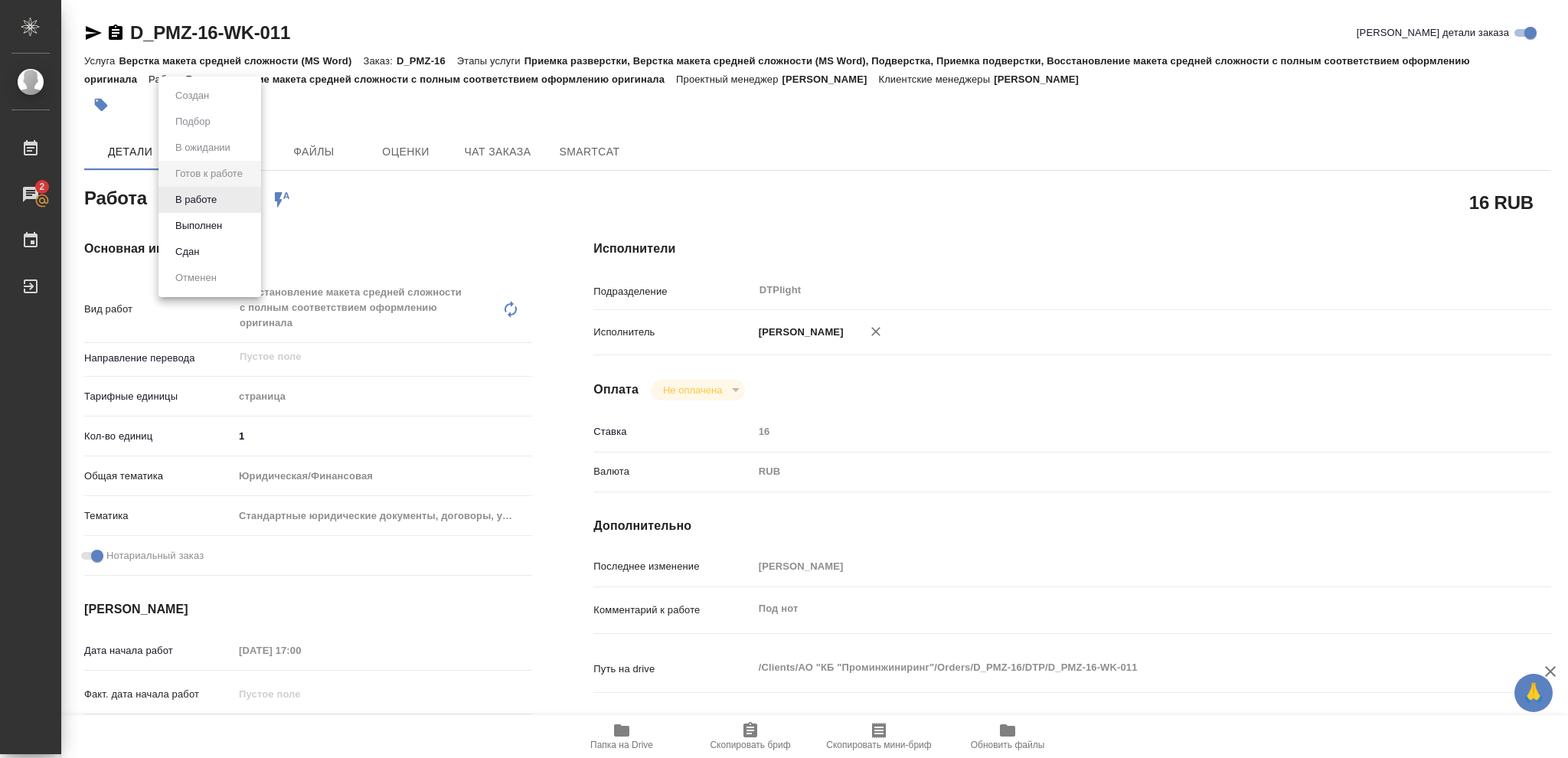
click at [250, 200] on body "🙏 .cls-1 fill:#fff; AWATERA Vasileva Olga Работы 2 Чаты График Выйти D_PMZ-16-W…" at bounding box center [784, 379] width 1568 height 758
click at [210, 197] on button "В работе" at bounding box center [196, 199] width 50 height 17
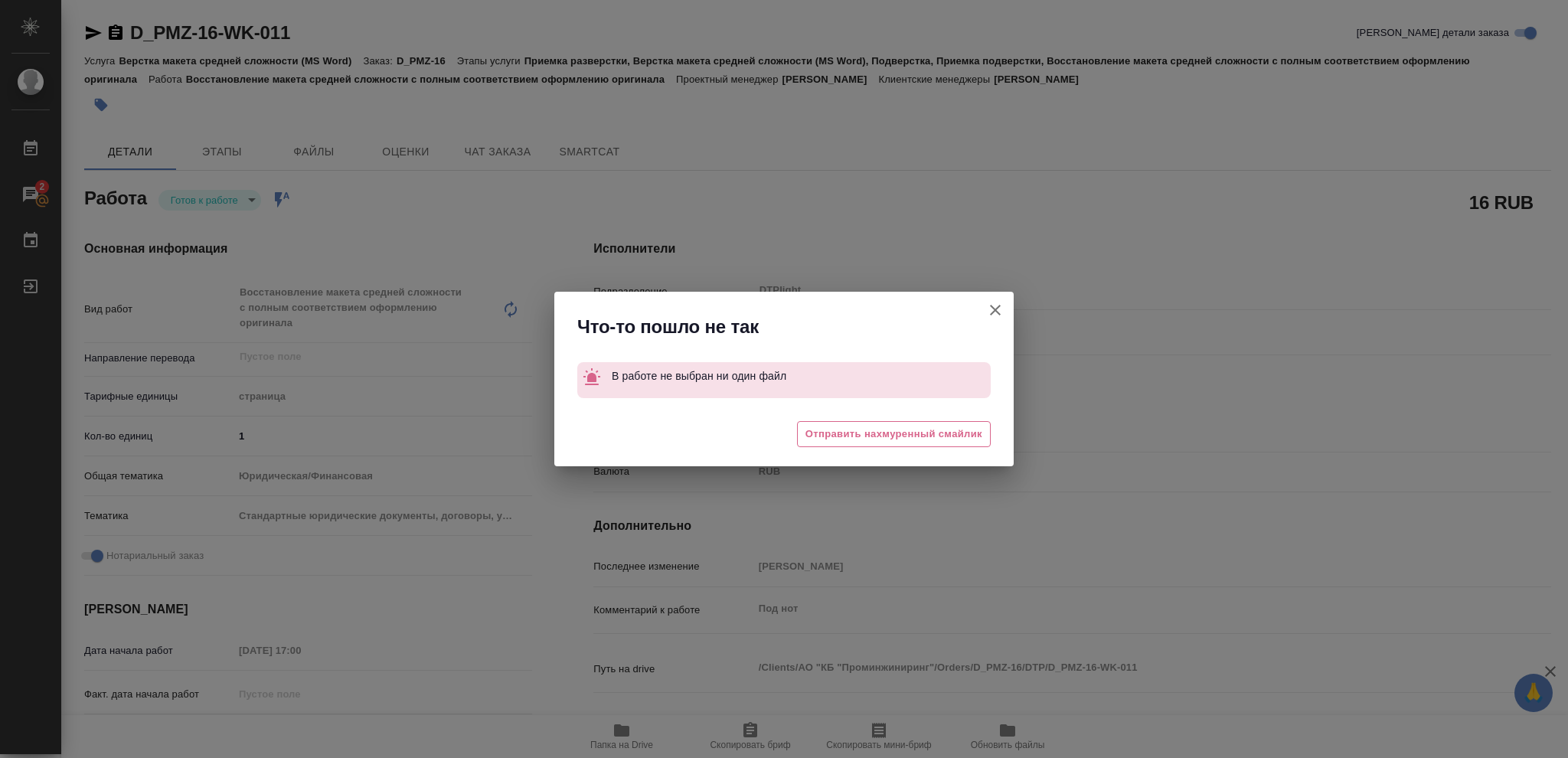
type textarea "x"
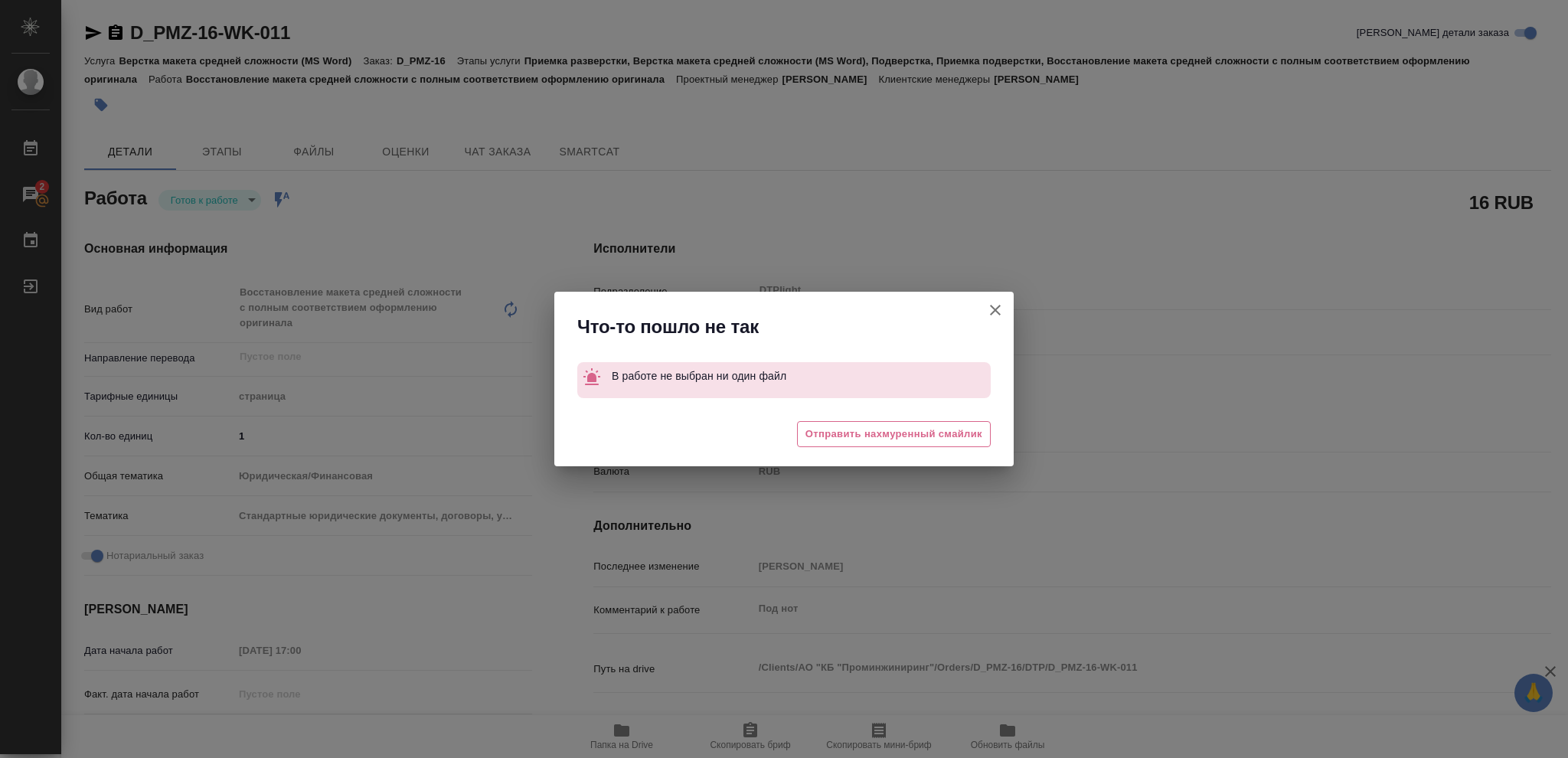
type textarea "x"
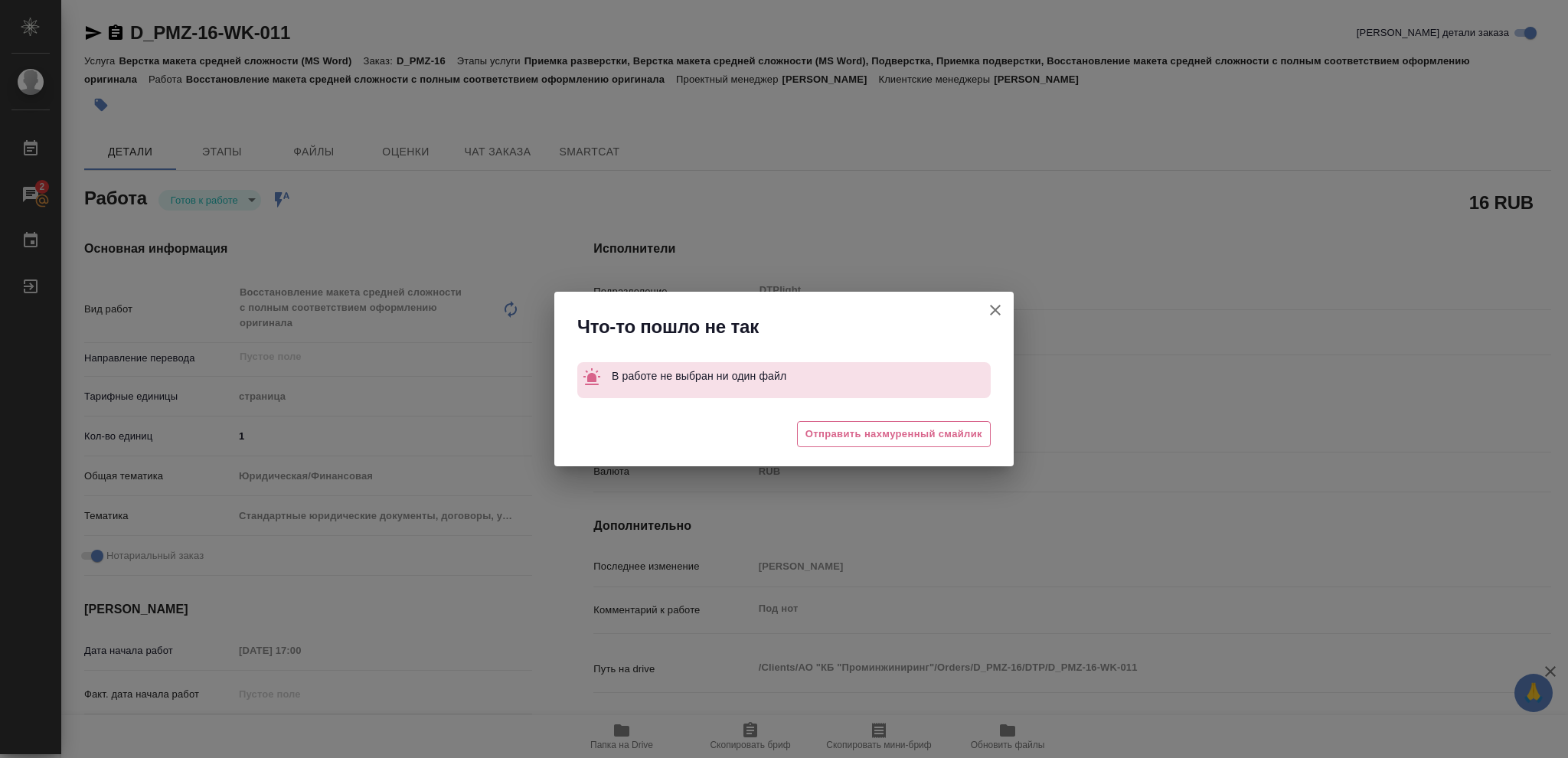
type textarea "x"
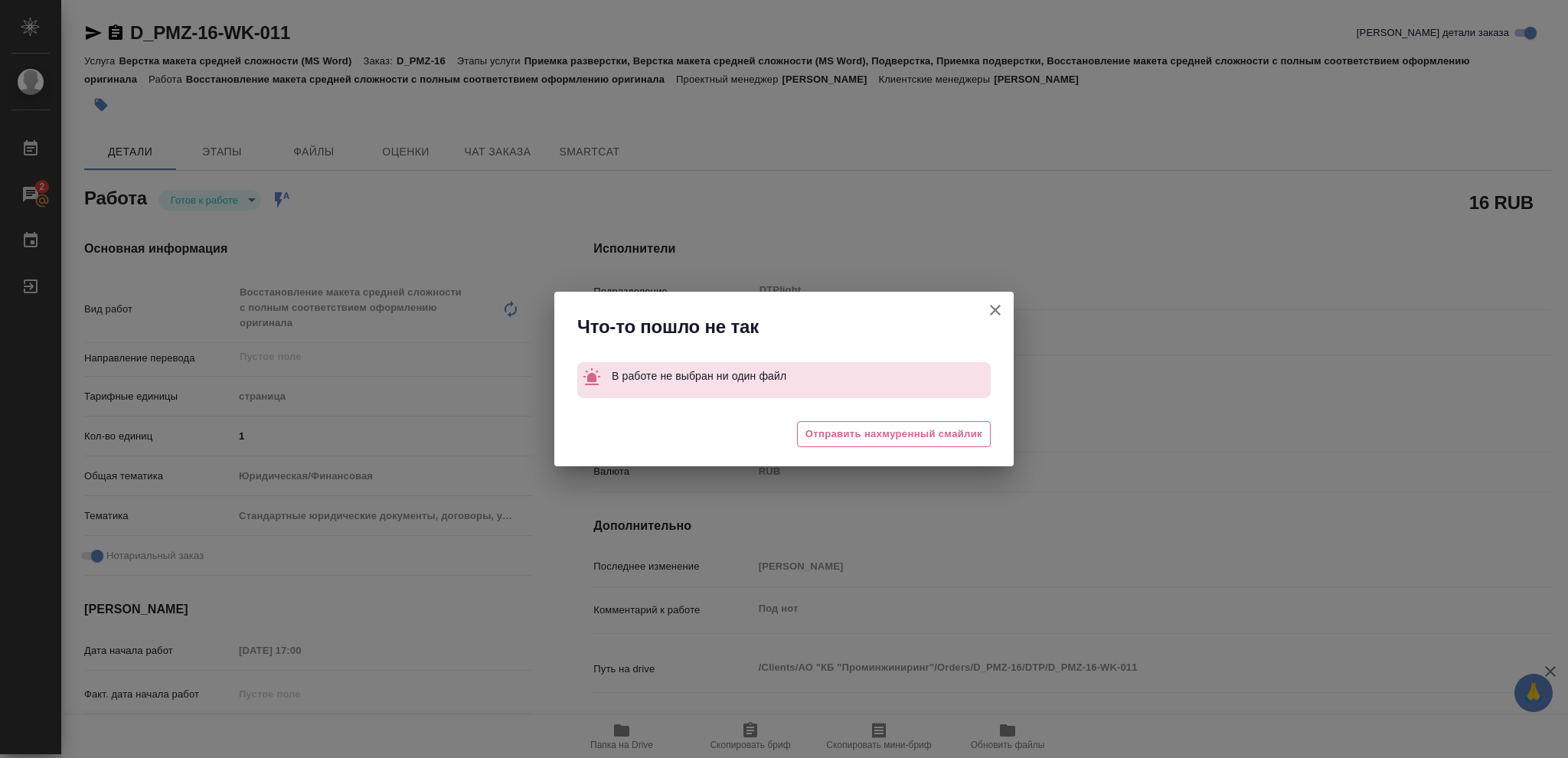
drag, startPoint x: 997, startPoint y: 305, endPoint x: 649, endPoint y: 143, distance: 383.9
click at [997, 305] on icon "button" at bounding box center [995, 309] width 19 height 19
type textarea "x"
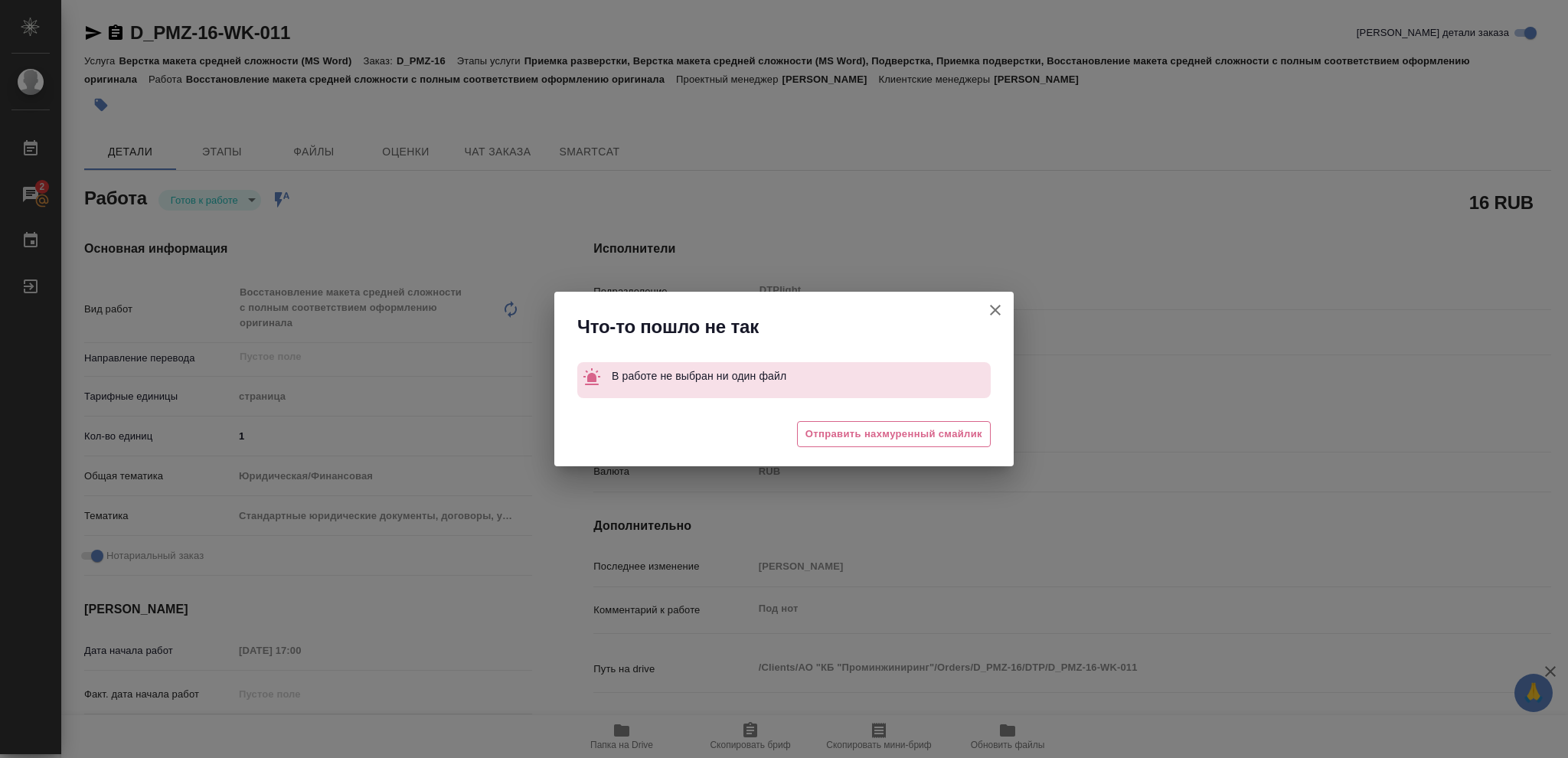
type textarea "x"
